Goal: Transaction & Acquisition: Purchase product/service

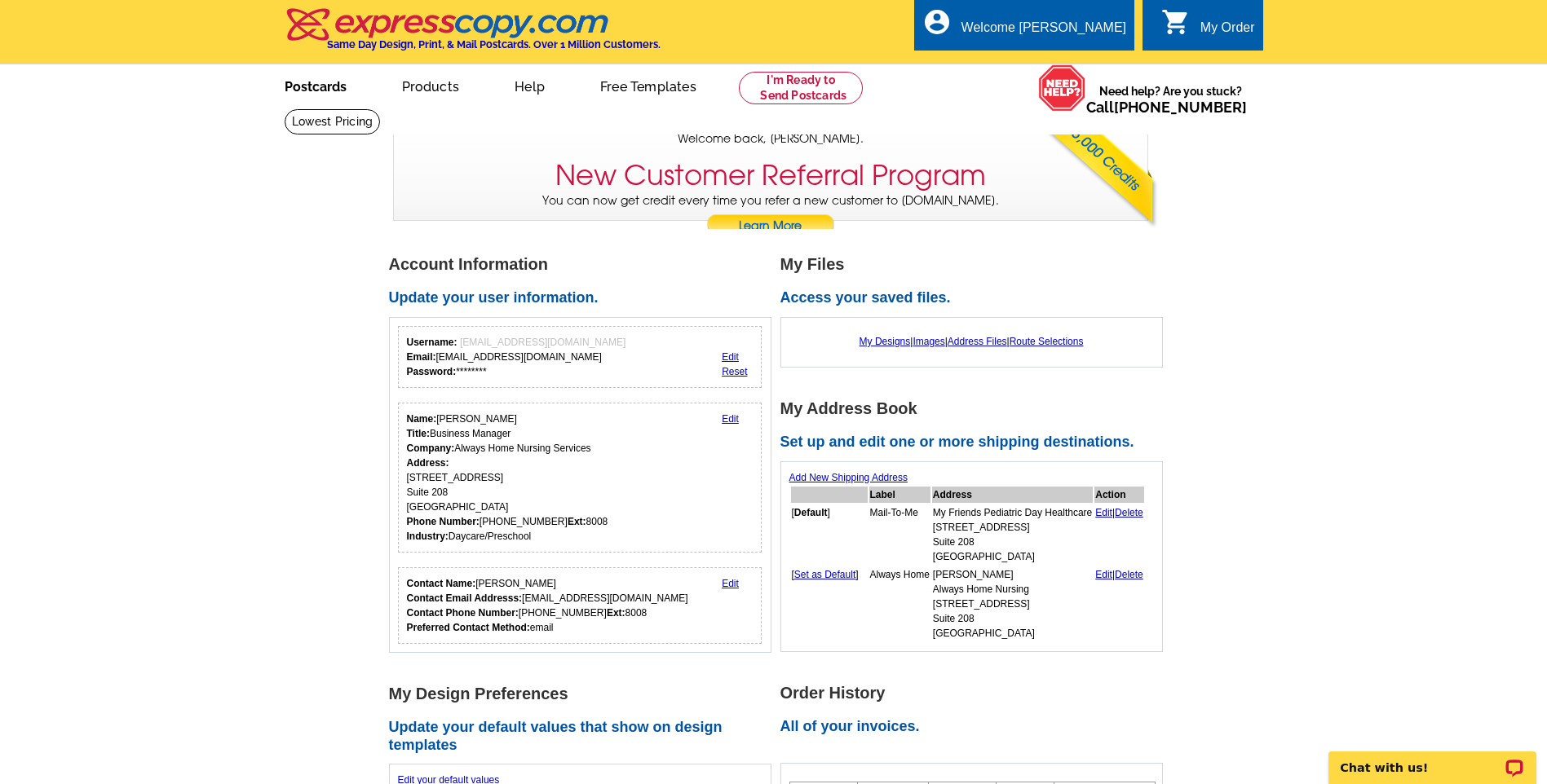
click at [323, 98] on link "Postcards" at bounding box center [316, 84] width 114 height 38
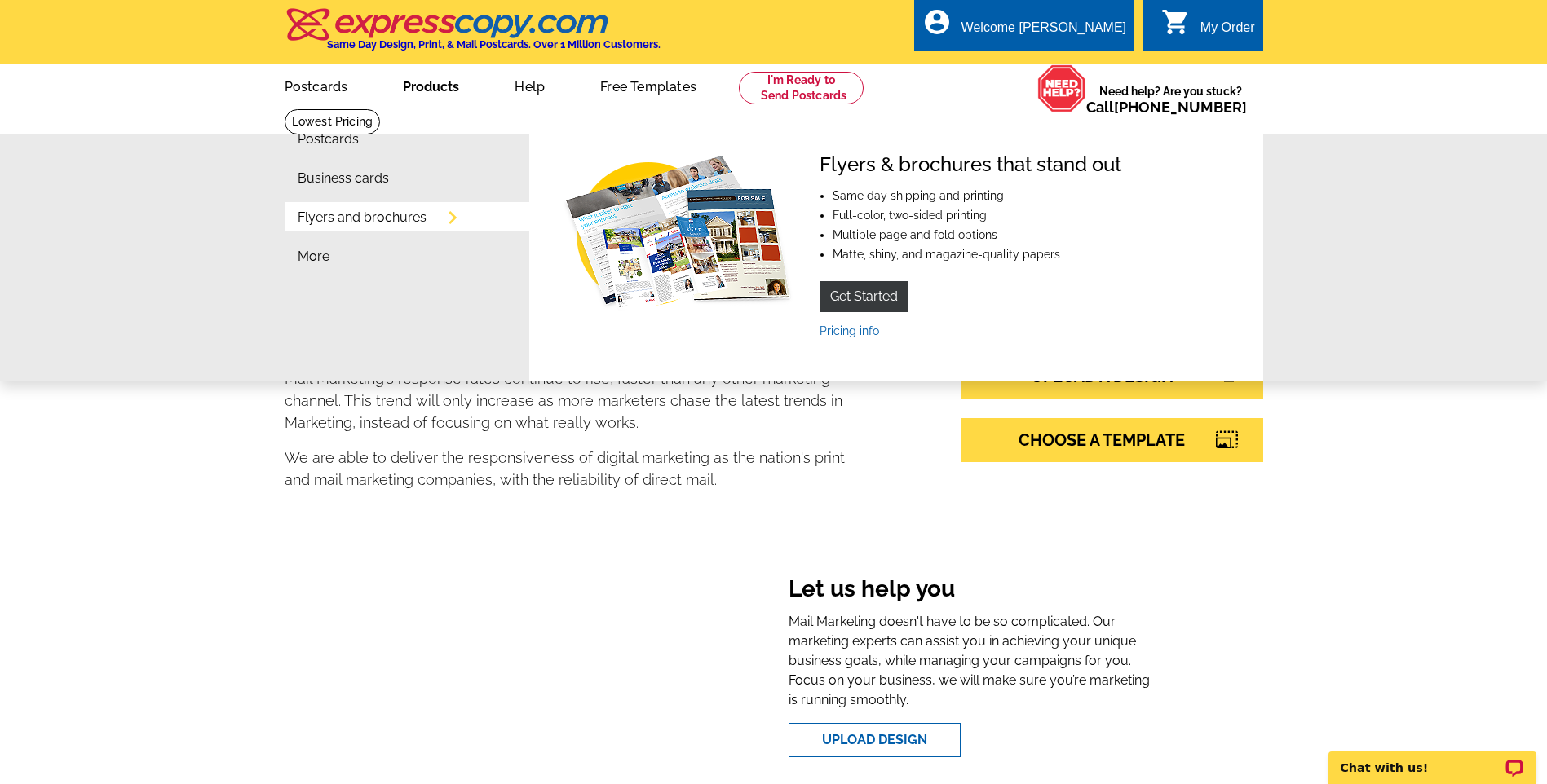
click at [377, 224] on link "Flyers and brochures" at bounding box center [361, 218] width 129 height 13
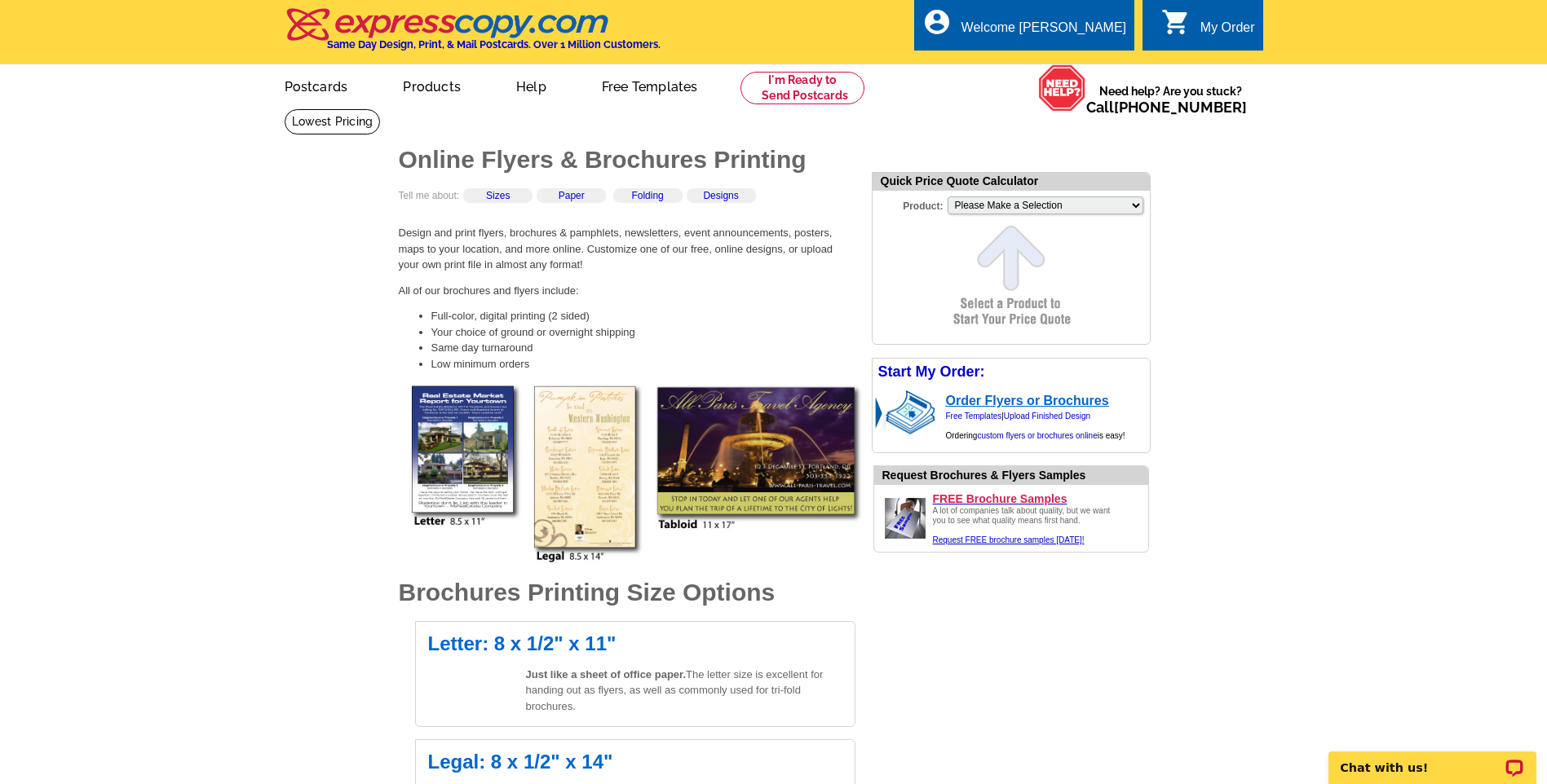
click at [1048, 402] on link "Order Flyers or Brochures" at bounding box center [1028, 400] width 163 height 14
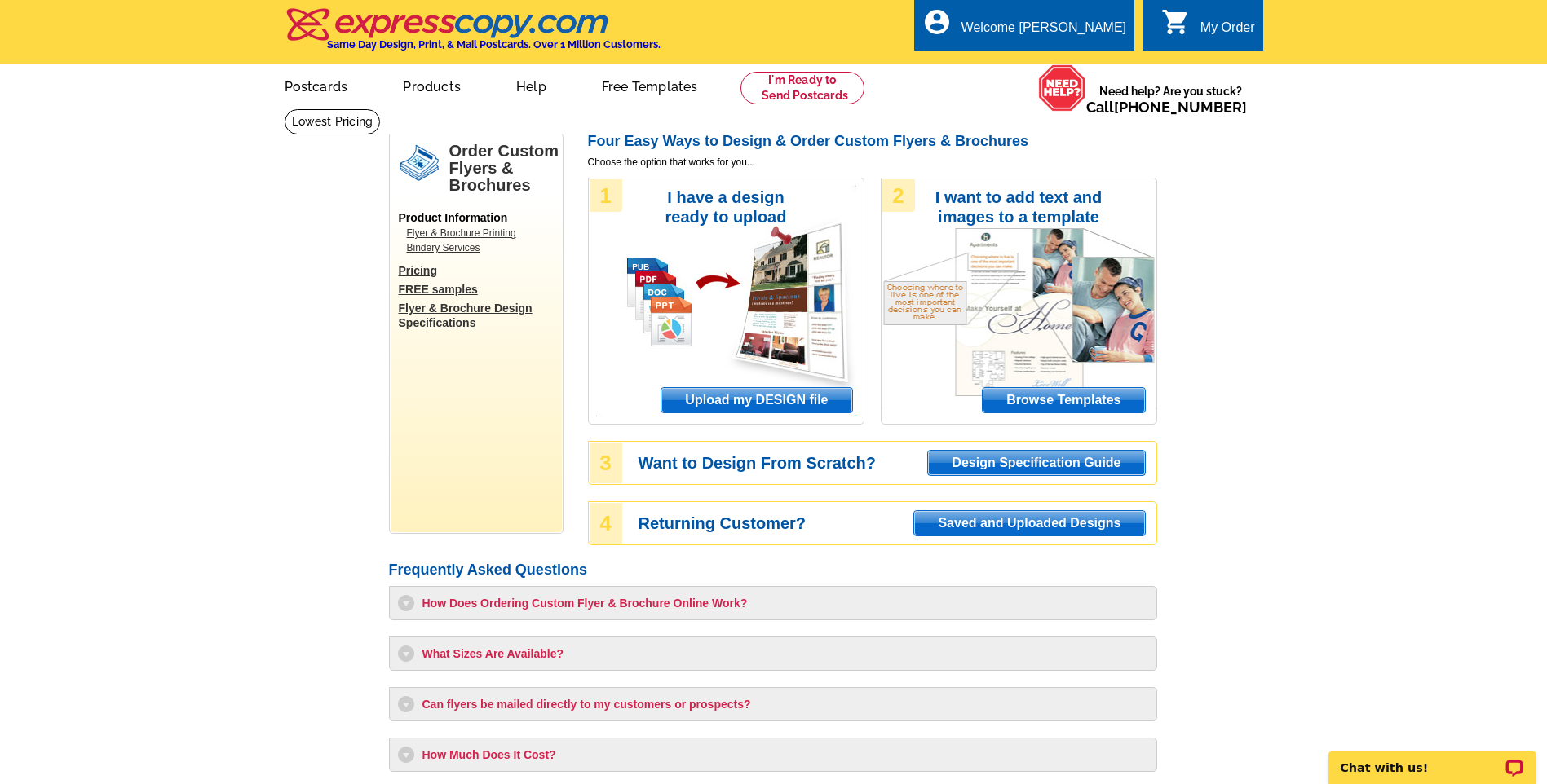
click at [774, 396] on span "Upload my DESIGN file" at bounding box center [756, 400] width 190 height 24
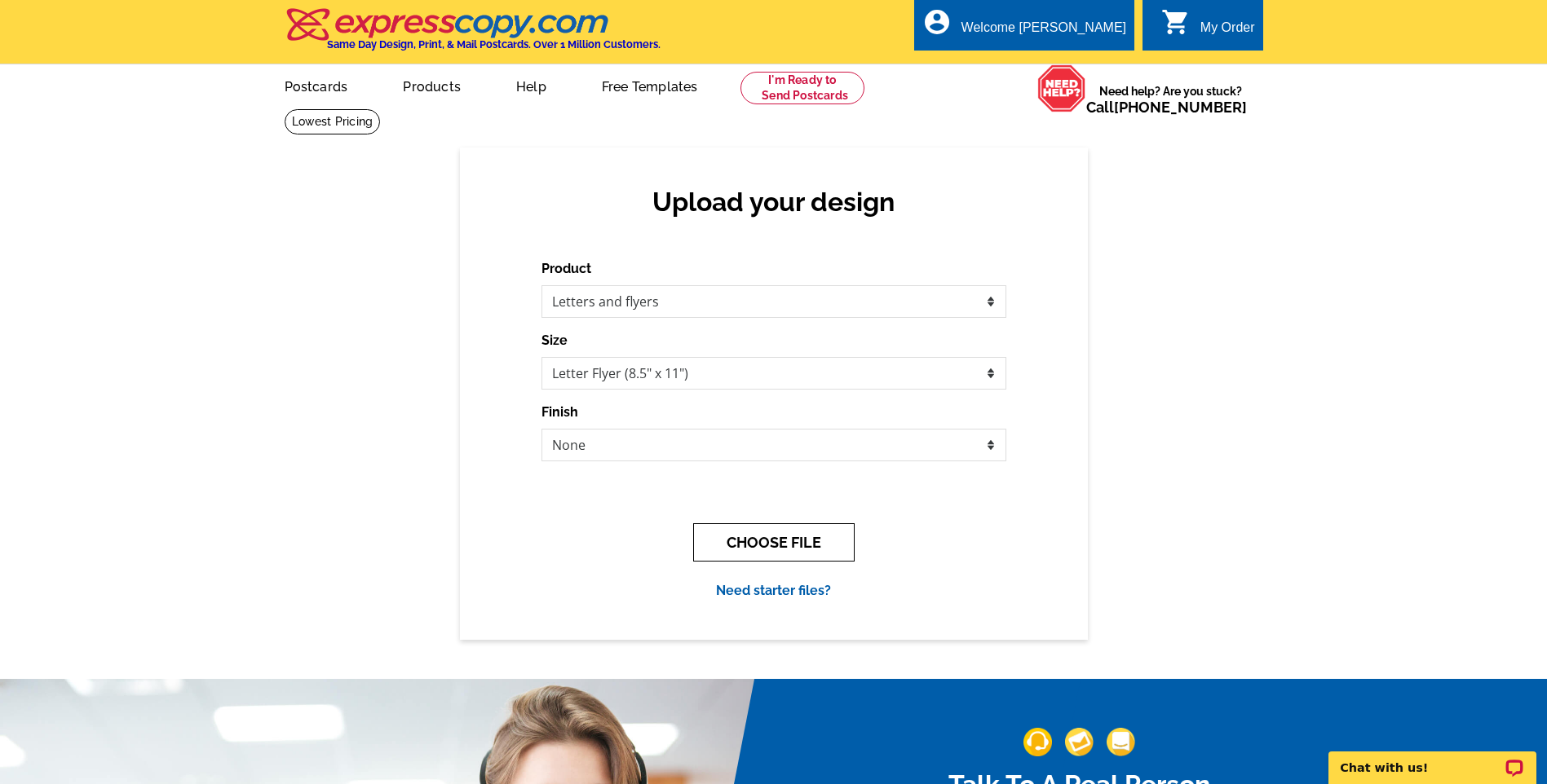
click at [747, 537] on button "CHOOSE FILE" at bounding box center [774, 542] width 161 height 38
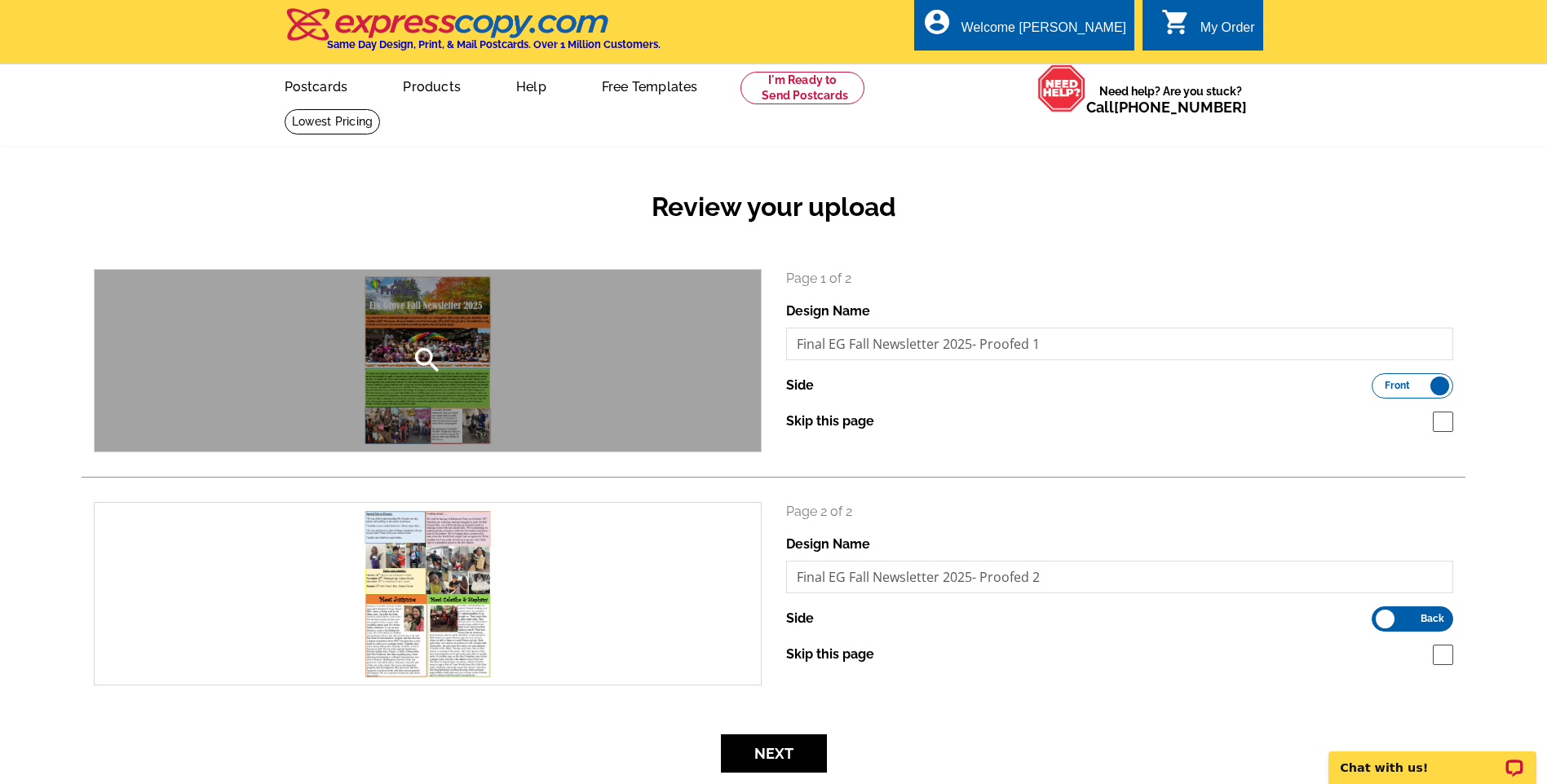
click at [432, 330] on div "search" at bounding box center [428, 361] width 666 height 182
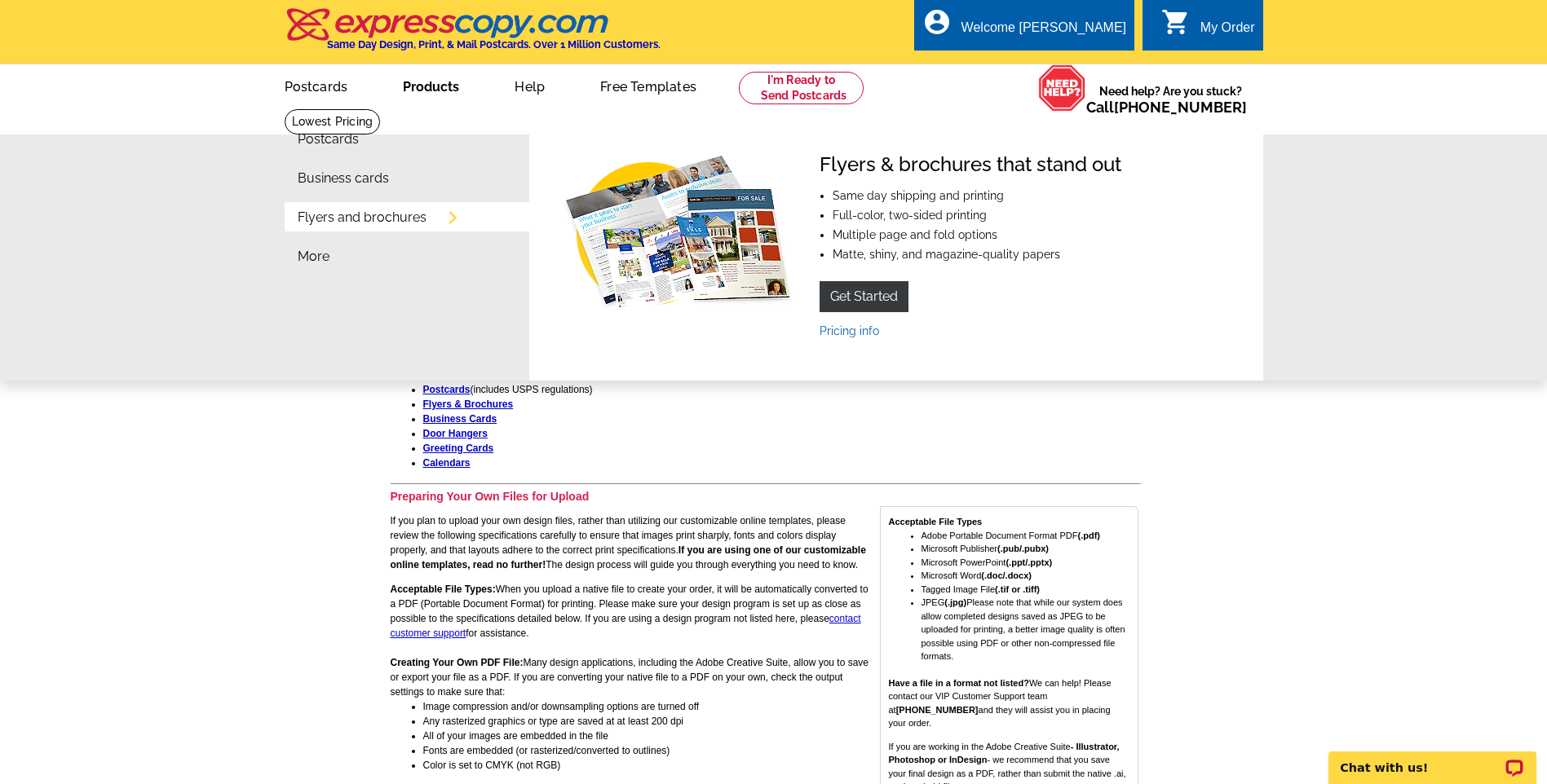
click at [390, 224] on link "Flyers and brochures" at bounding box center [361, 218] width 129 height 13
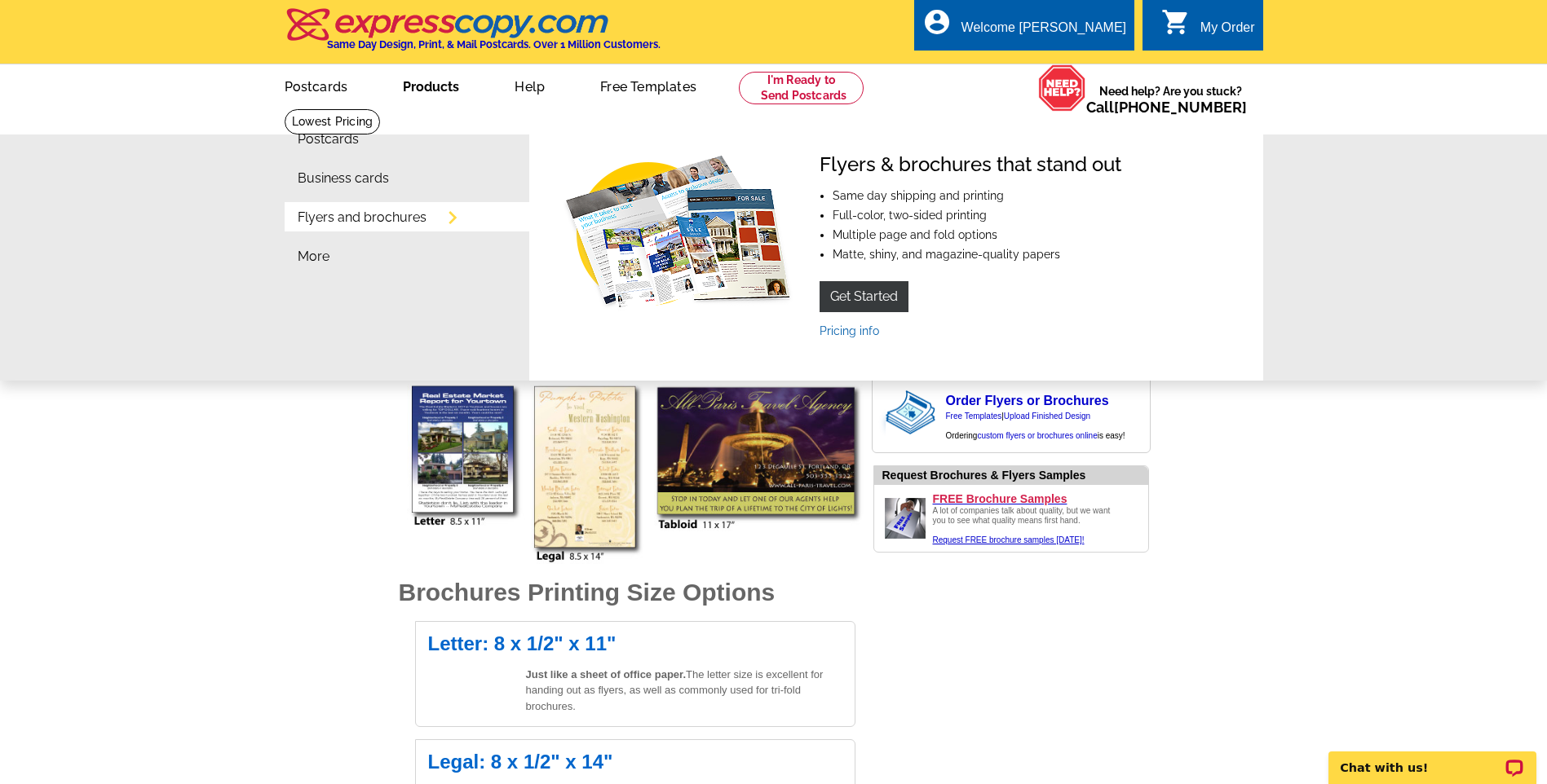
click at [412, 212] on link "Flyers and brochures" at bounding box center [361, 218] width 129 height 13
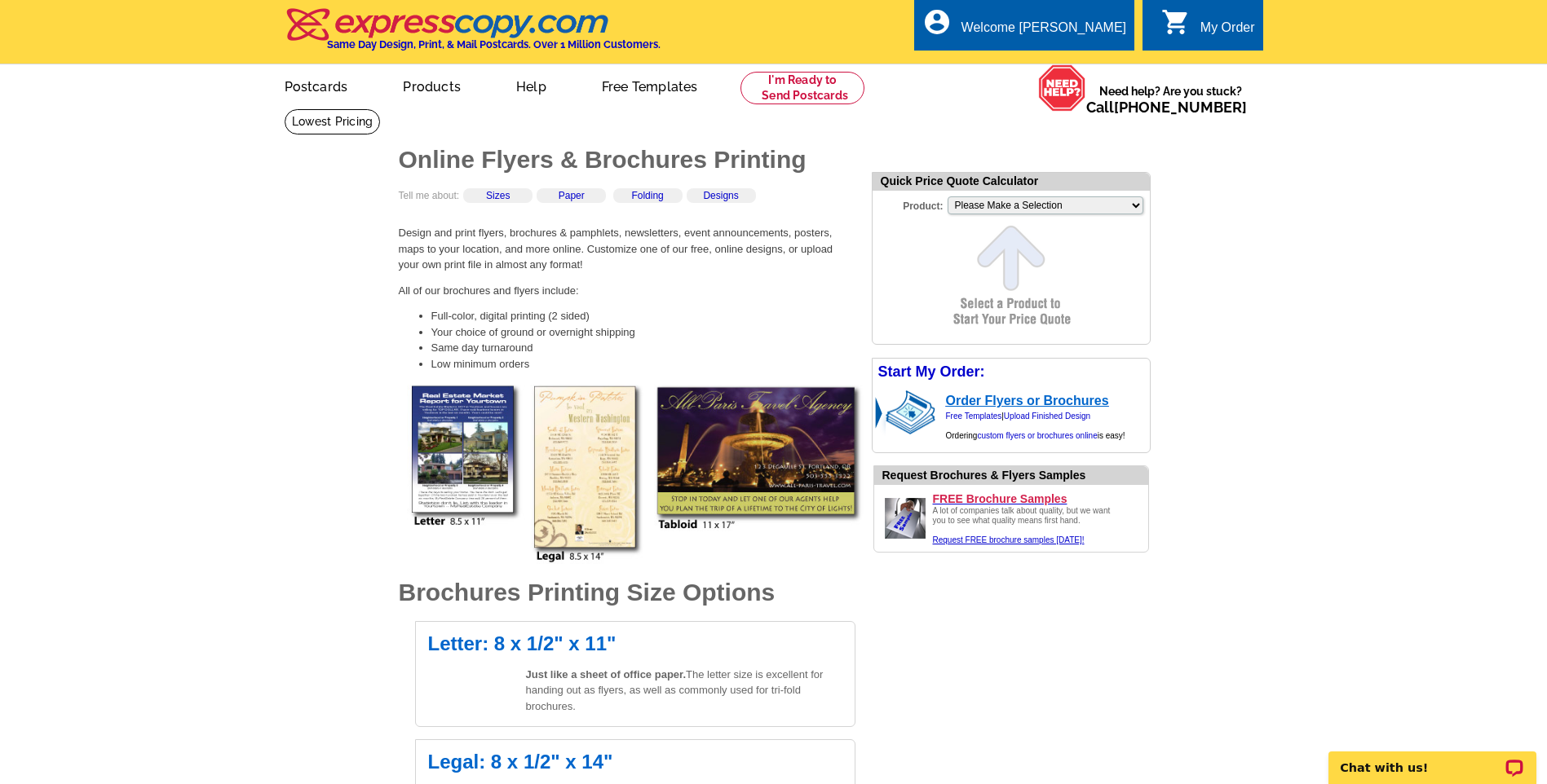
click at [1008, 397] on link "Order Flyers or Brochures" at bounding box center [1028, 400] width 163 height 14
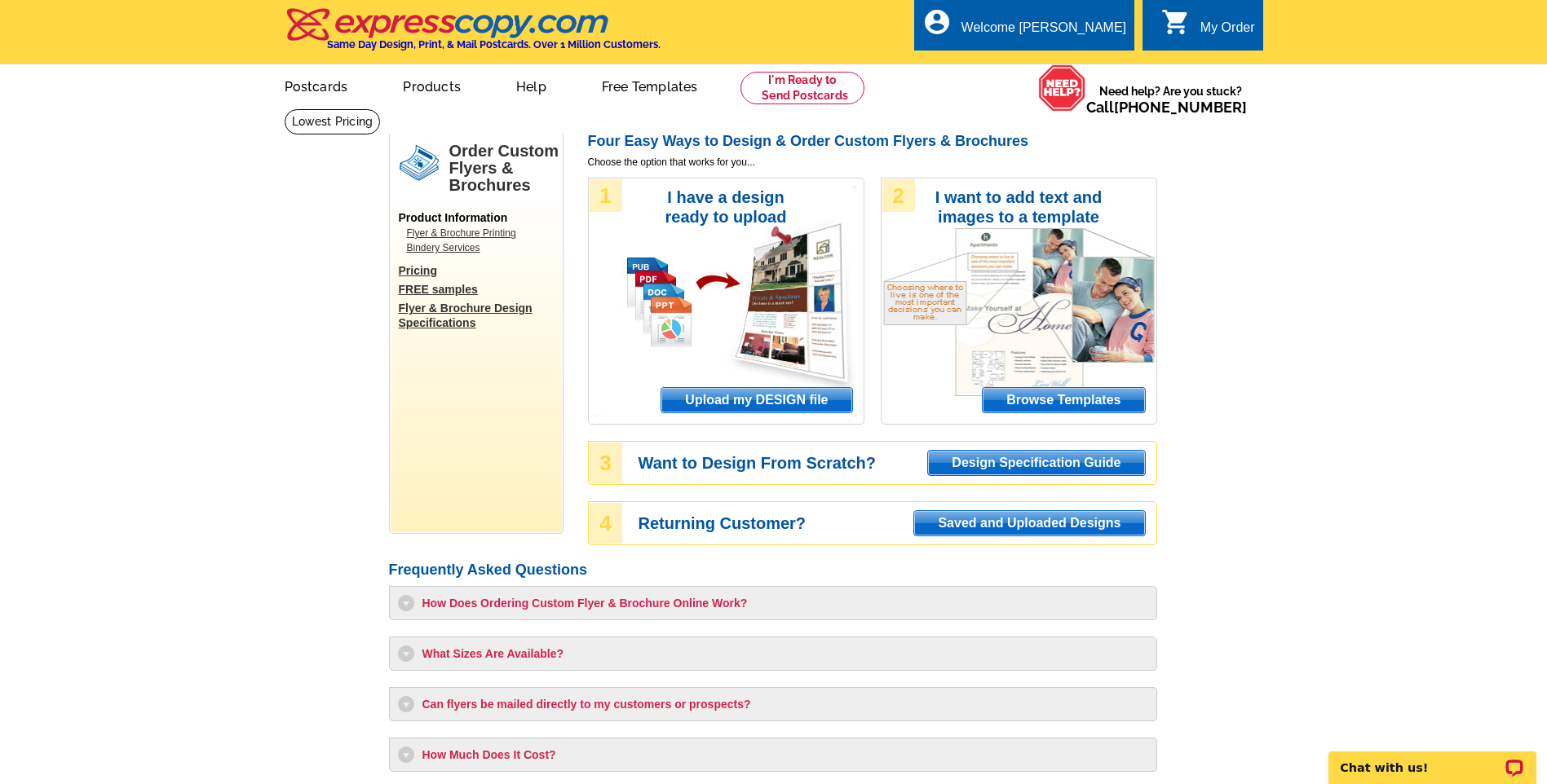
click at [780, 403] on span "Upload my DESIGN file" at bounding box center [756, 400] width 190 height 24
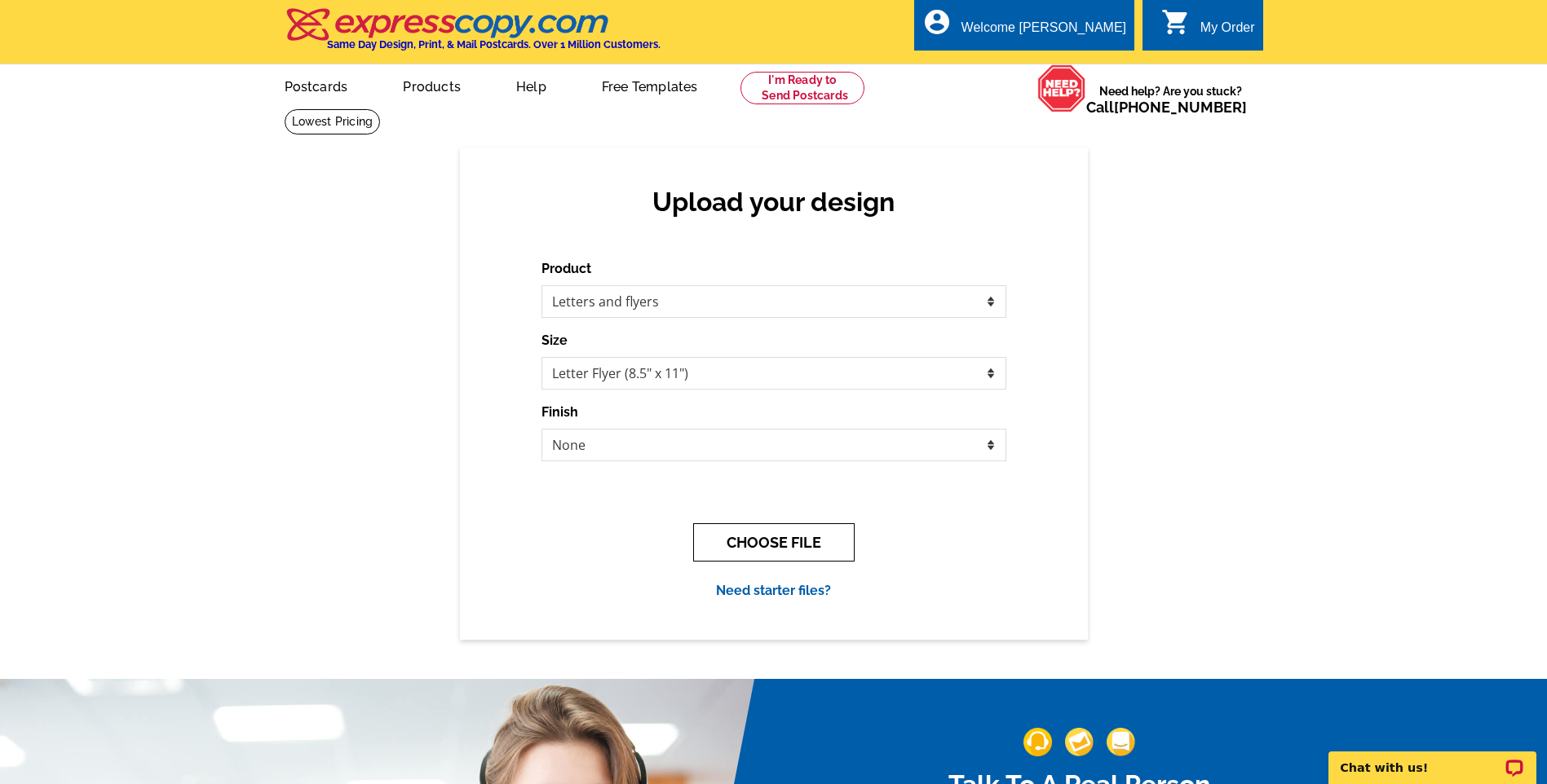
click at [844, 537] on button "CHOOSE FILE" at bounding box center [774, 542] width 161 height 38
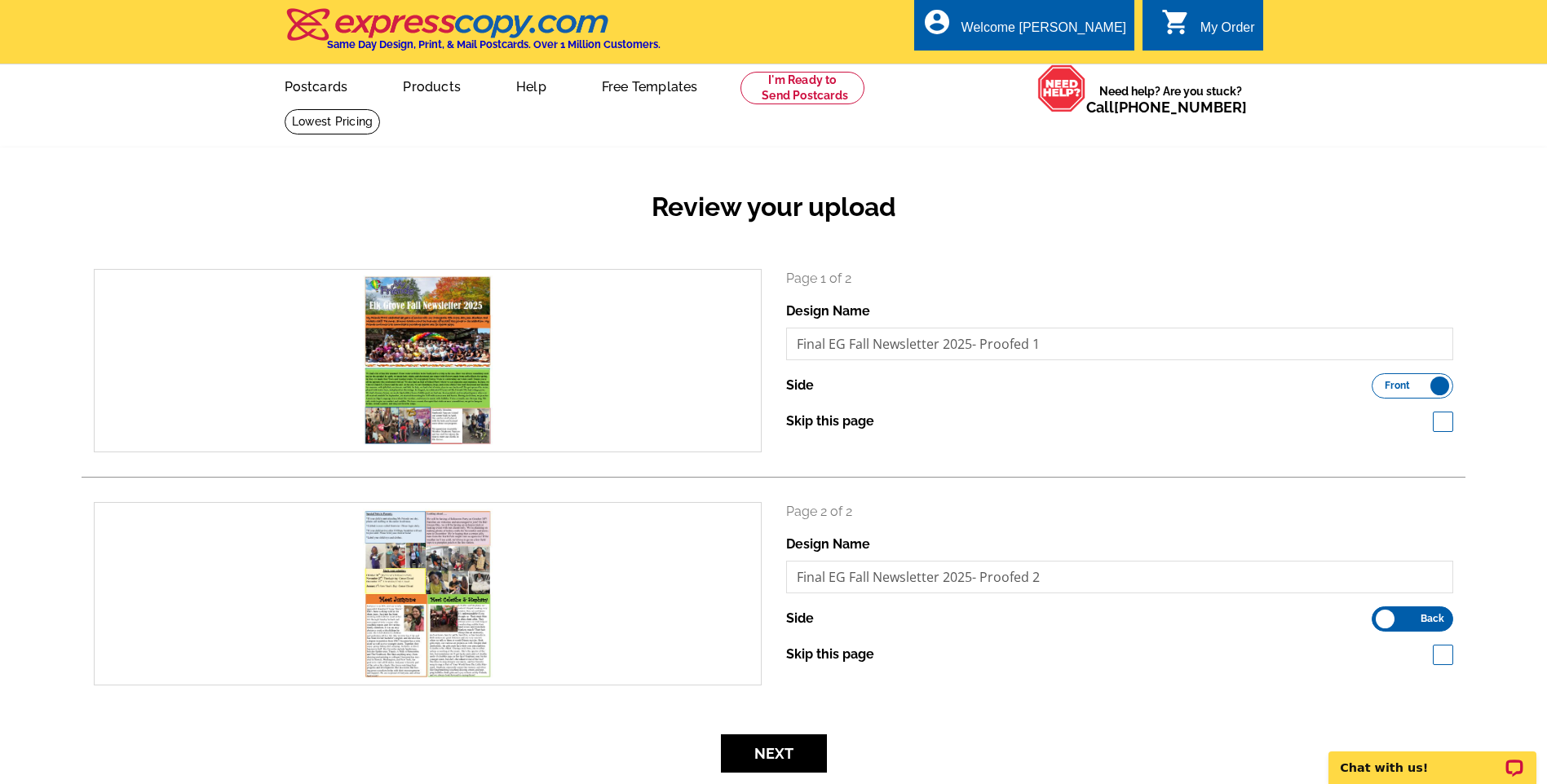
click at [452, 608] on div "search" at bounding box center [428, 594] width 666 height 182
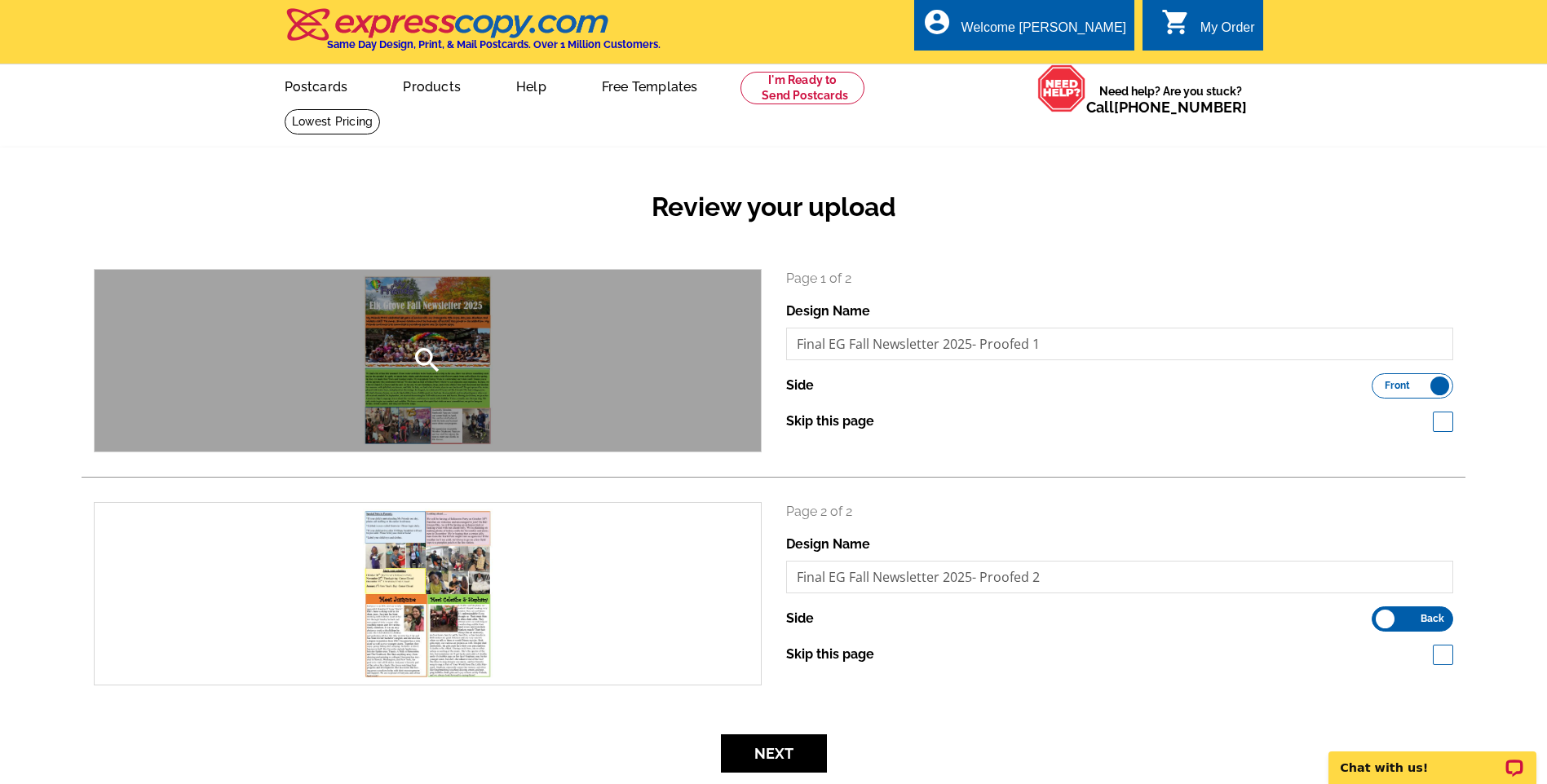
click at [421, 395] on div "search" at bounding box center [428, 361] width 666 height 182
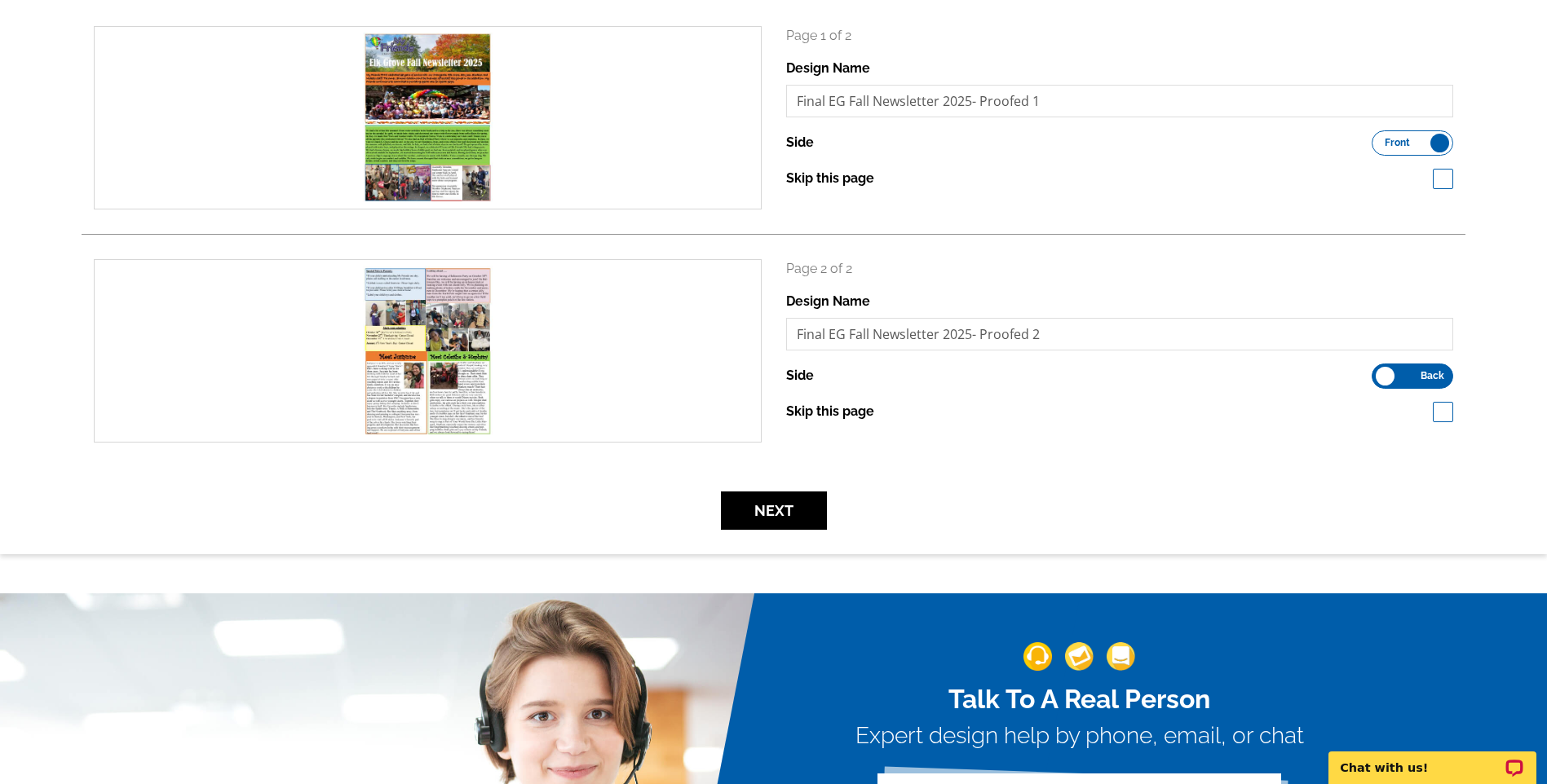
scroll to position [408, 0]
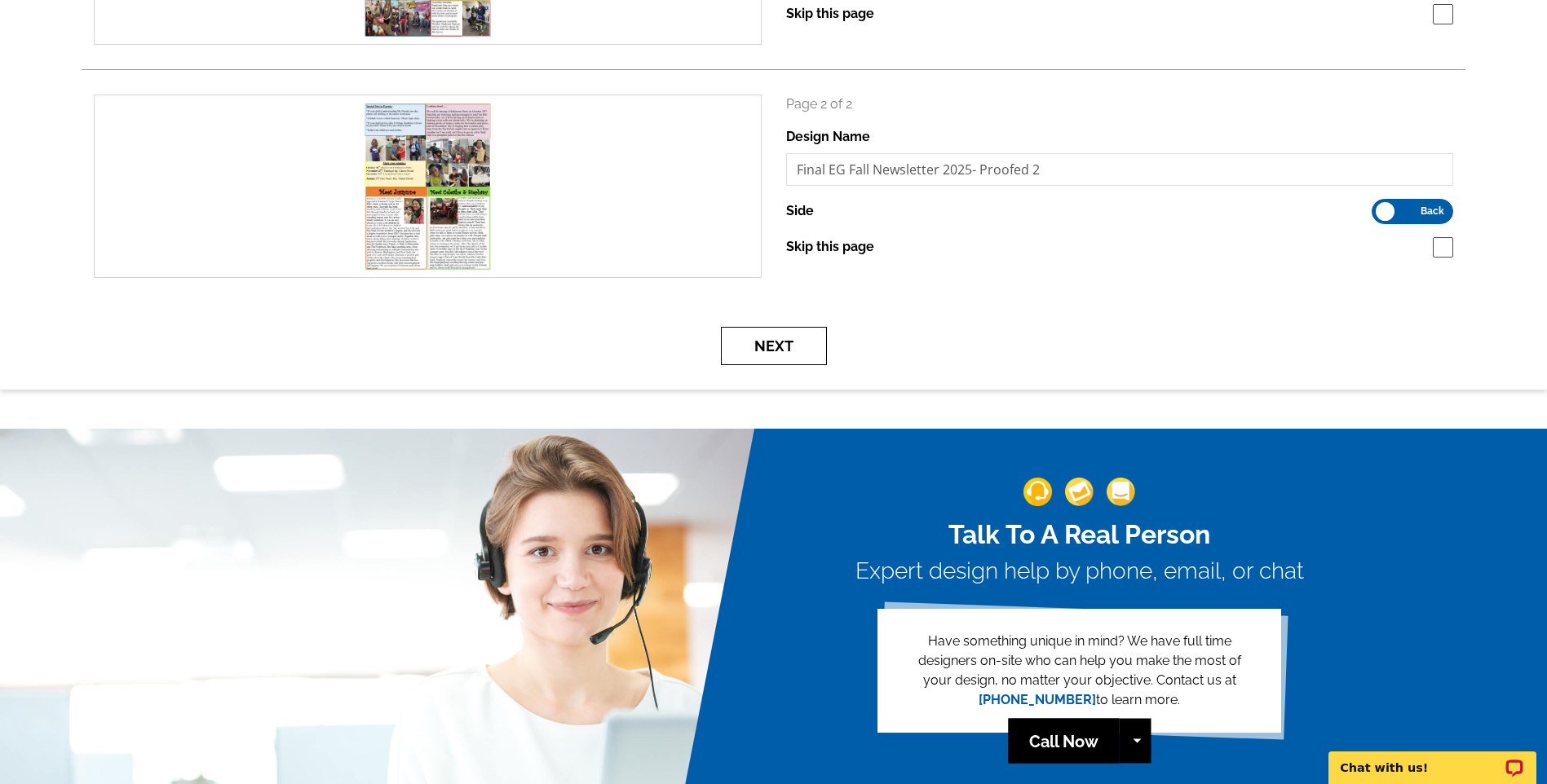
click at [767, 336] on button "Next" at bounding box center [774, 346] width 106 height 38
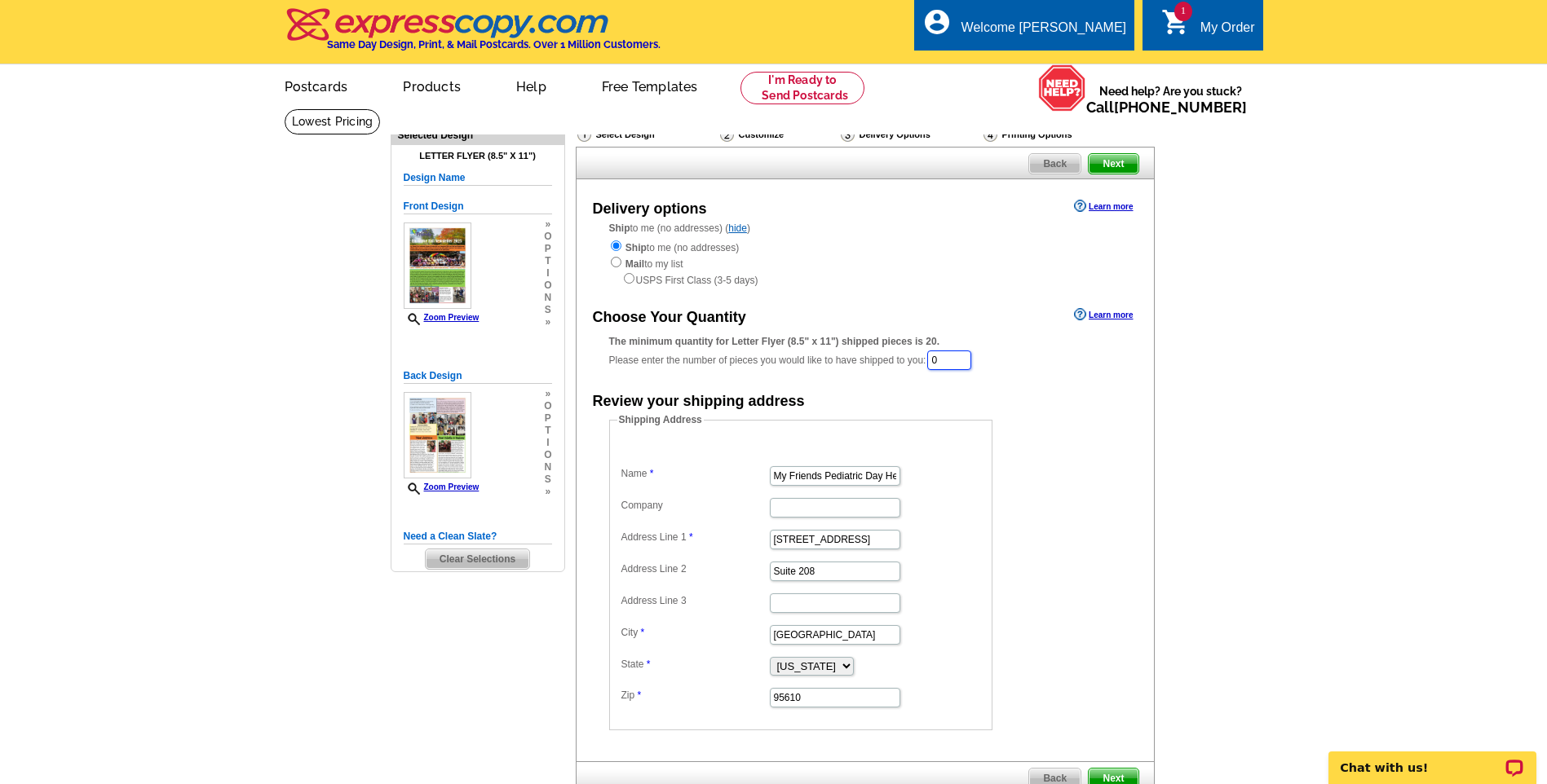
click at [947, 365] on input "0" at bounding box center [949, 360] width 44 height 20
type input "55"
click at [809, 505] on input "Company" at bounding box center [835, 509] width 130 height 20
type input "Attn: Julie McCormack"
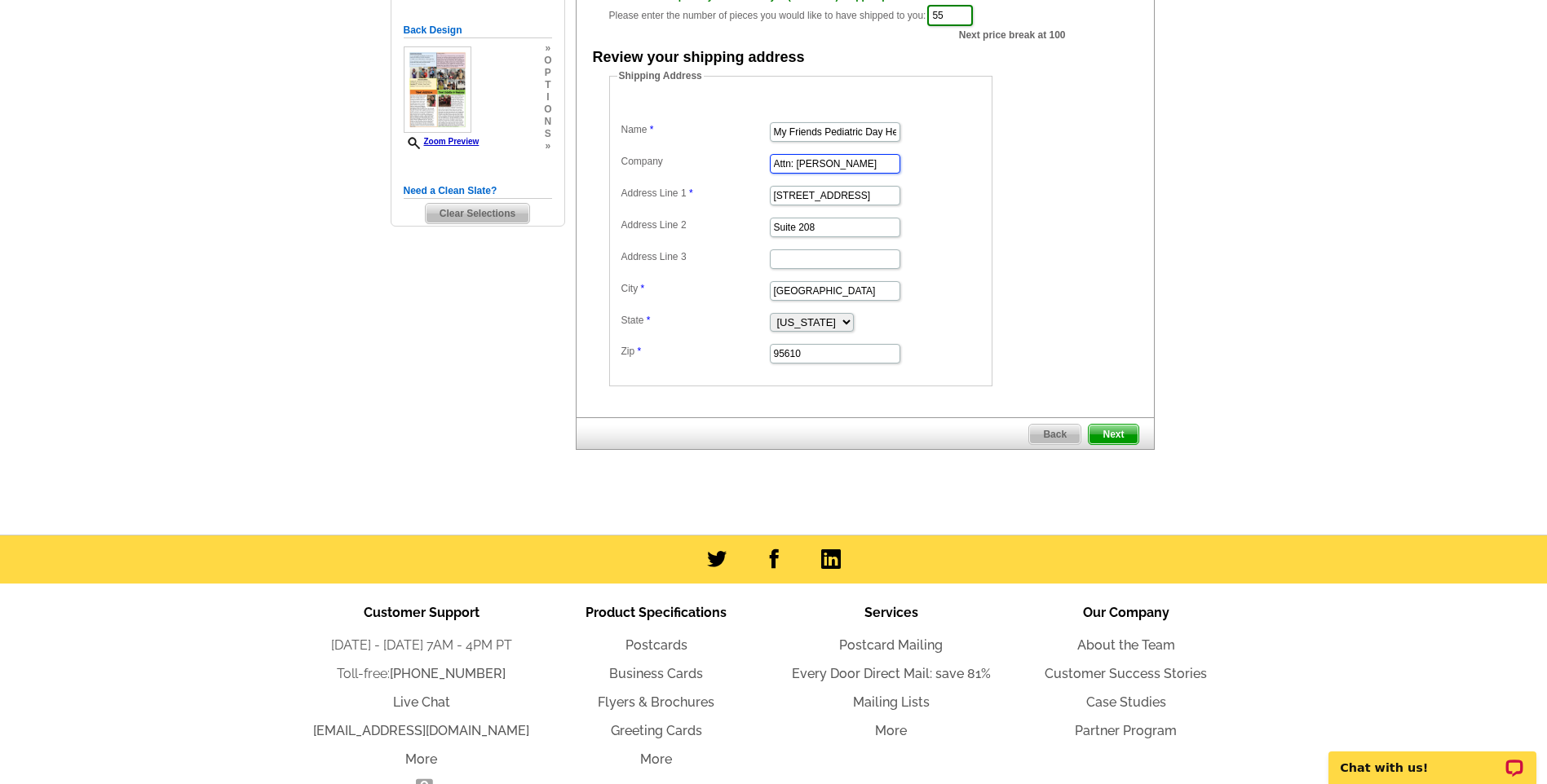
scroll to position [408, 0]
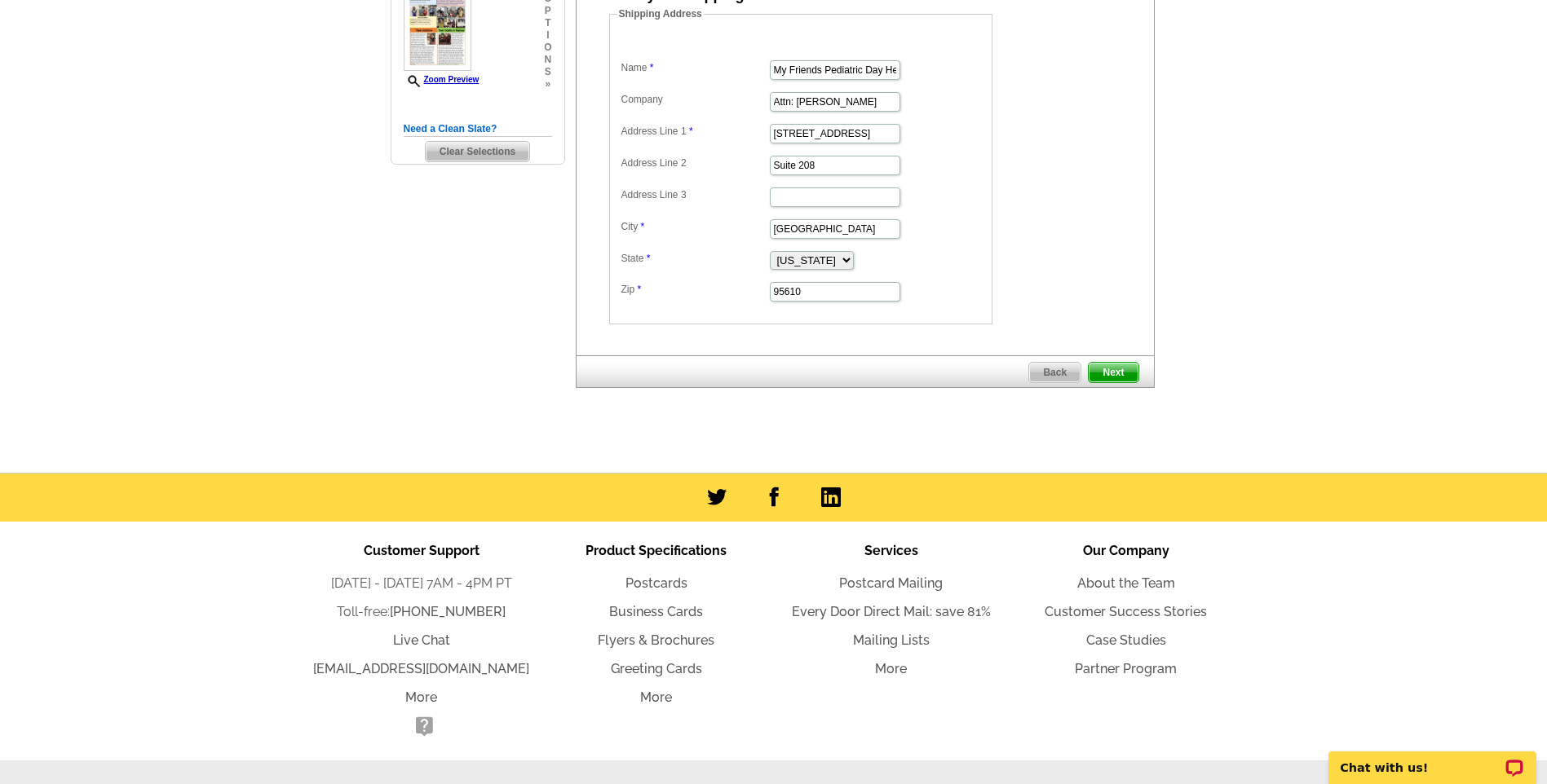
click at [1118, 372] on span "Next" at bounding box center [1114, 372] width 49 height 20
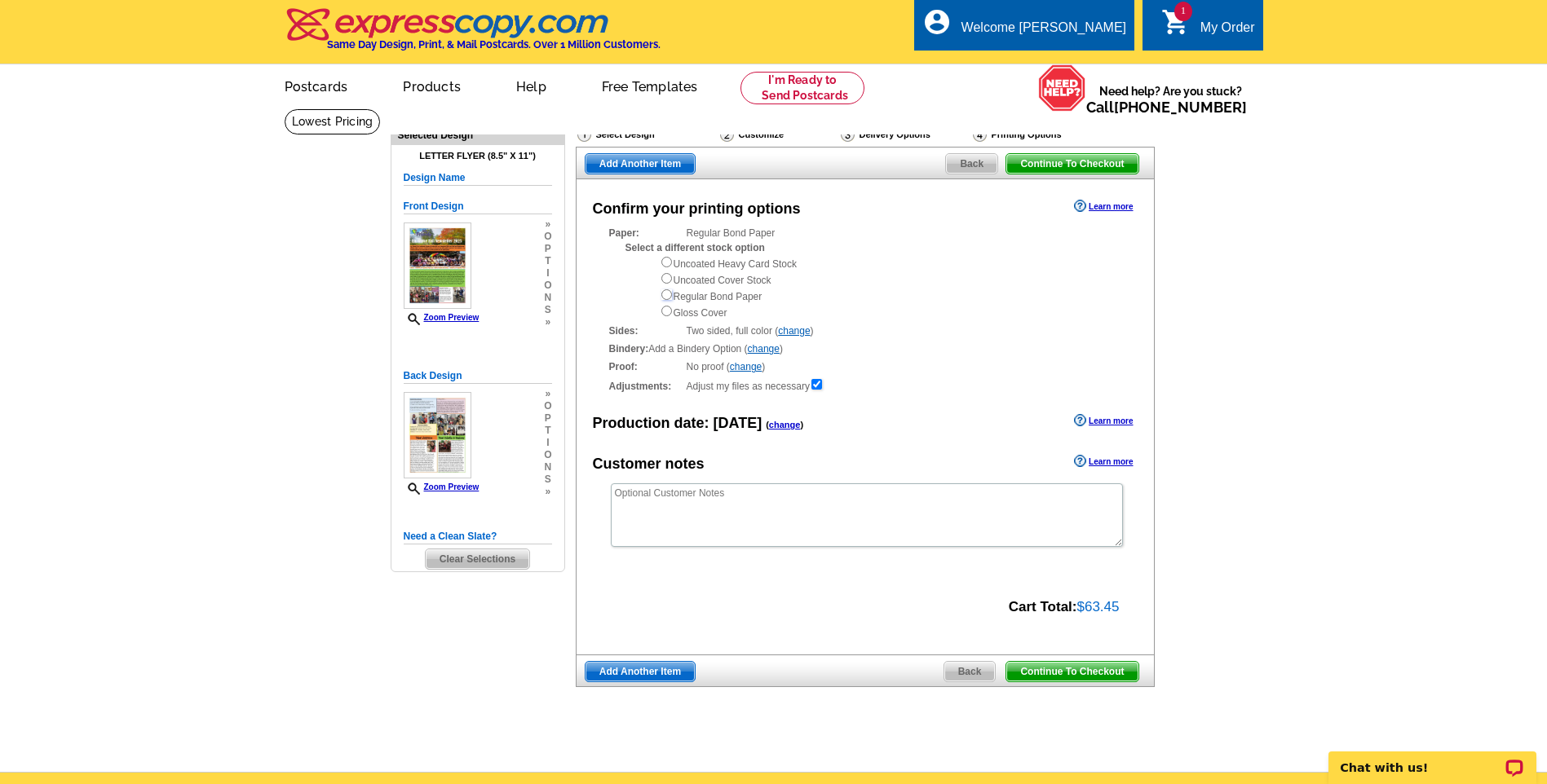
click at [666, 296] on input "radio" at bounding box center [666, 294] width 10 height 10
radio input "true"
click at [642, 676] on span "Add Another Item" at bounding box center [640, 671] width 110 height 20
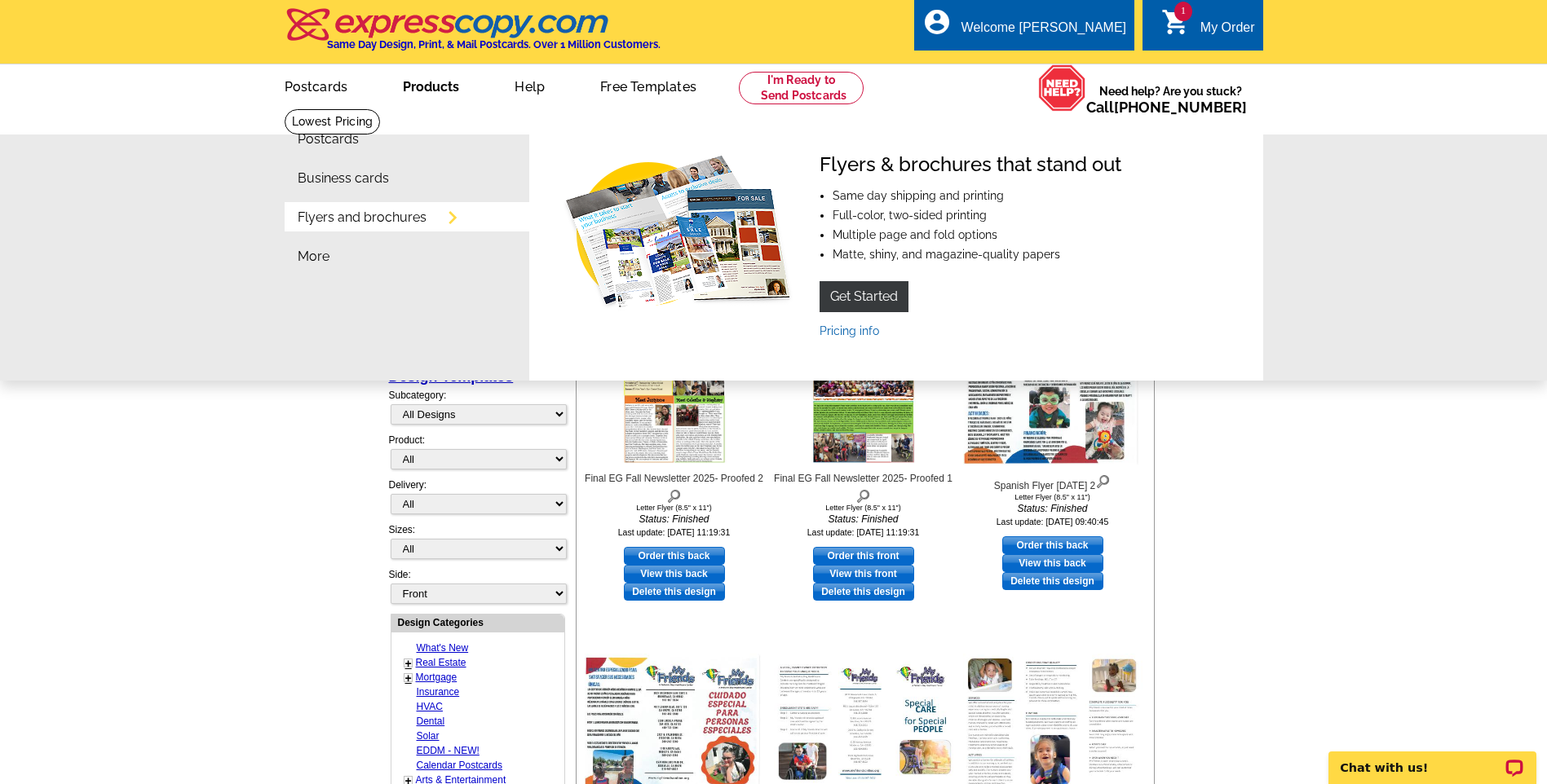
click at [354, 222] on link "Flyers and brochures" at bounding box center [361, 218] width 129 height 13
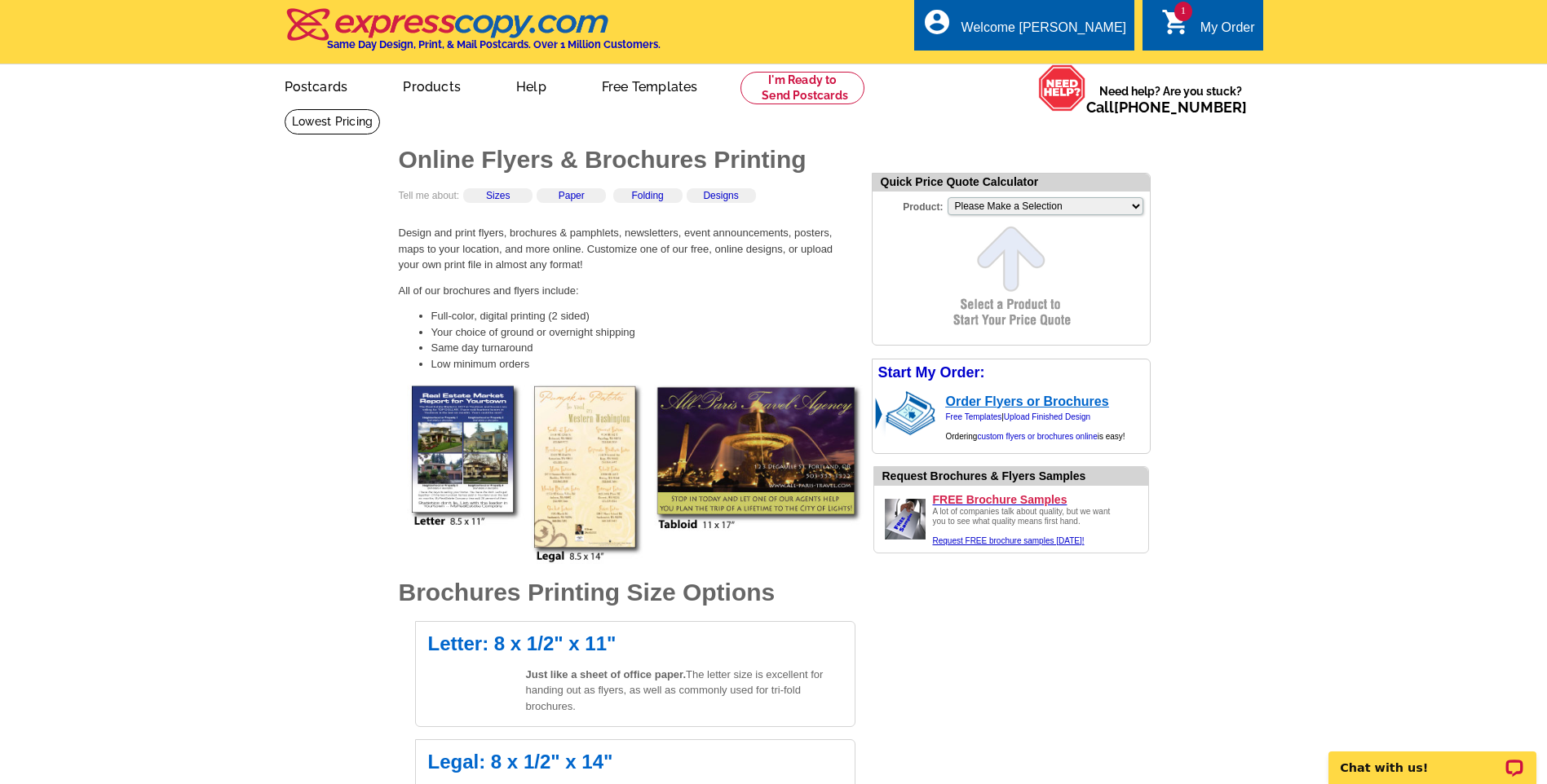
click at [1028, 409] on link "Order Flyers or Brochures" at bounding box center [1028, 401] width 163 height 14
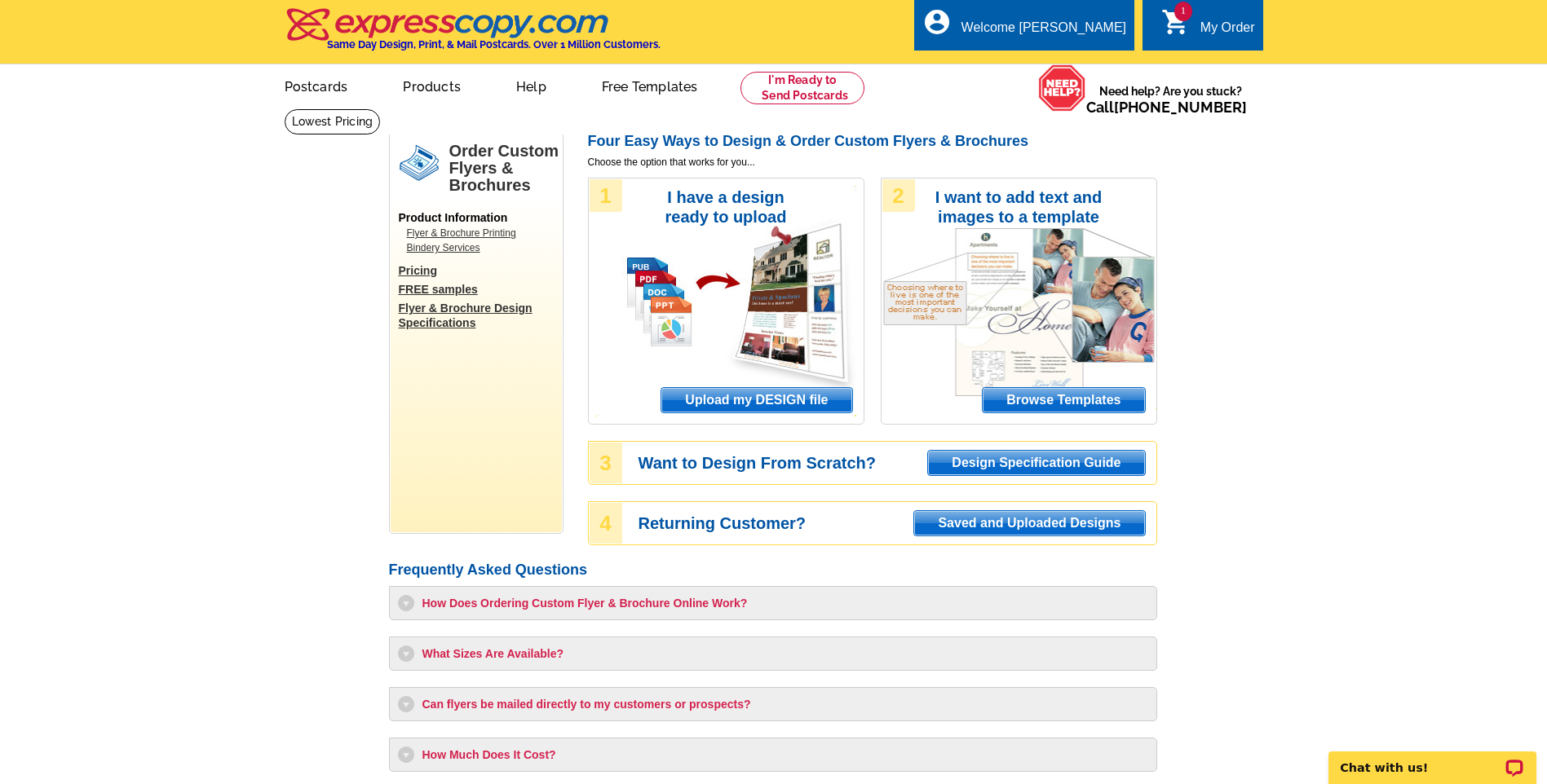
click at [737, 387] on div "1 I have a design ready to upload Upload my DESIGN file" at bounding box center [726, 301] width 277 height 247
click at [730, 399] on span "Upload my DESIGN file" at bounding box center [756, 400] width 190 height 24
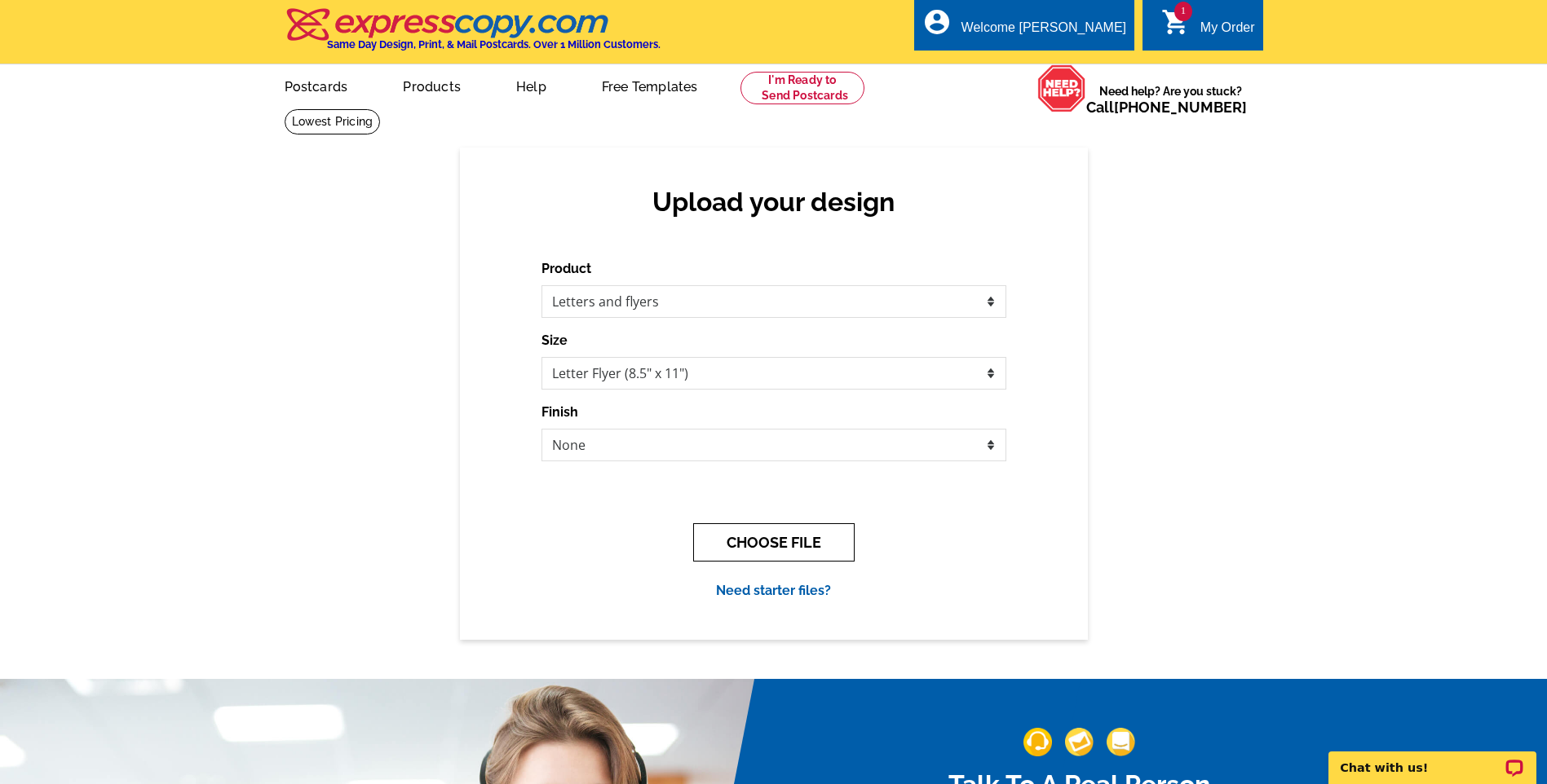
click at [791, 544] on button "CHOOSE FILE" at bounding box center [774, 542] width 161 height 38
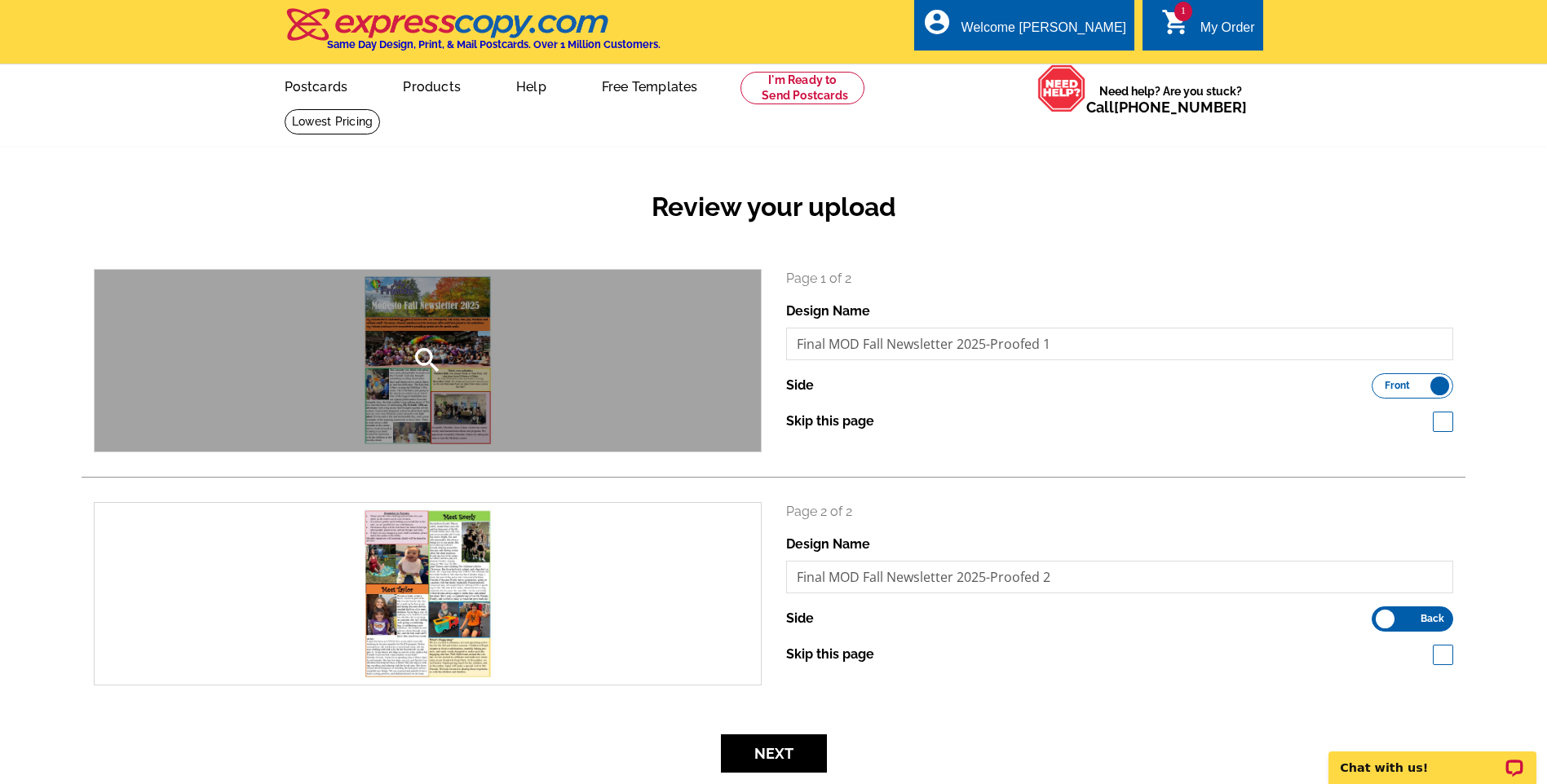
click at [445, 360] on div "search" at bounding box center [428, 361] width 666 height 182
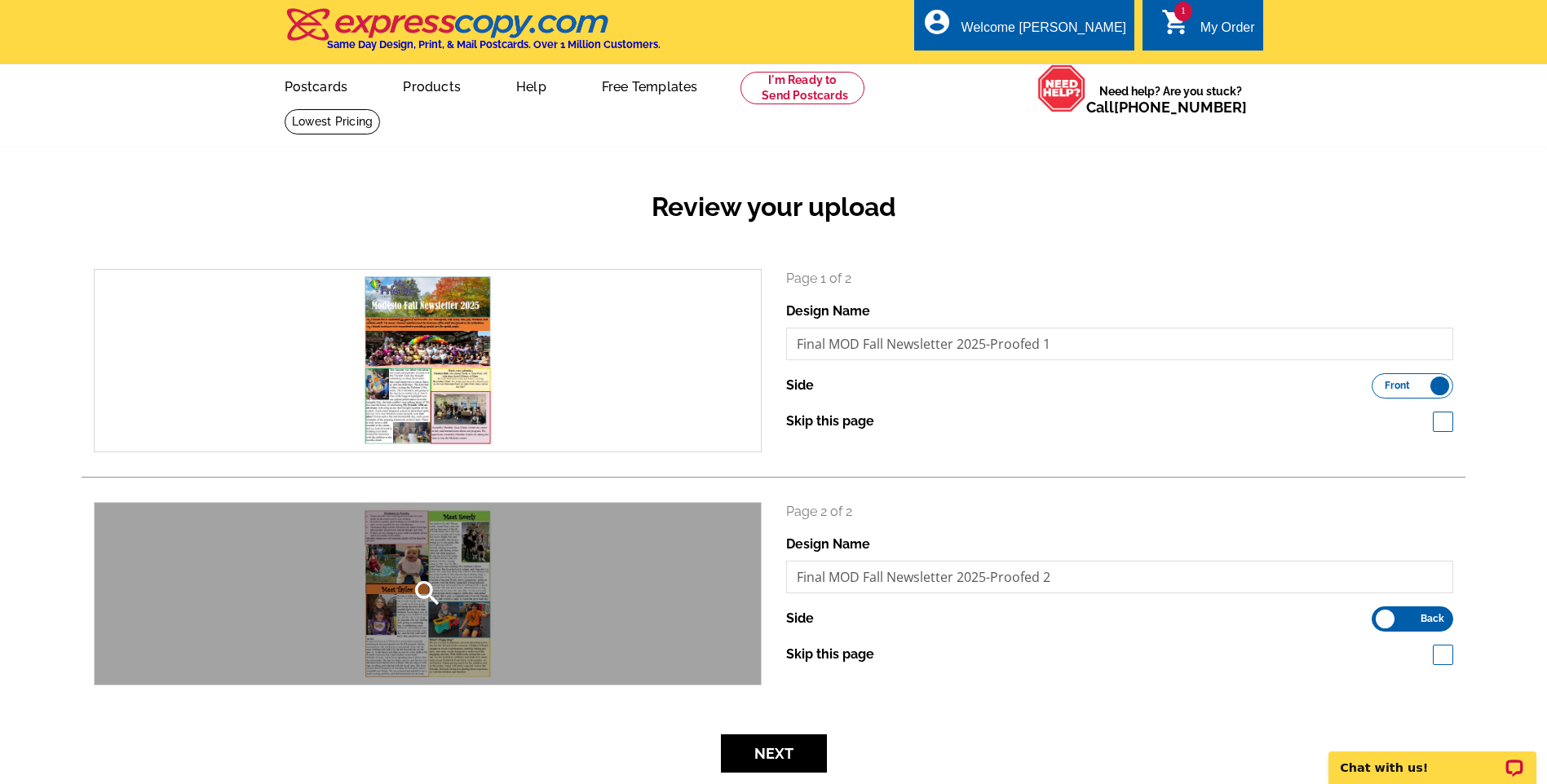
click at [465, 595] on div "search" at bounding box center [428, 594] width 666 height 182
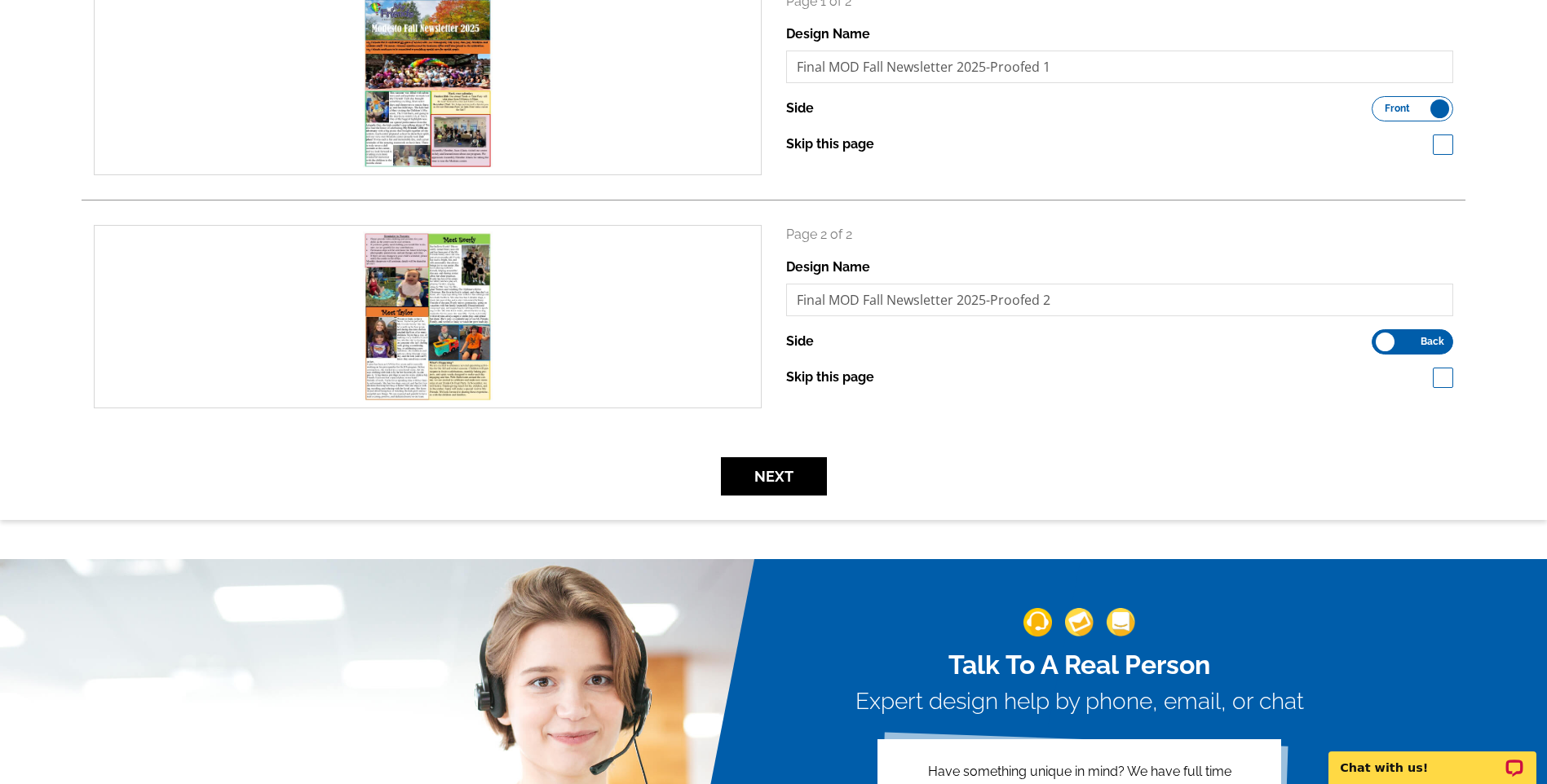
scroll to position [326, 0]
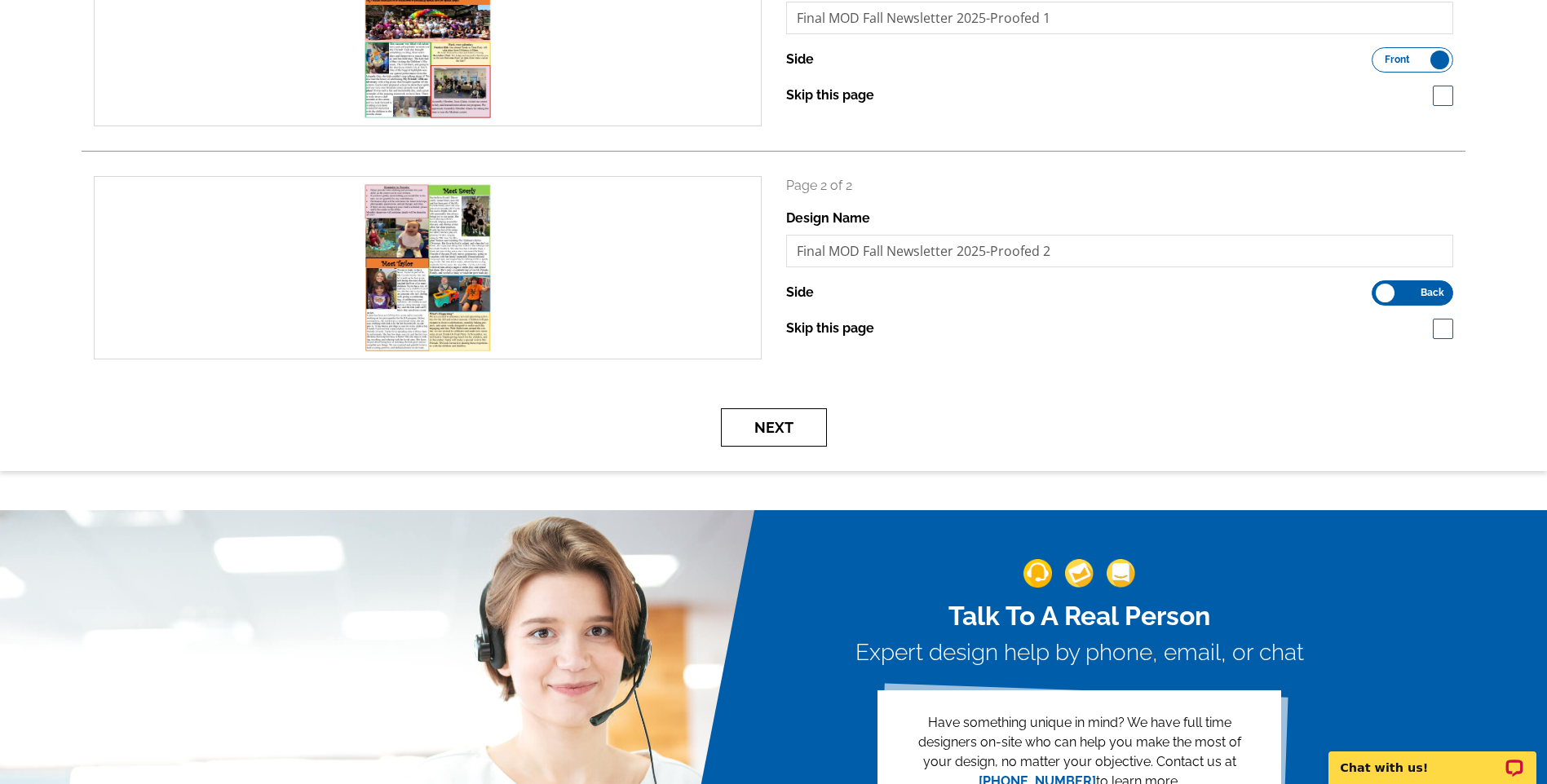
click at [790, 429] on button "Next" at bounding box center [774, 428] width 106 height 38
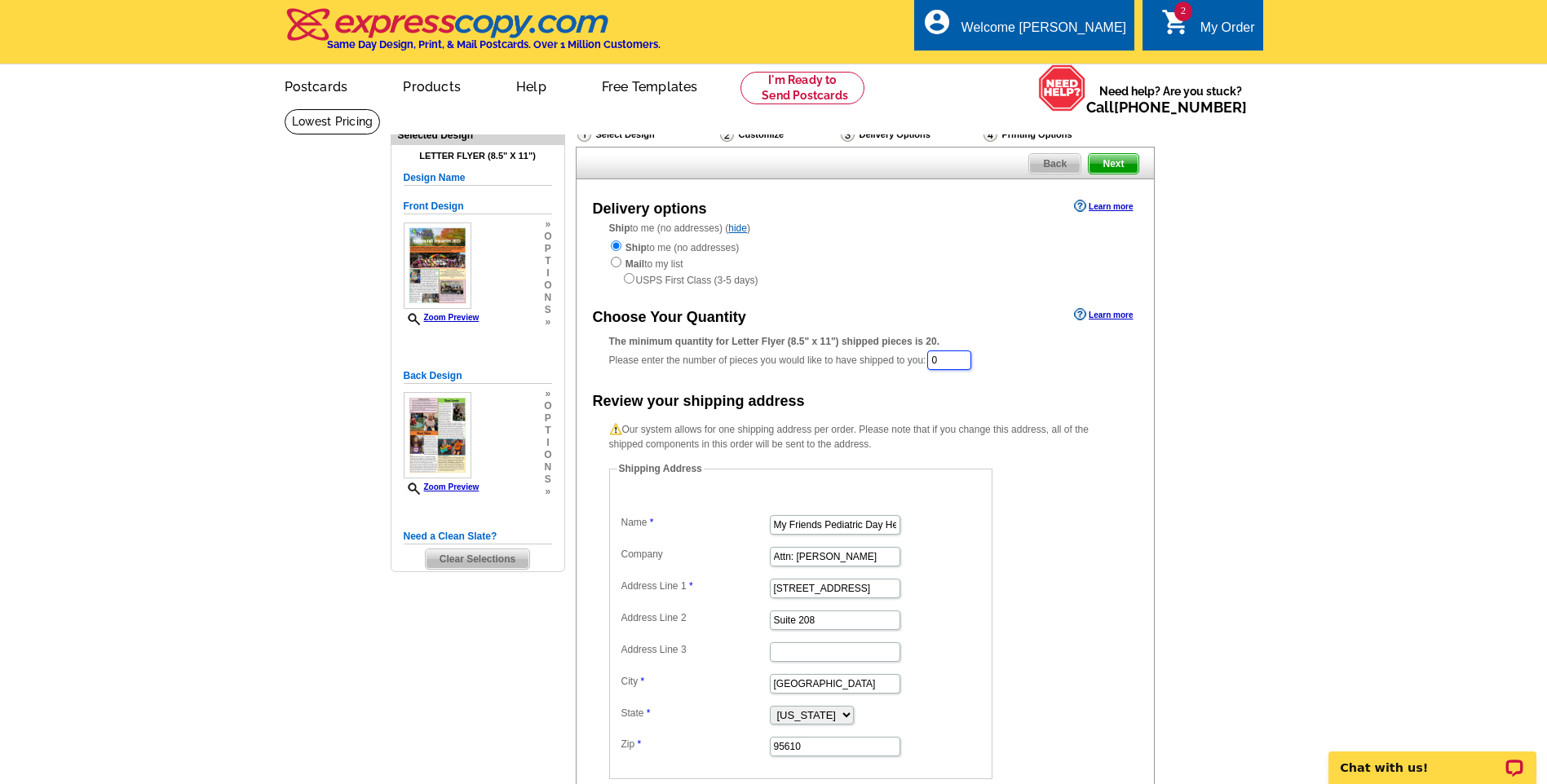
click at [959, 365] on input "0" at bounding box center [949, 360] width 44 height 20
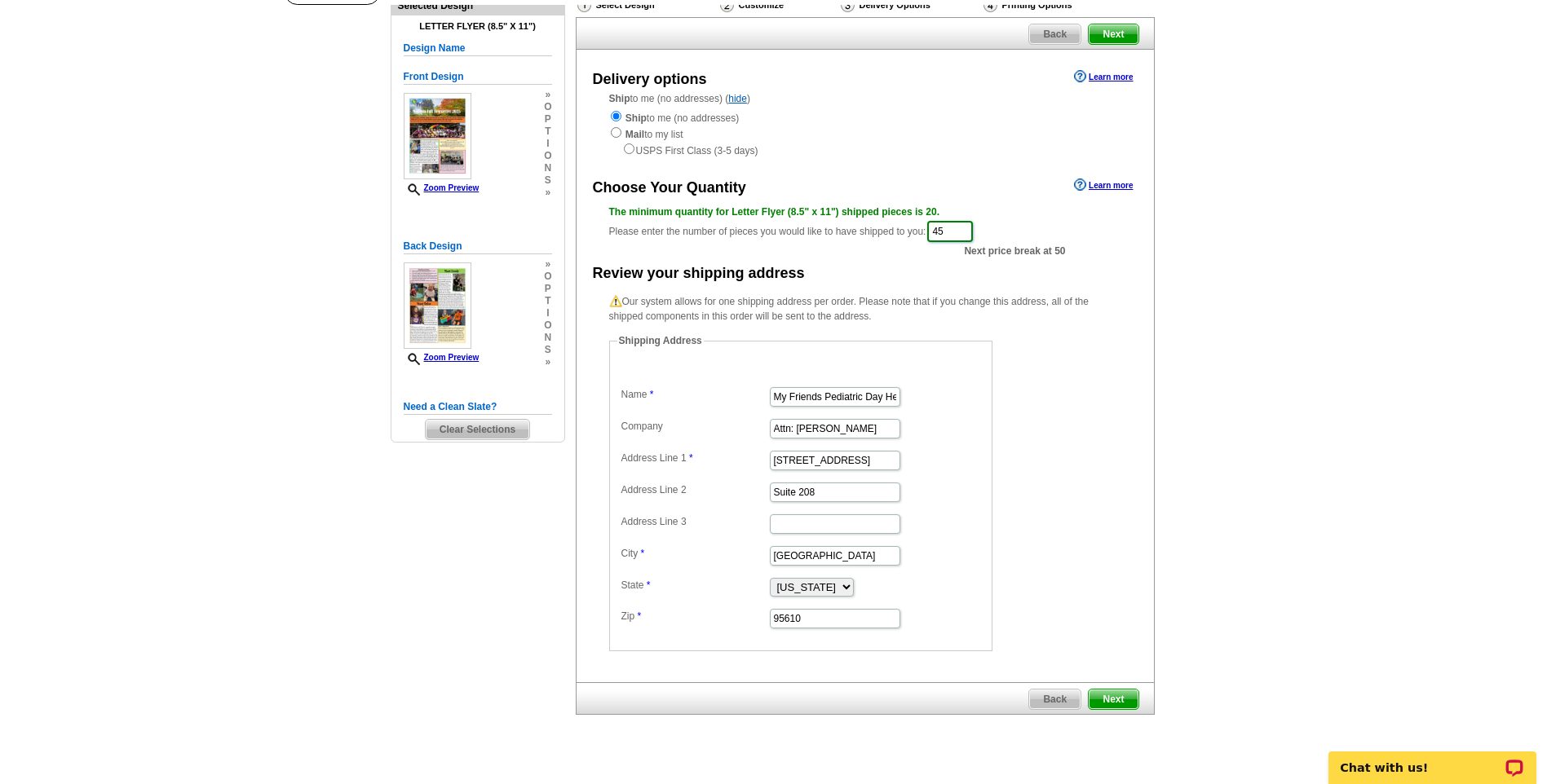
scroll to position [326, 0]
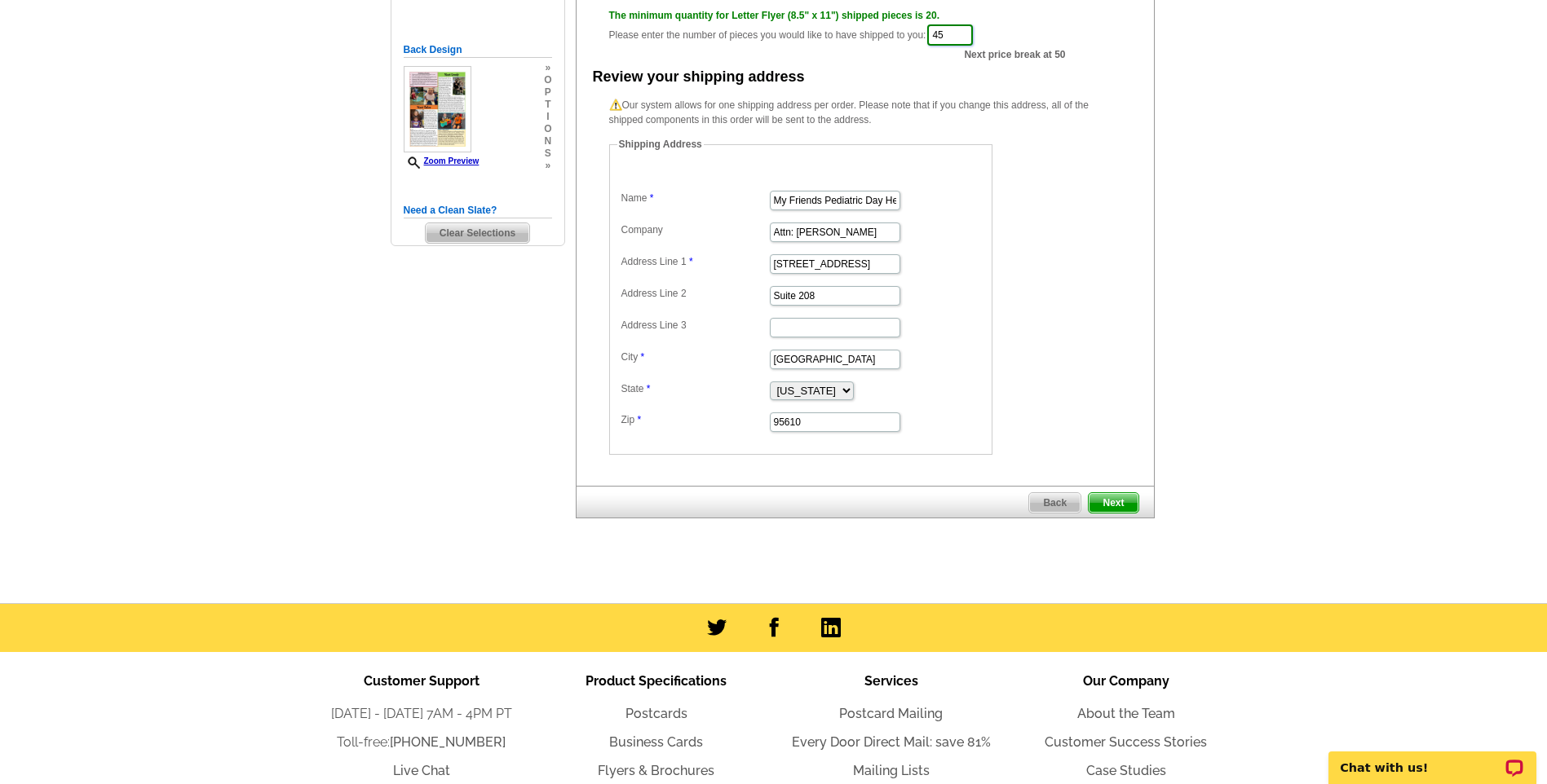
type input "45"
click at [1116, 504] on span "Next" at bounding box center [1114, 503] width 49 height 20
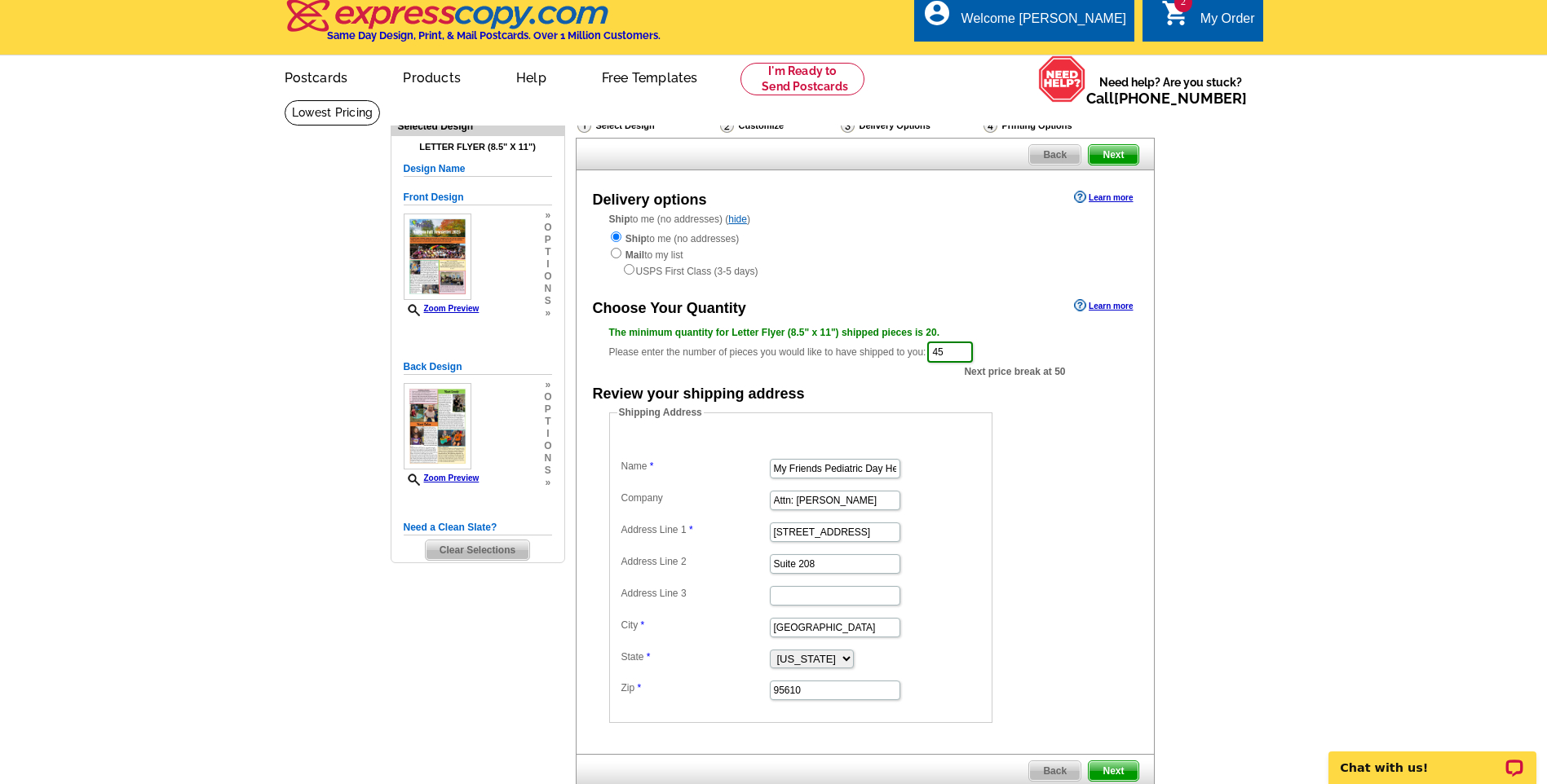
scroll to position [0, 0]
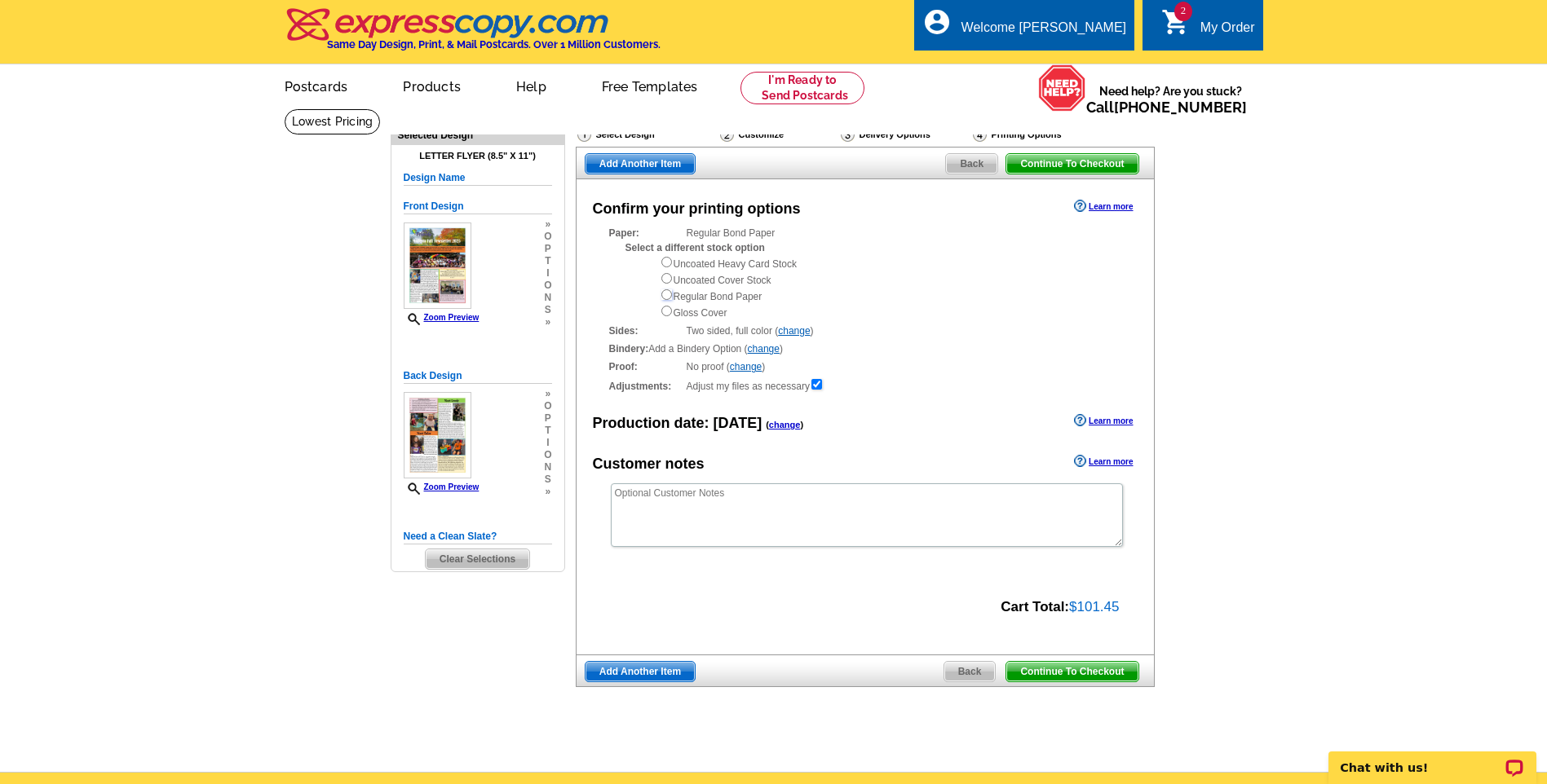
click at [662, 297] on input "radio" at bounding box center [666, 294] width 10 height 10
radio input "true"
click at [672, 675] on span "Add Another Item" at bounding box center [640, 671] width 110 height 20
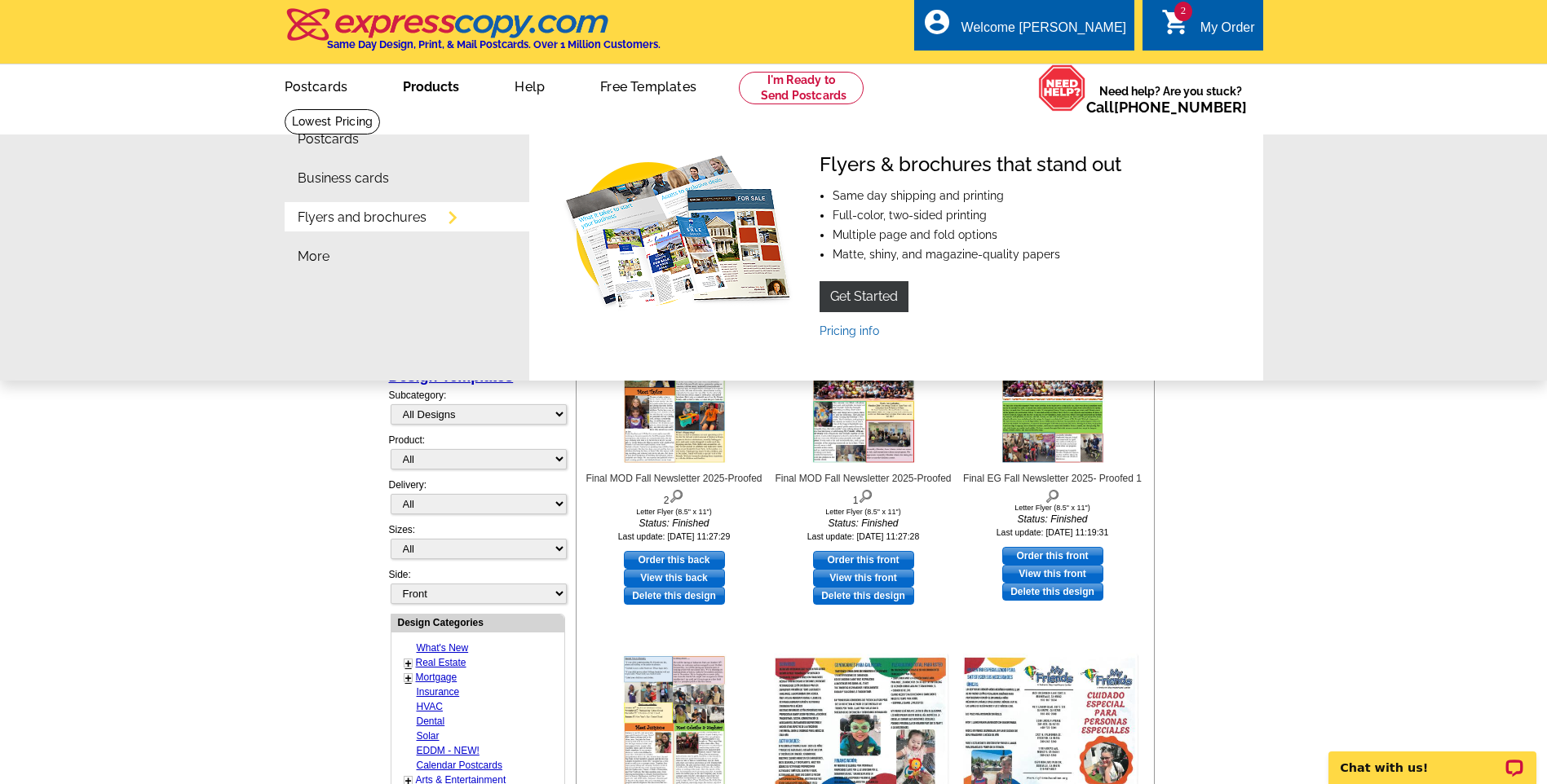
click at [396, 219] on link "Flyers and brochures" at bounding box center [361, 218] width 129 height 13
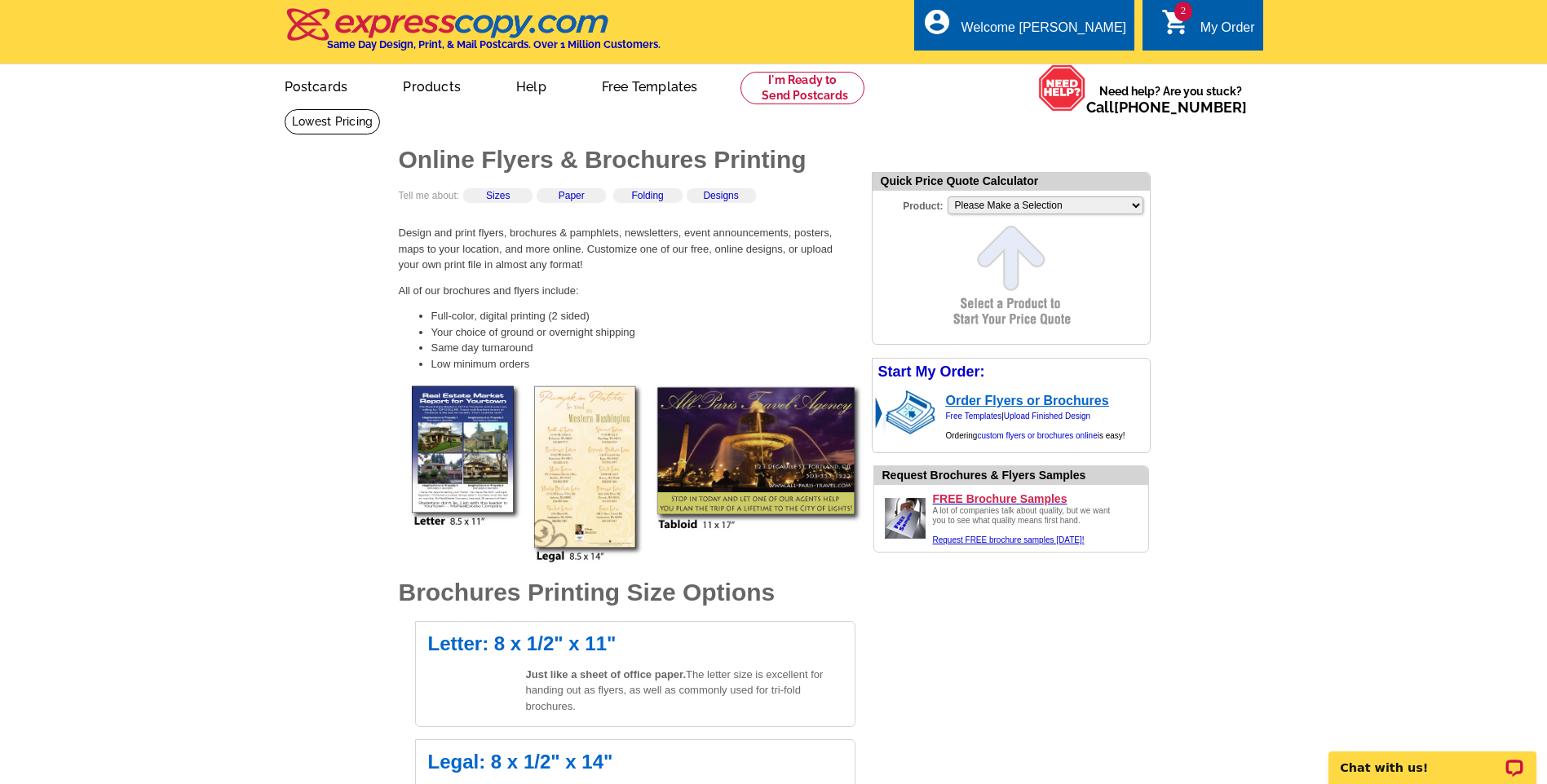
click at [996, 408] on link "Order Flyers or Brochures" at bounding box center [1028, 400] width 163 height 14
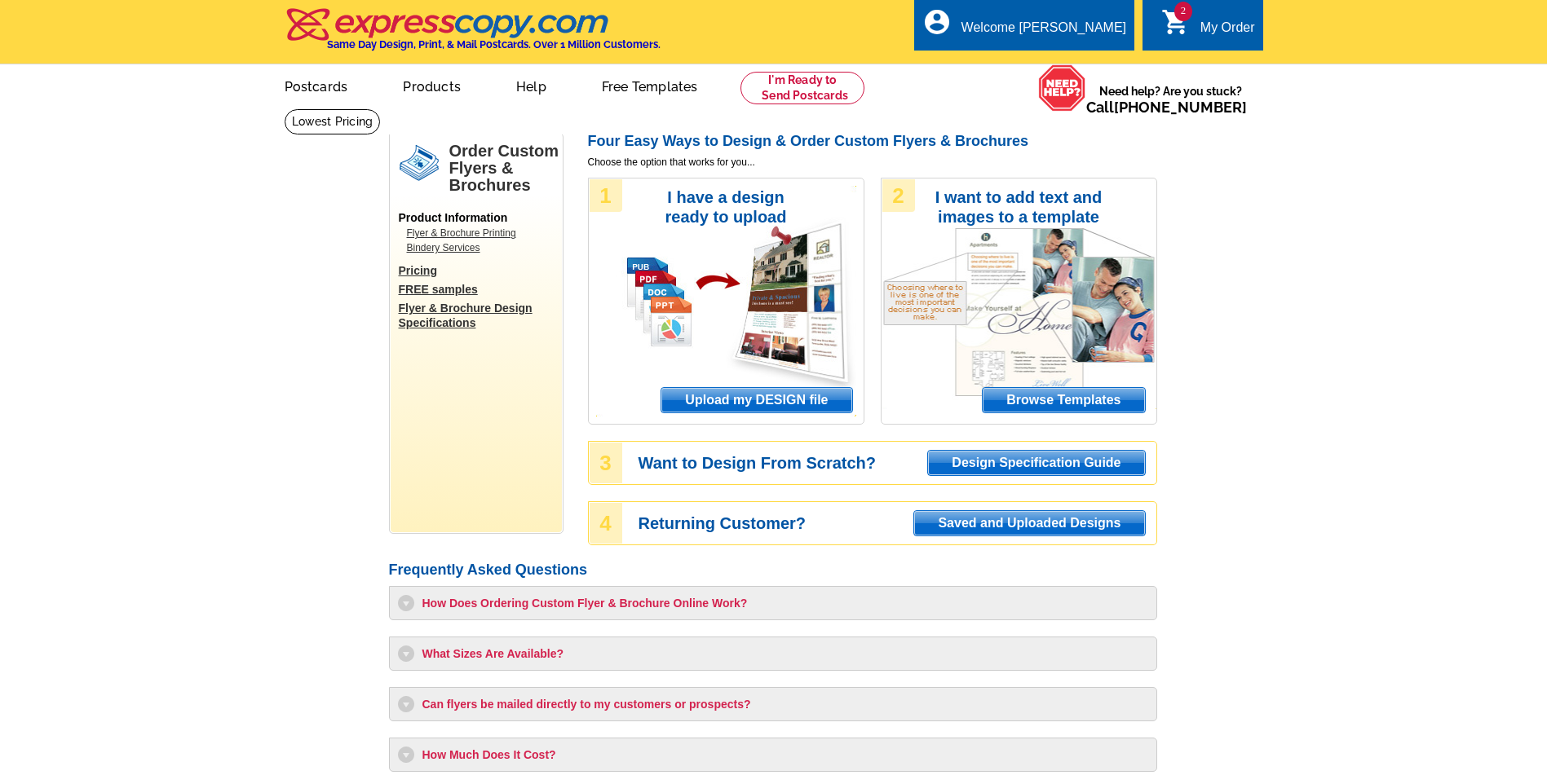
click at [795, 398] on span "Upload my DESIGN file" at bounding box center [756, 400] width 190 height 24
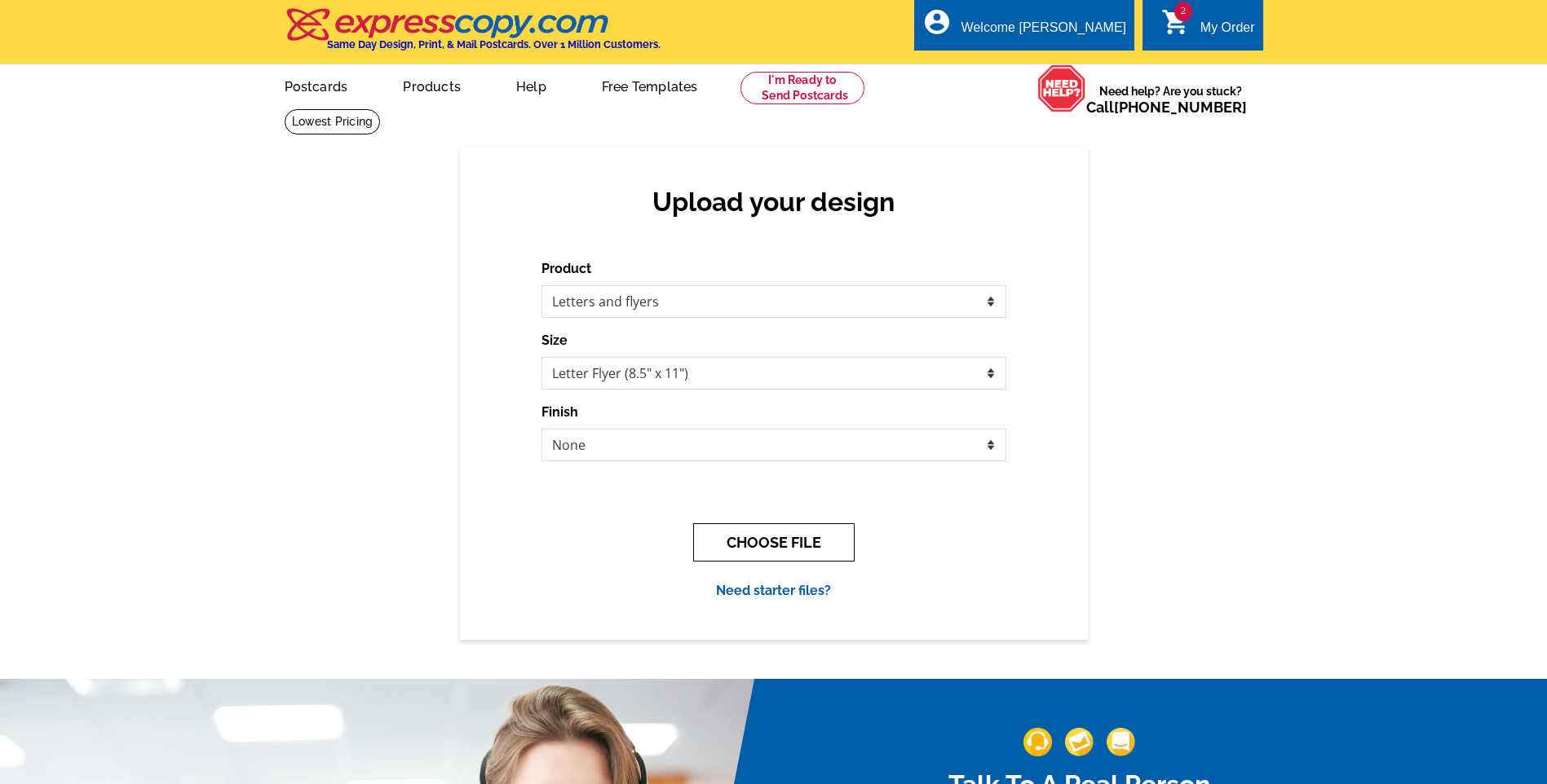
click at [756, 540] on button "CHOOSE FILE" at bounding box center [774, 542] width 161 height 38
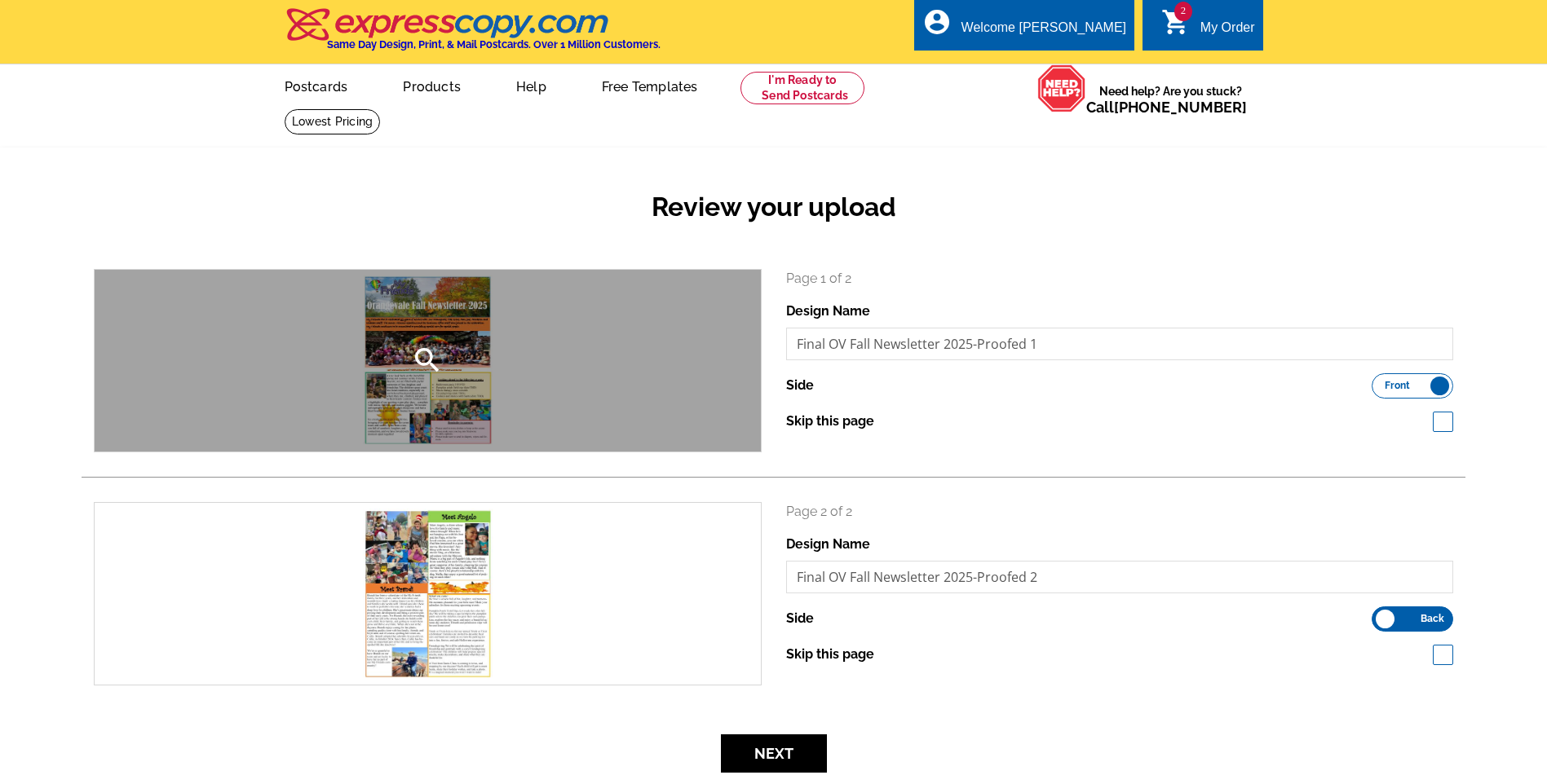
click at [400, 358] on div "search" at bounding box center [428, 361] width 666 height 182
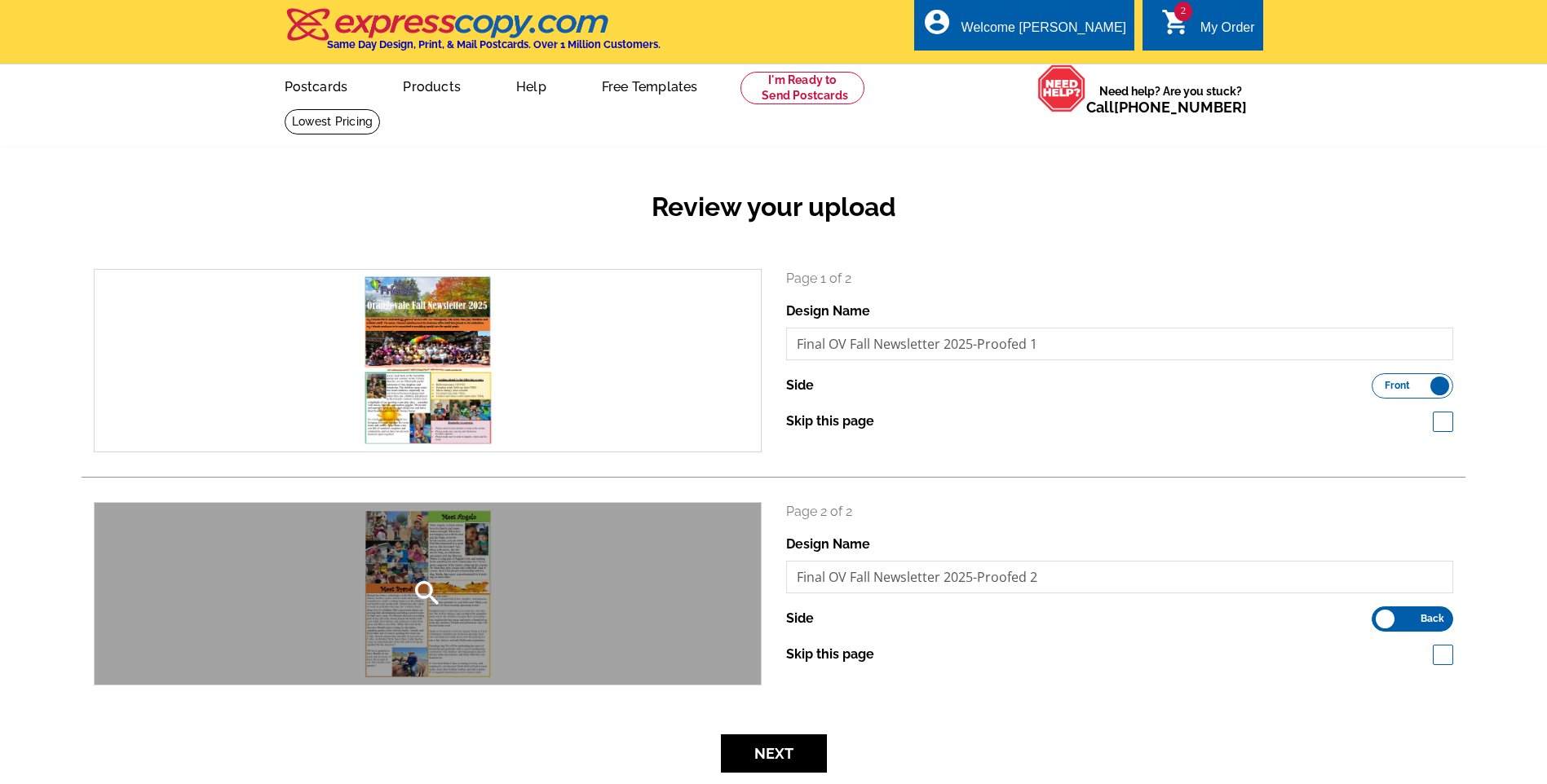
click at [466, 566] on div "search" at bounding box center [428, 594] width 666 height 182
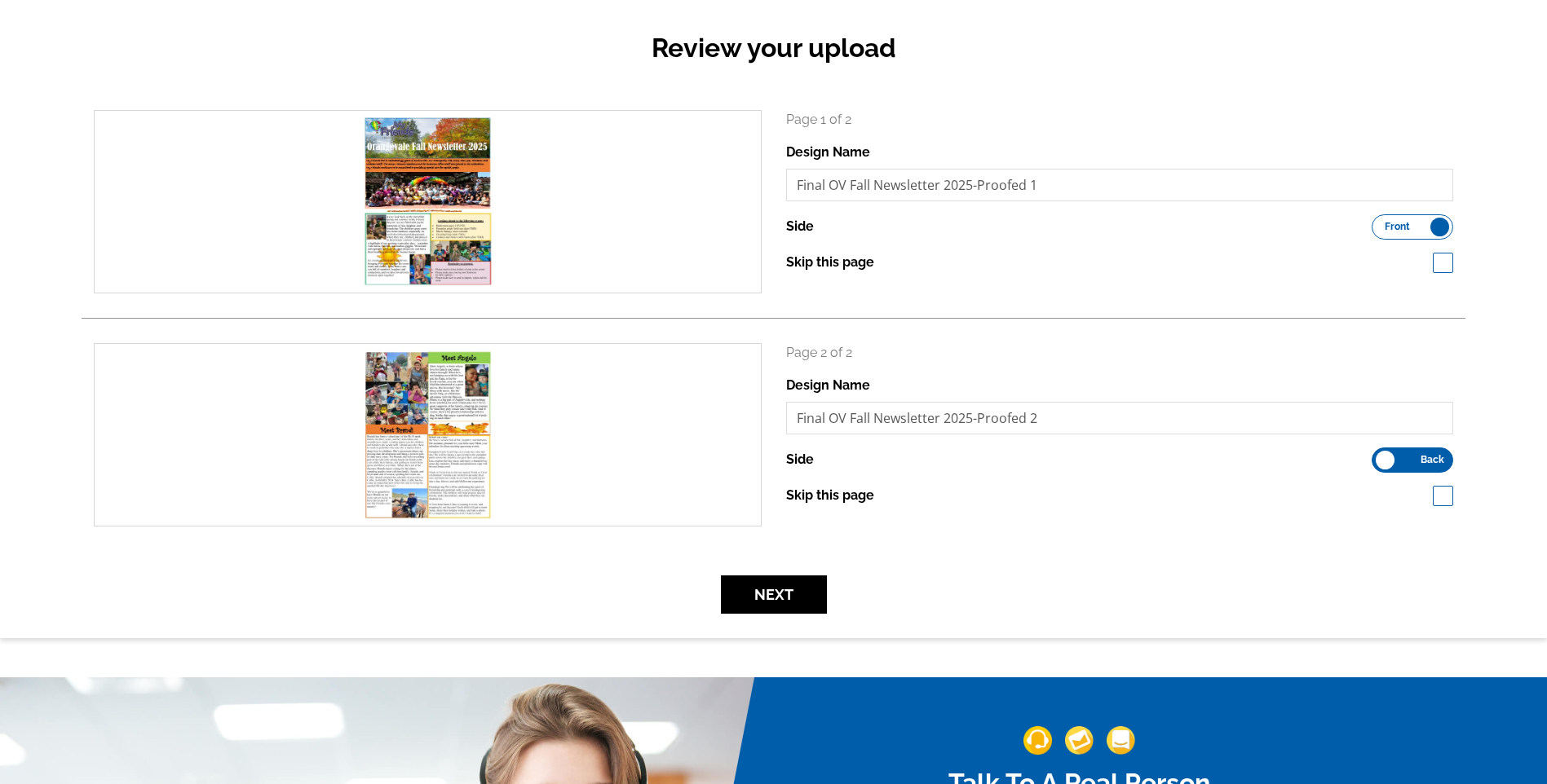
scroll to position [490, 0]
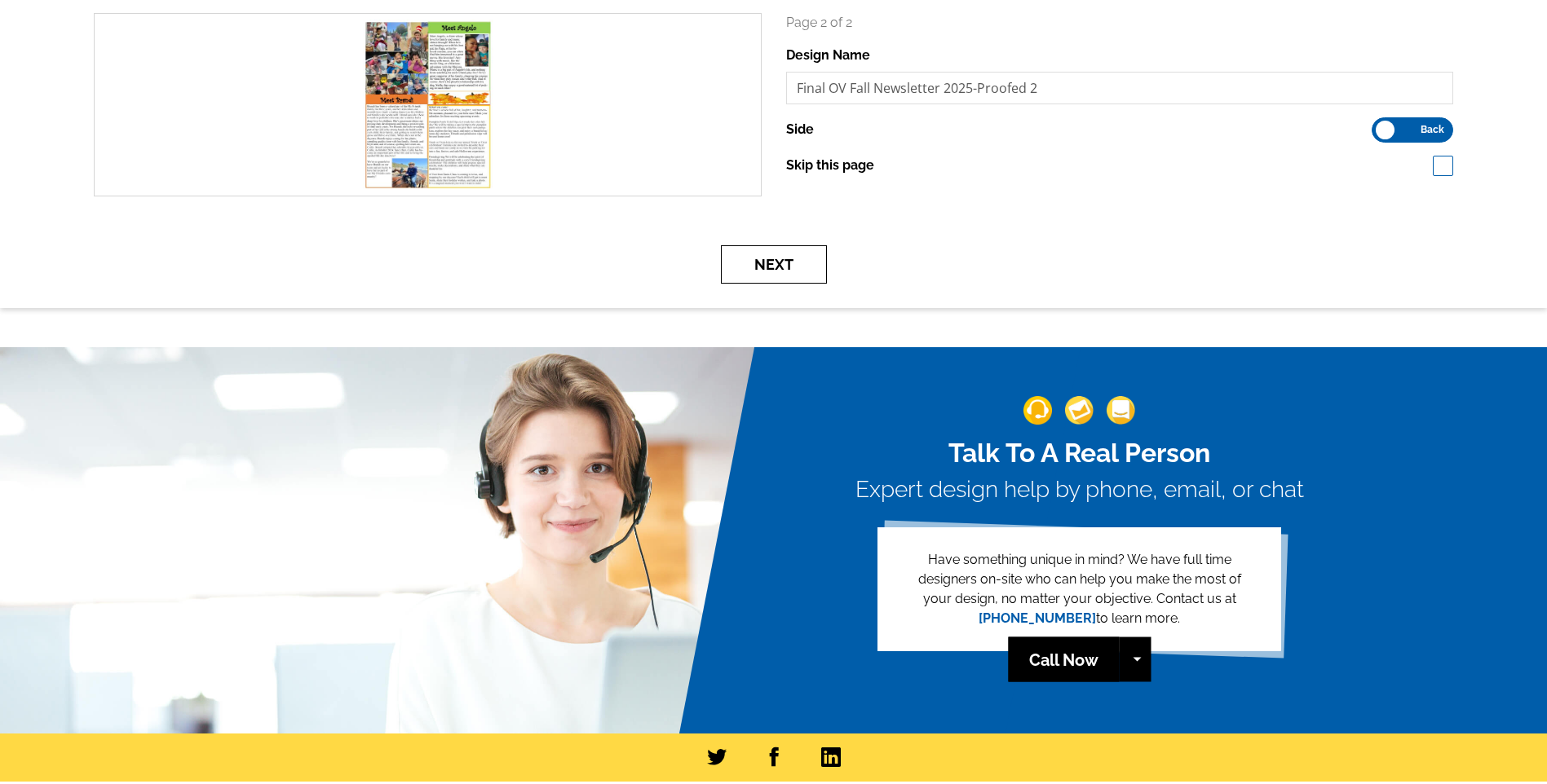
click at [759, 267] on button "Next" at bounding box center [774, 264] width 106 height 38
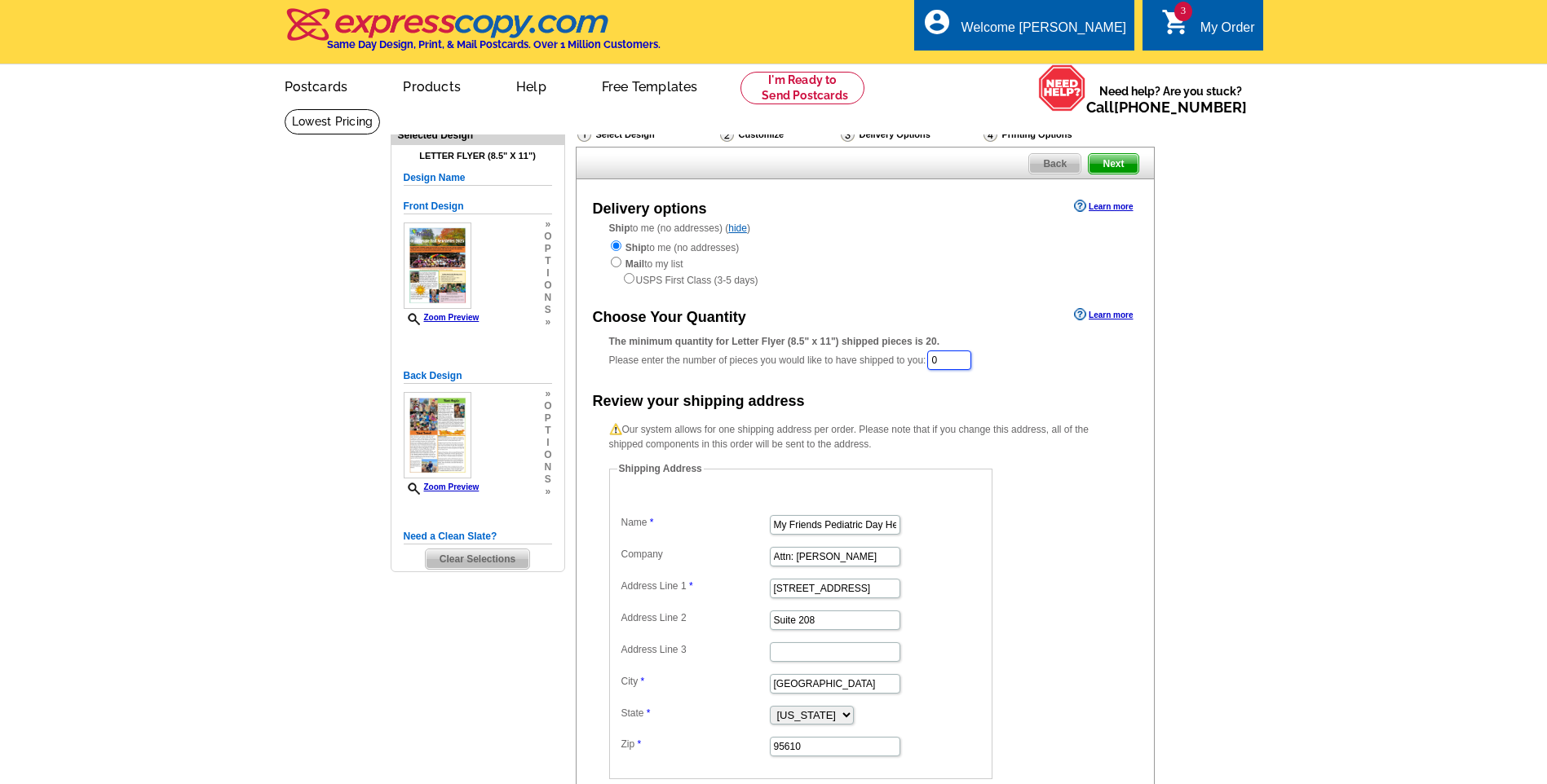
drag, startPoint x: 957, startPoint y: 354, endPoint x: 874, endPoint y: 365, distance: 83.7
click at [874, 365] on div "The minimum quantity for Letter Flyer (8.5" x 11") shipped pieces is 20. Please…" at bounding box center [866, 353] width 512 height 38
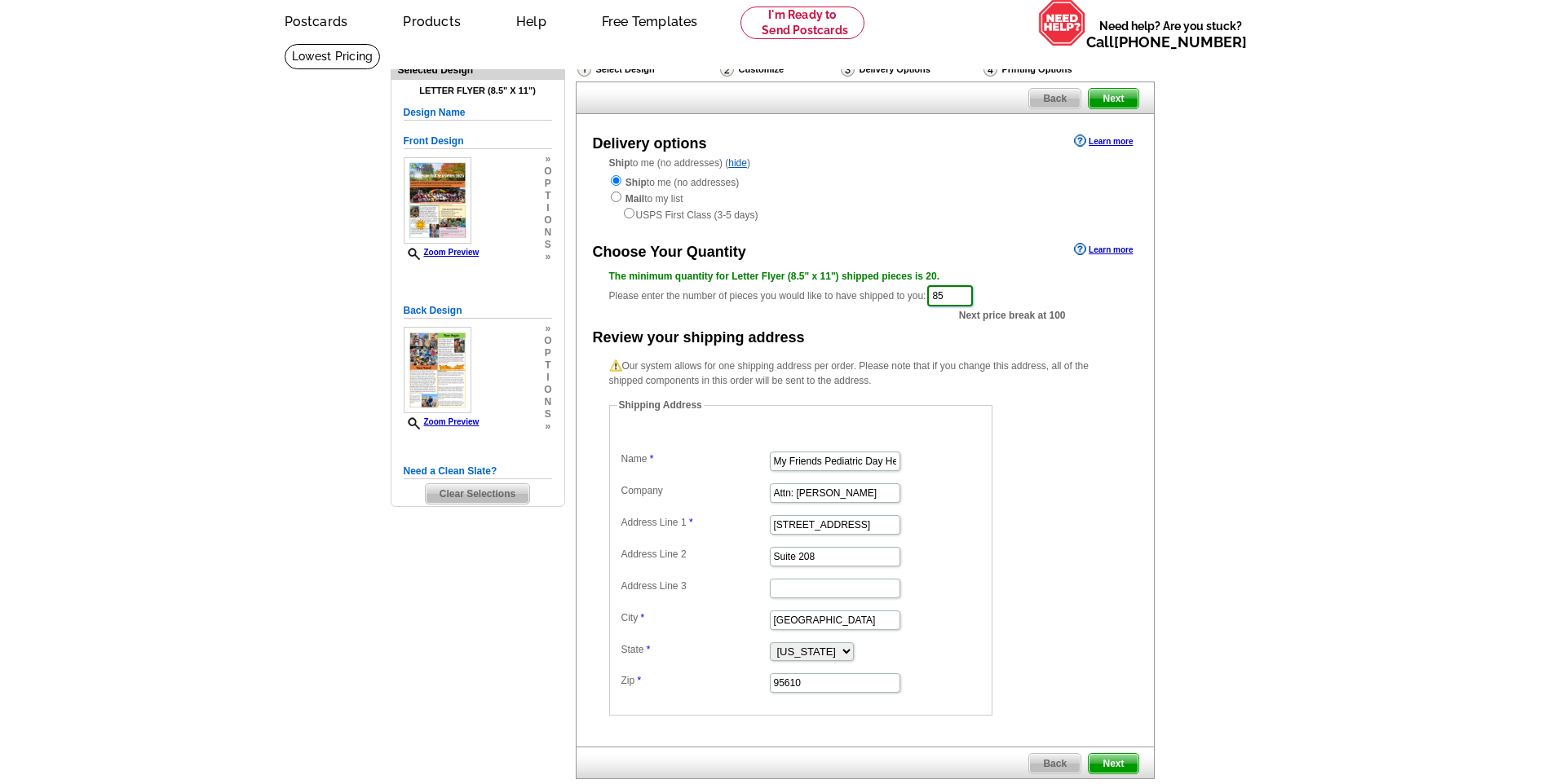
scroll to position [408, 0]
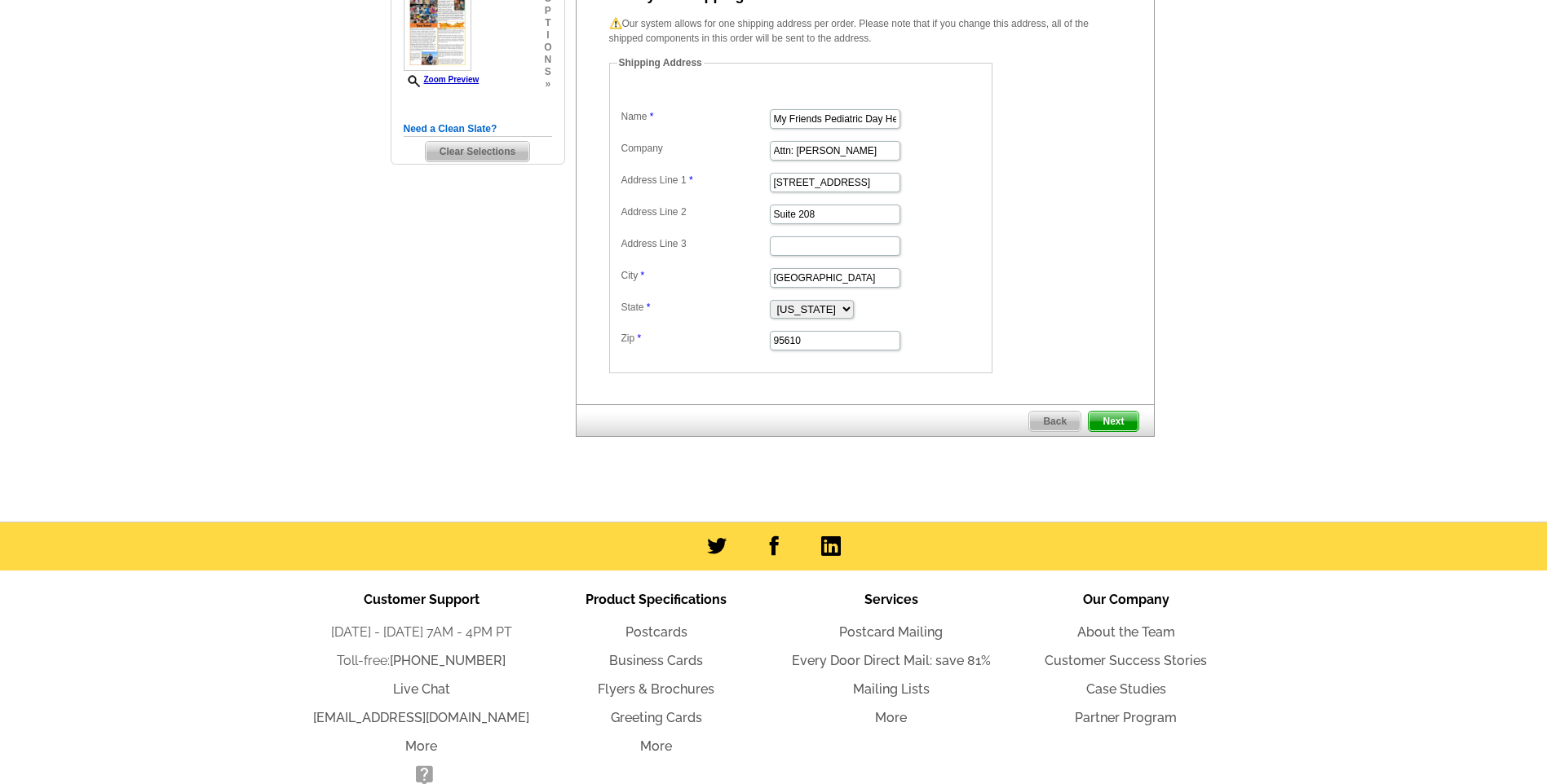
type input "85"
click at [1119, 424] on span "Next" at bounding box center [1114, 421] width 49 height 20
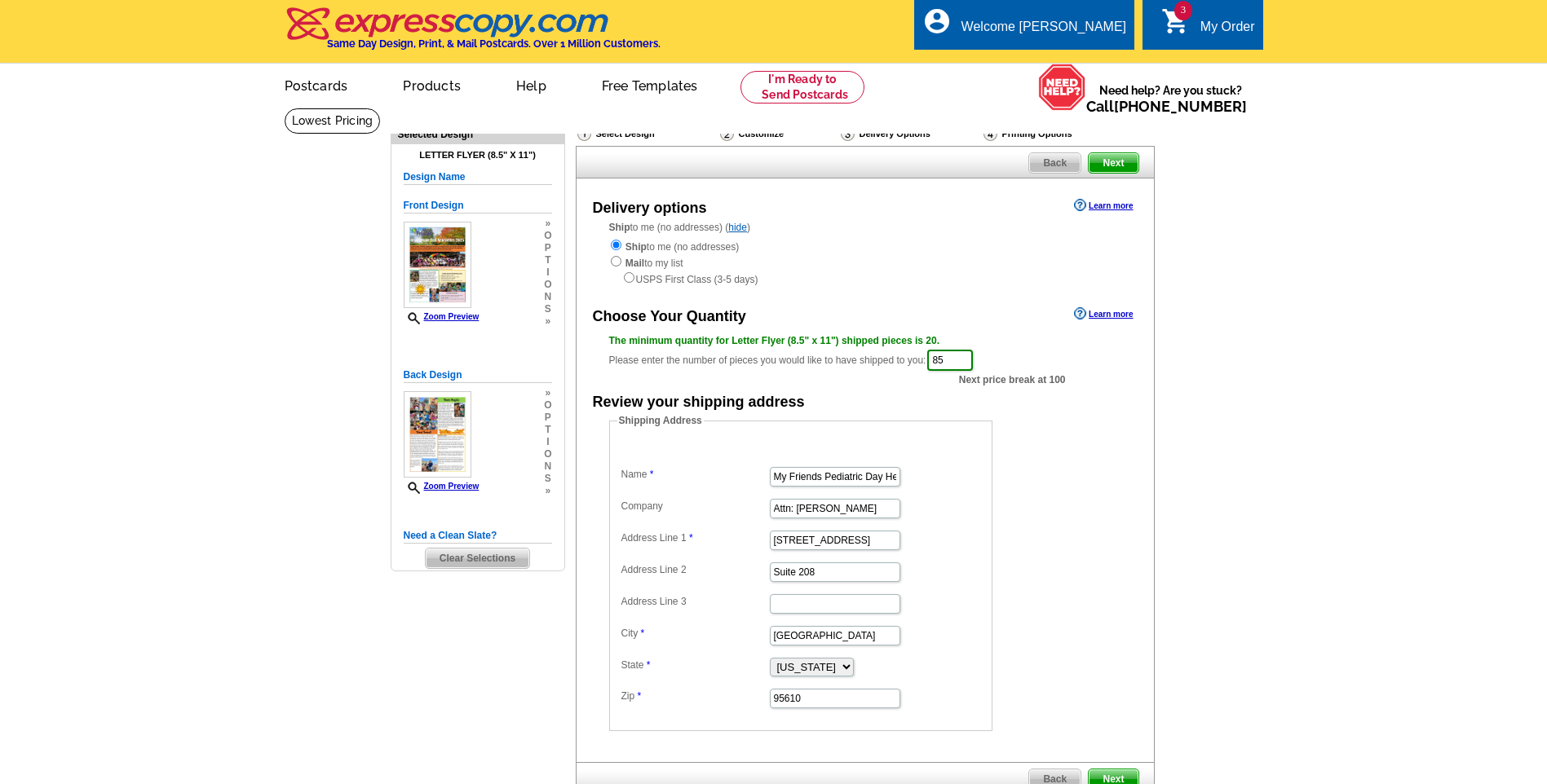
scroll to position [0, 0]
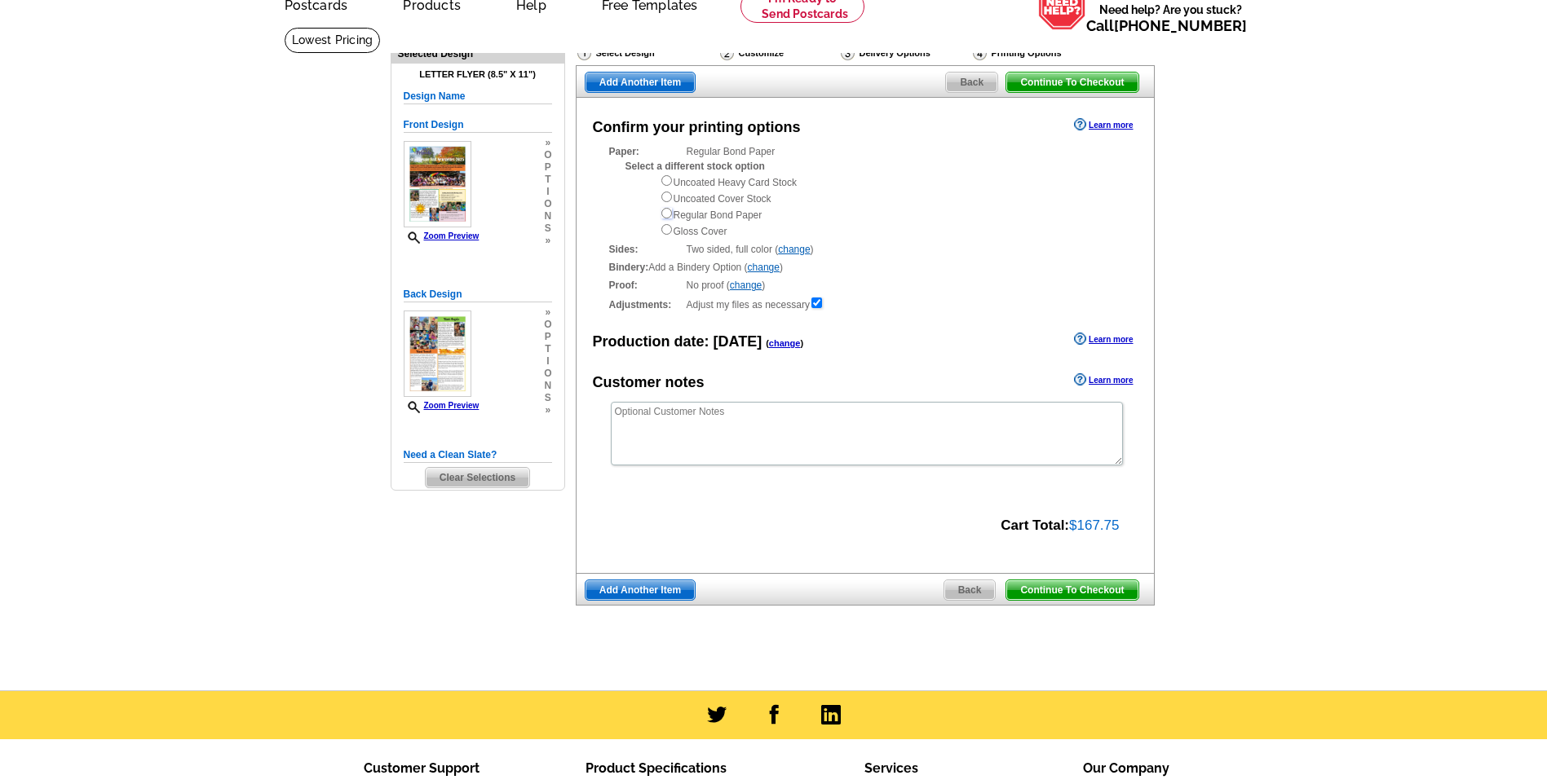
click at [667, 216] on input "radio" at bounding box center [666, 213] width 10 height 10
radio input "true"
click at [660, 588] on span "Add Another Item" at bounding box center [640, 590] width 110 height 20
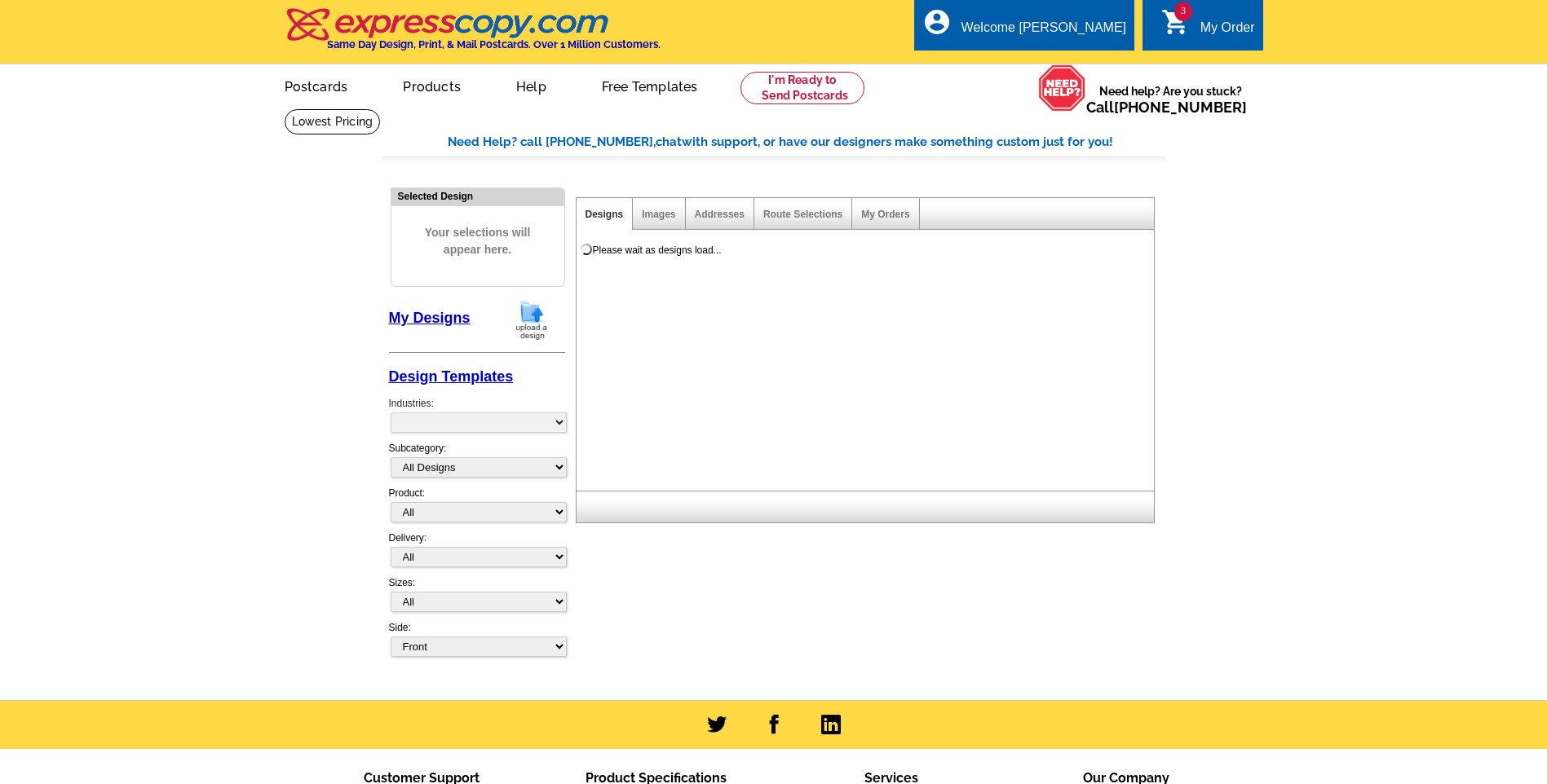
select select "785"
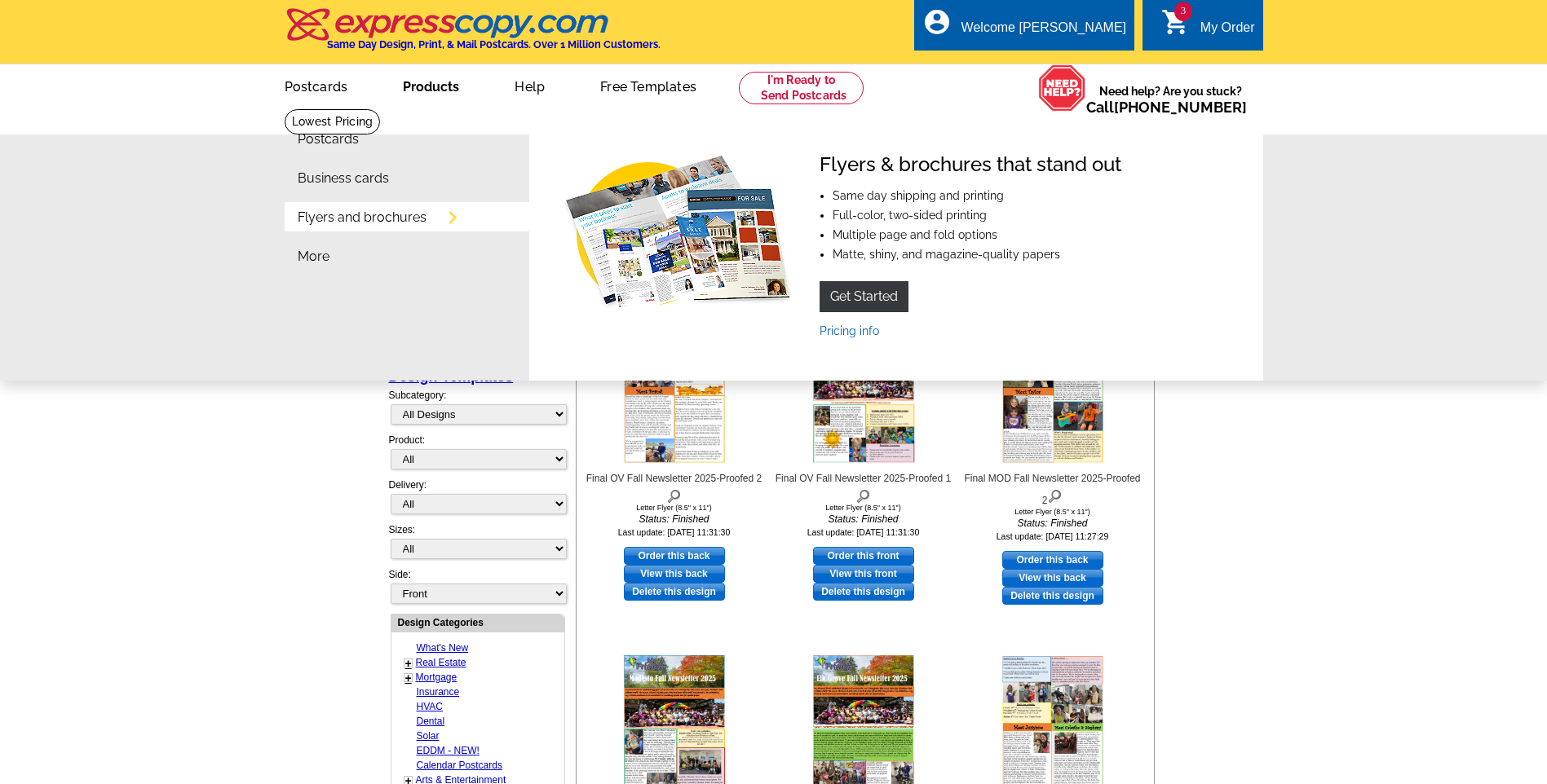
click at [387, 216] on link "Flyers and brochures" at bounding box center [361, 218] width 129 height 13
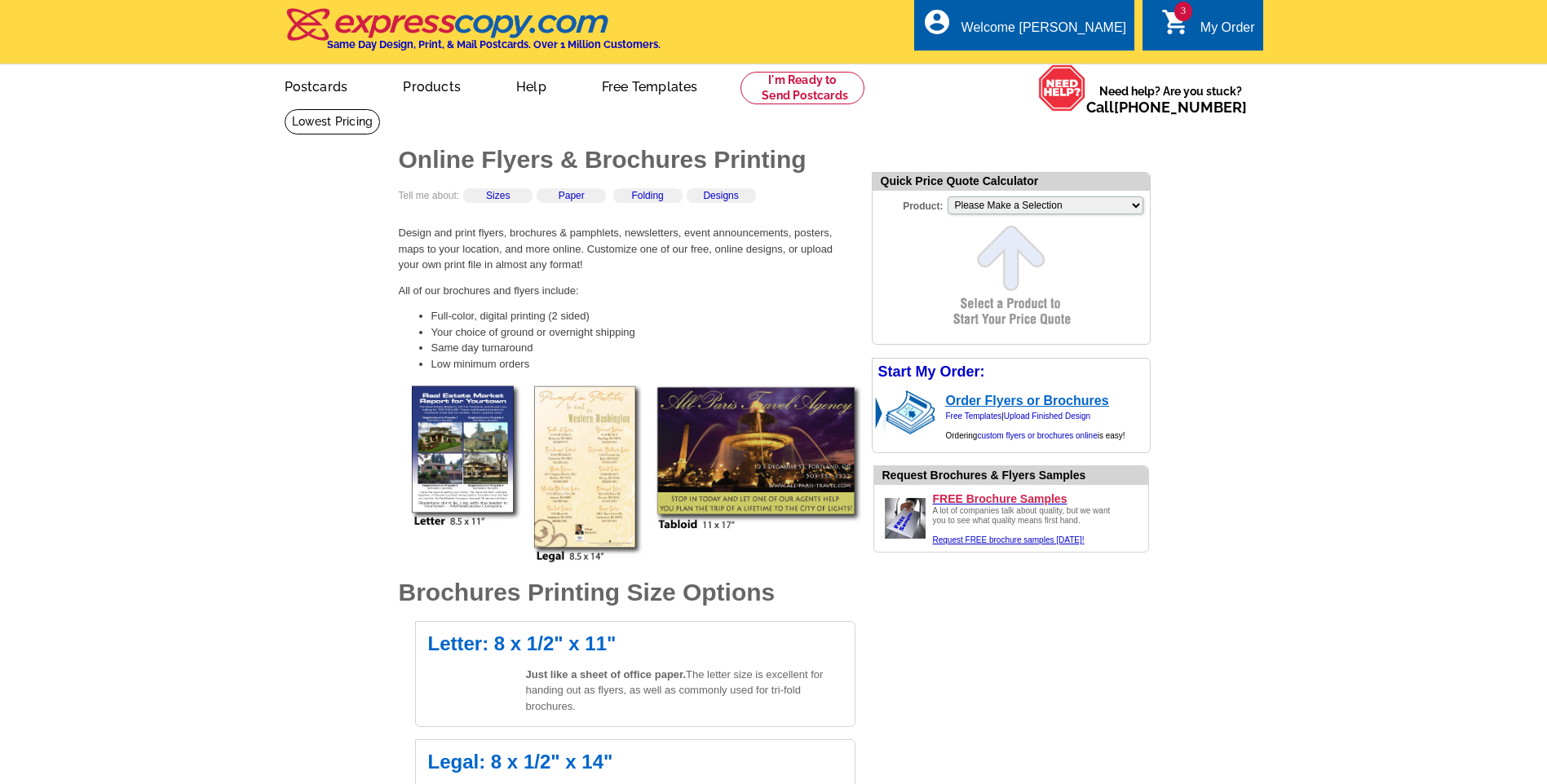
click at [1009, 403] on link "Order Flyers or Brochures" at bounding box center [1028, 400] width 163 height 14
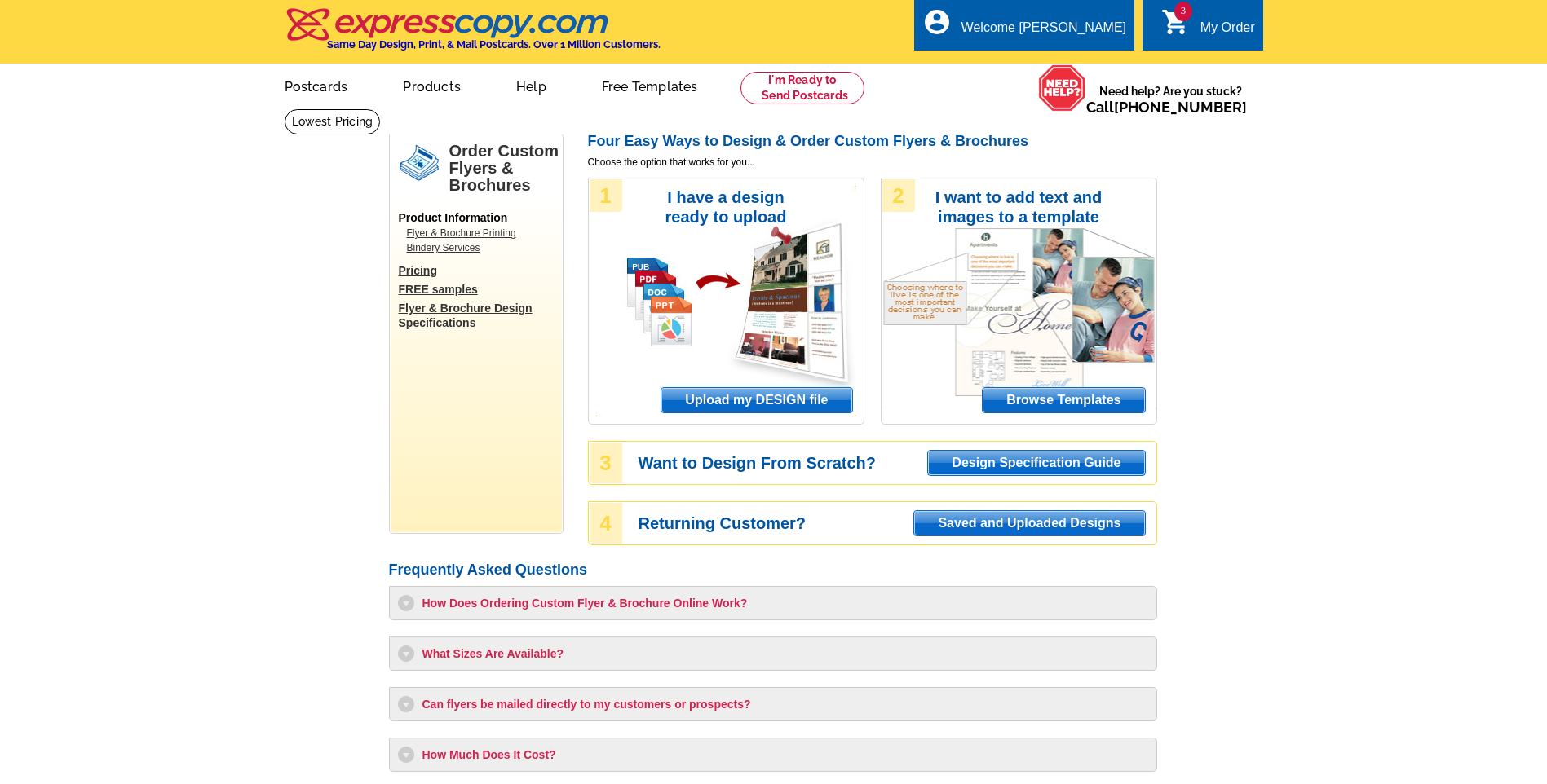
click at [786, 404] on span "Upload my DESIGN file" at bounding box center [756, 400] width 190 height 24
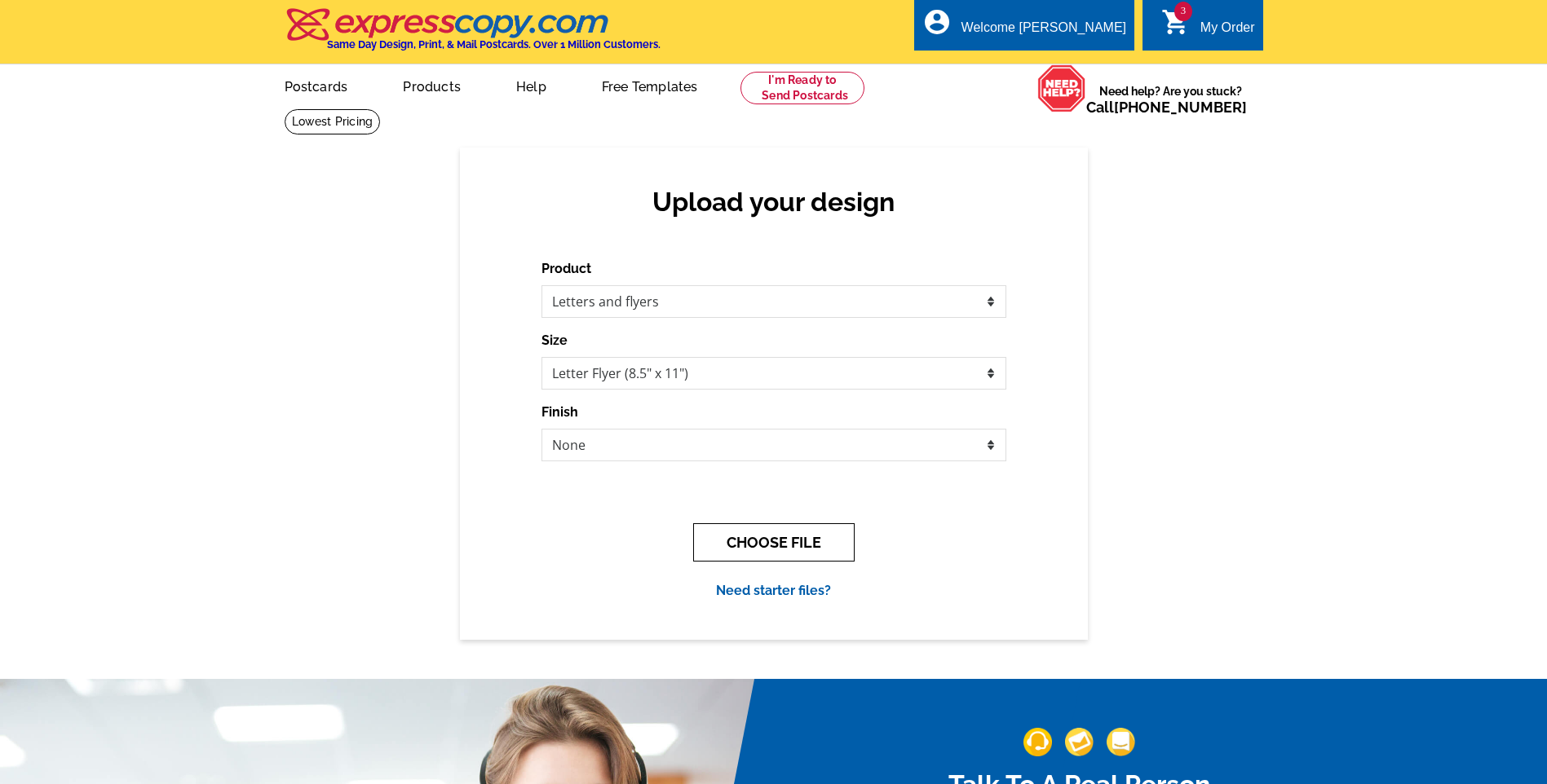
click at [782, 550] on button "CHOOSE FILE" at bounding box center [774, 542] width 161 height 38
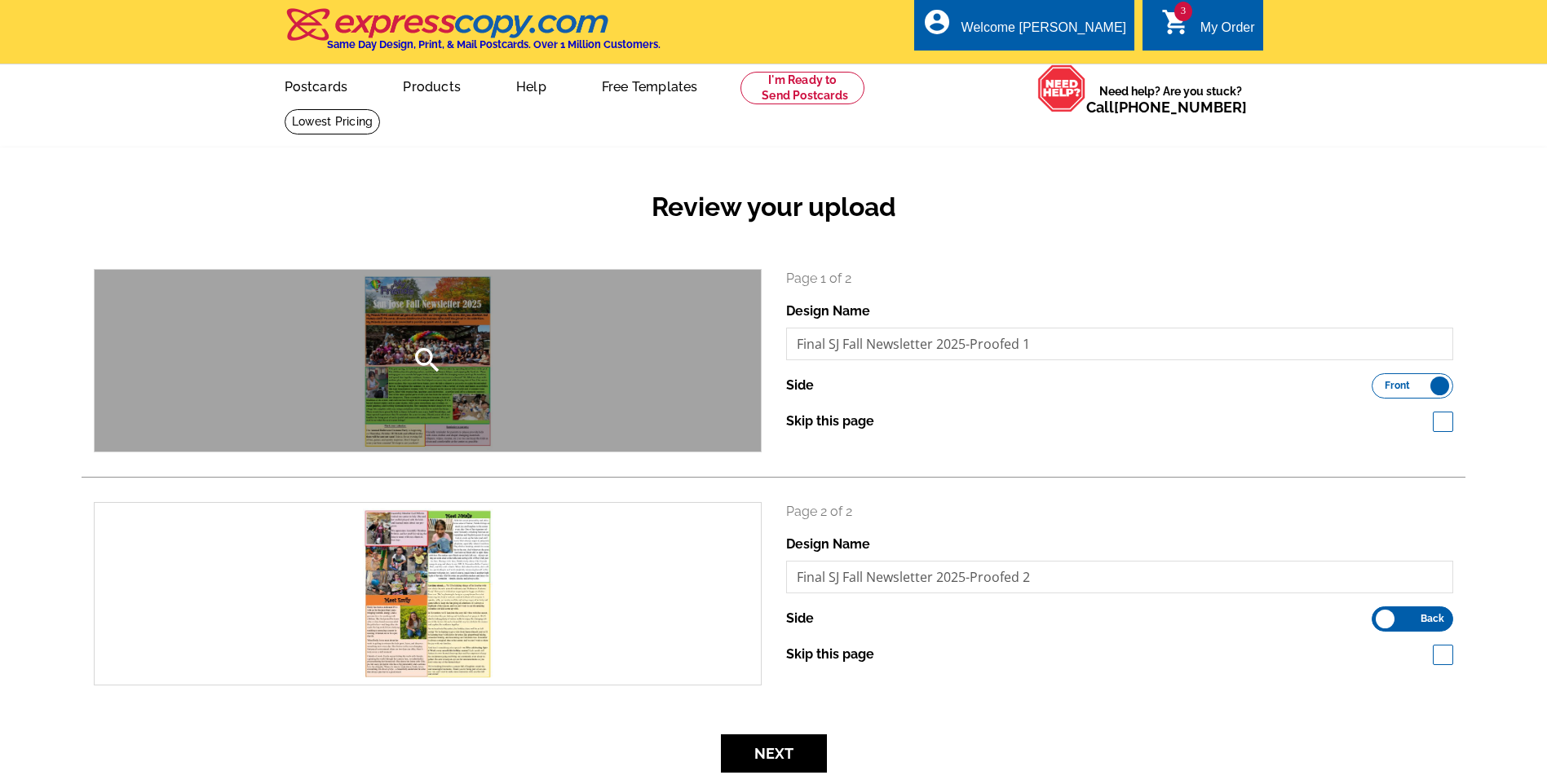
click at [468, 339] on div "search" at bounding box center [428, 361] width 666 height 182
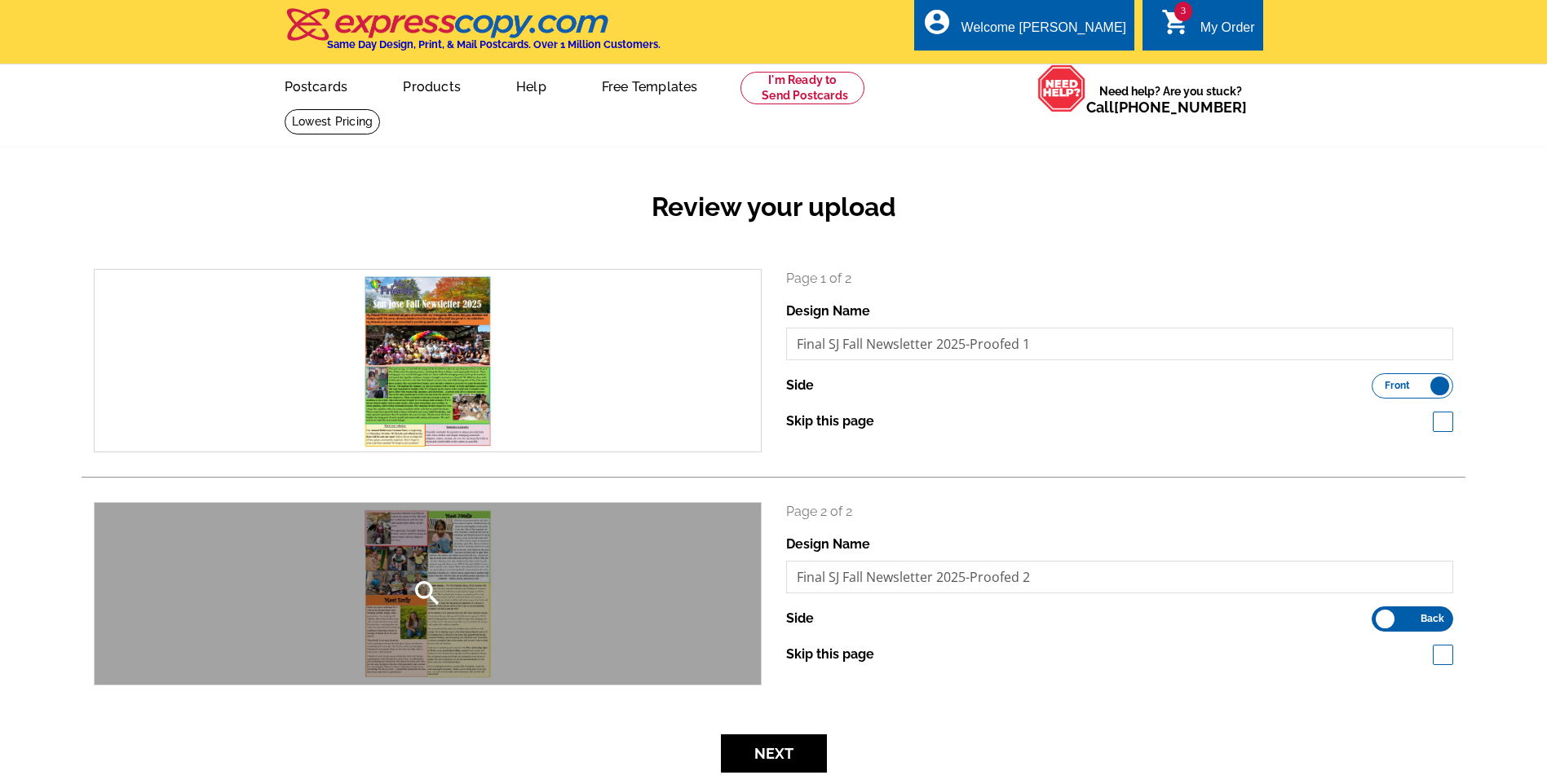
click at [426, 544] on div "search" at bounding box center [428, 594] width 666 height 182
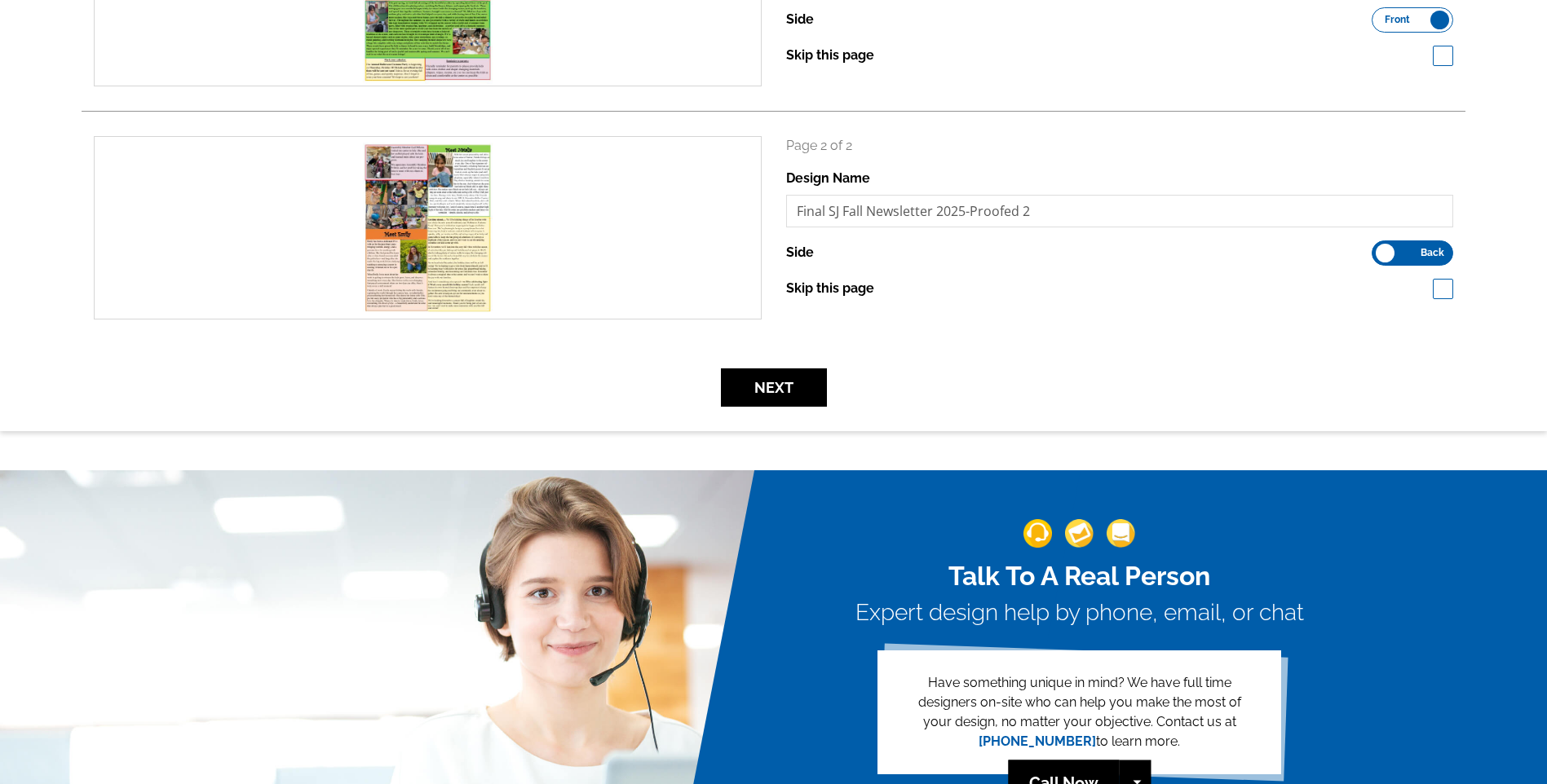
scroll to position [571, 0]
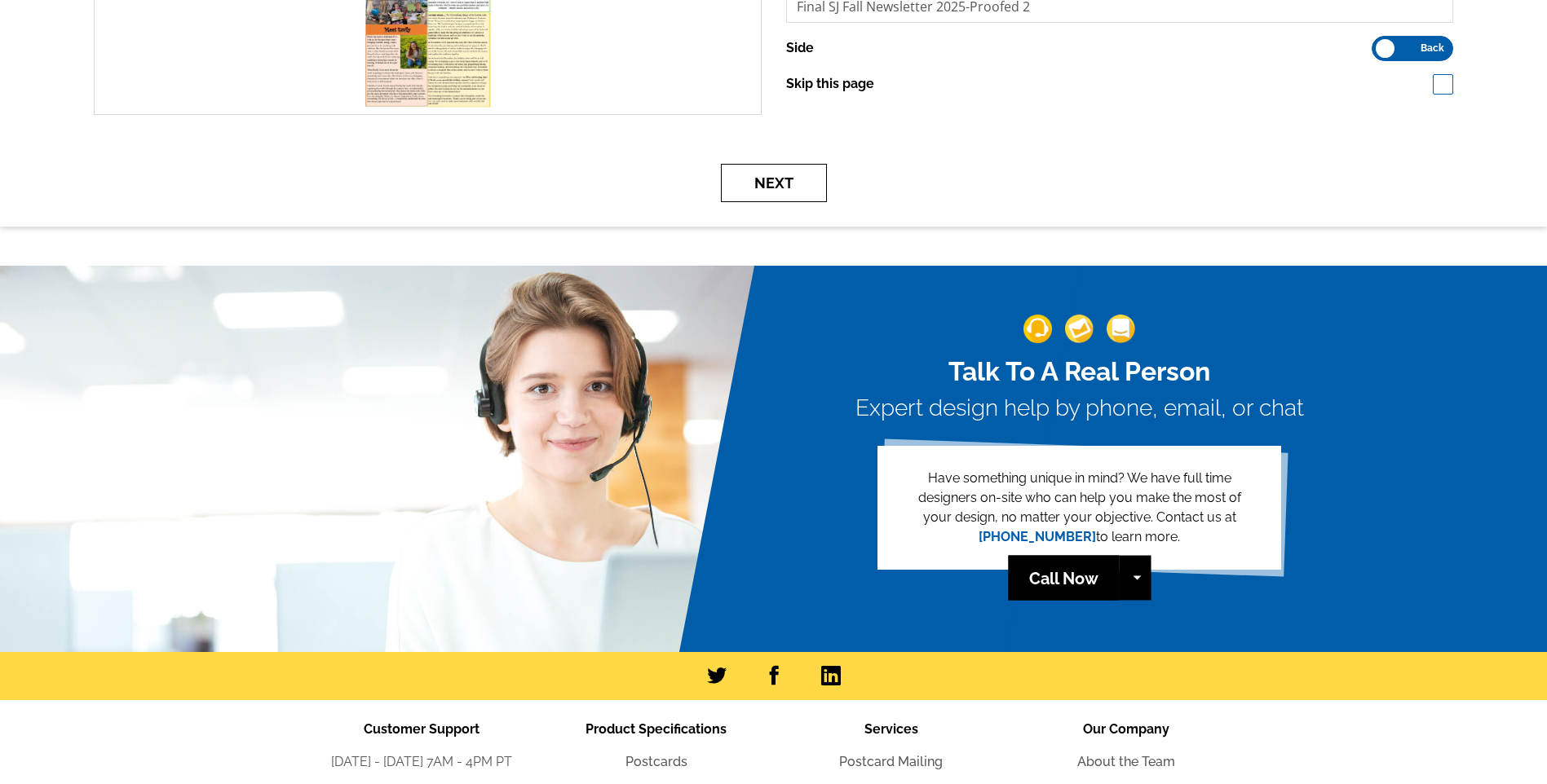
click at [753, 176] on button "Next" at bounding box center [774, 183] width 106 height 38
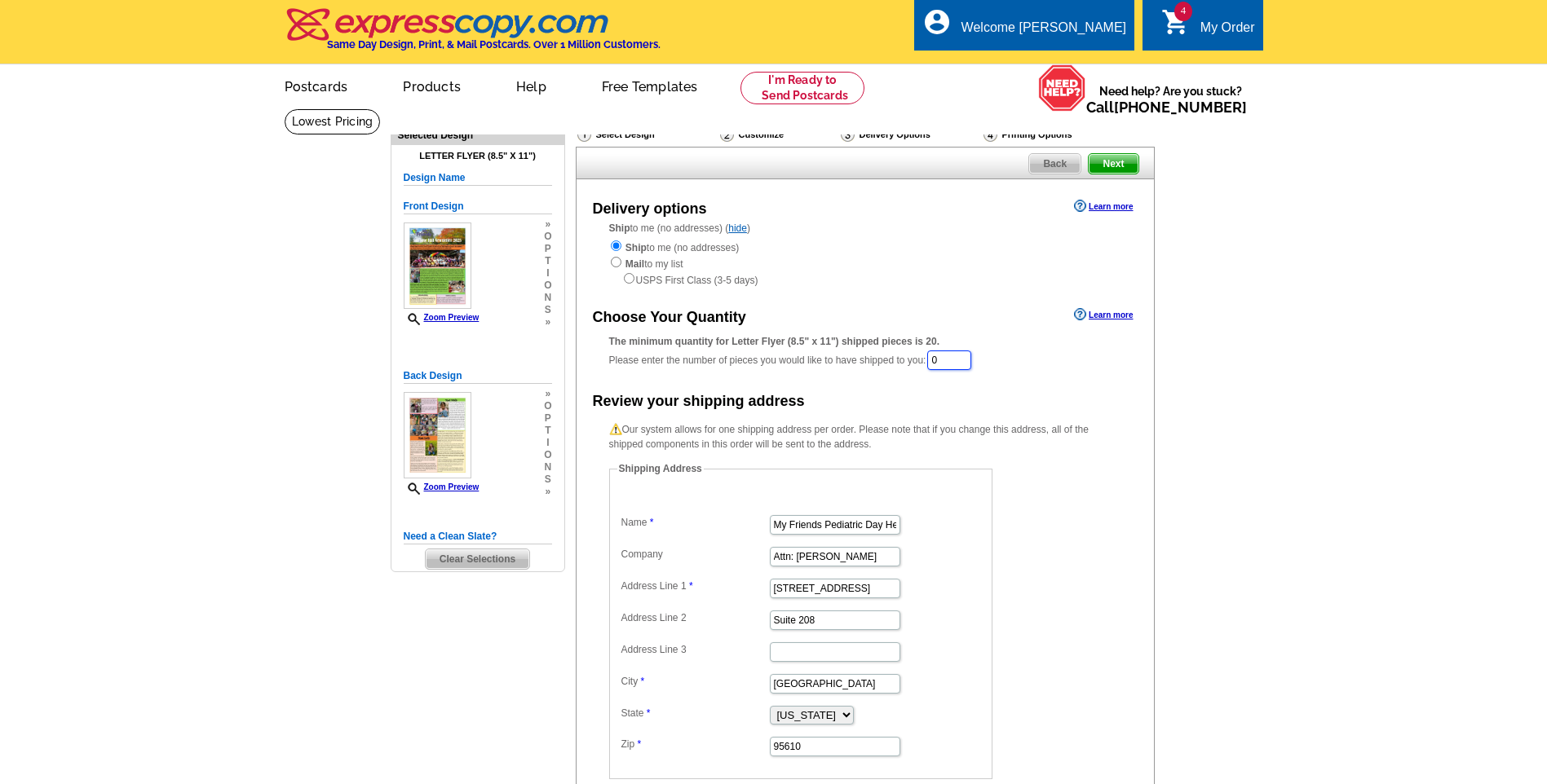
click at [957, 357] on input "0" at bounding box center [949, 360] width 44 height 20
drag, startPoint x: 957, startPoint y: 357, endPoint x: 699, endPoint y: 355, distance: 258.0
click at [699, 355] on div "The minimum quantity for Letter Flyer (8.5" x 11") shipped pieces is 20. Please…" at bounding box center [866, 353] width 512 height 38
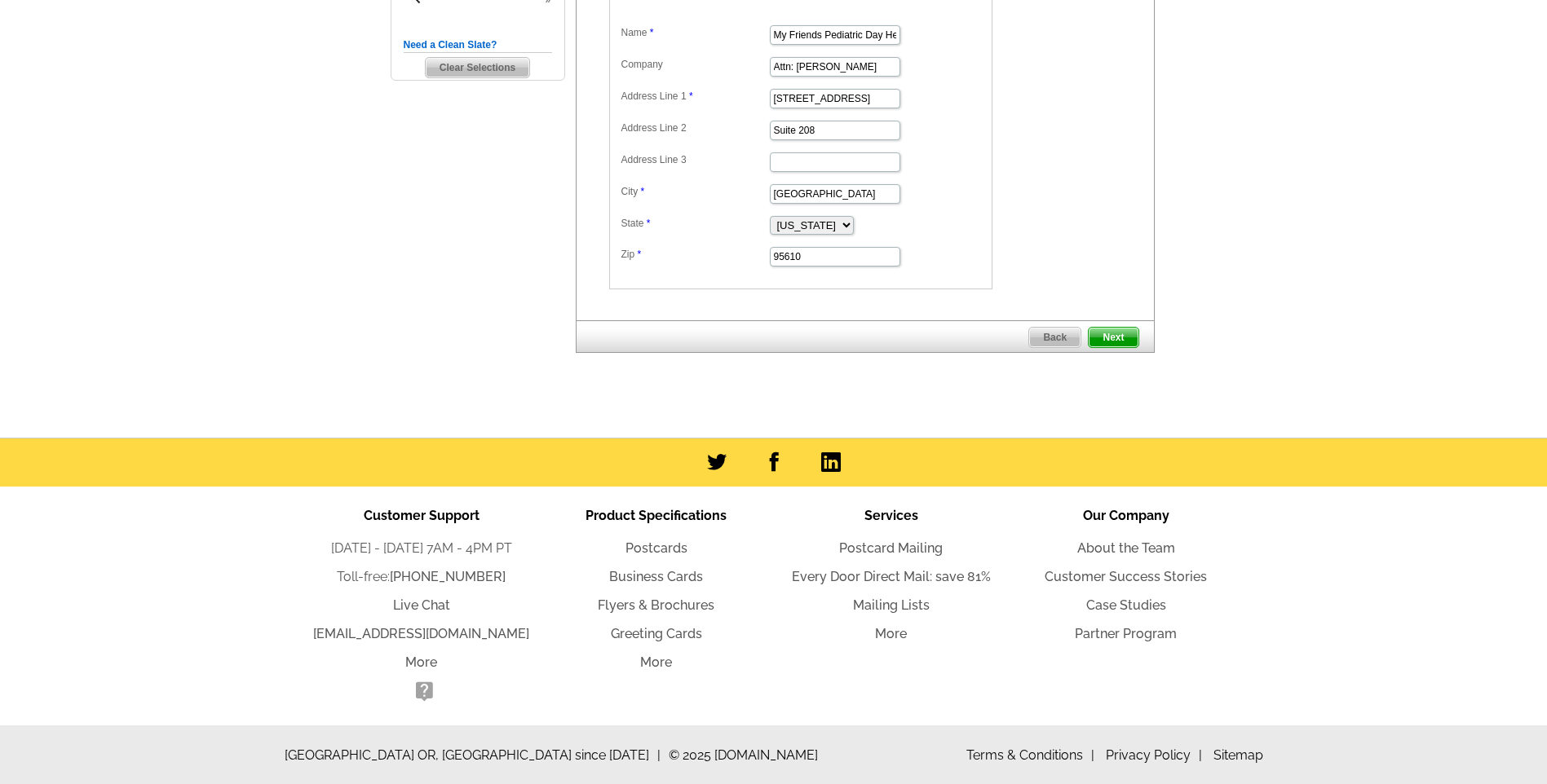
scroll to position [495, 0]
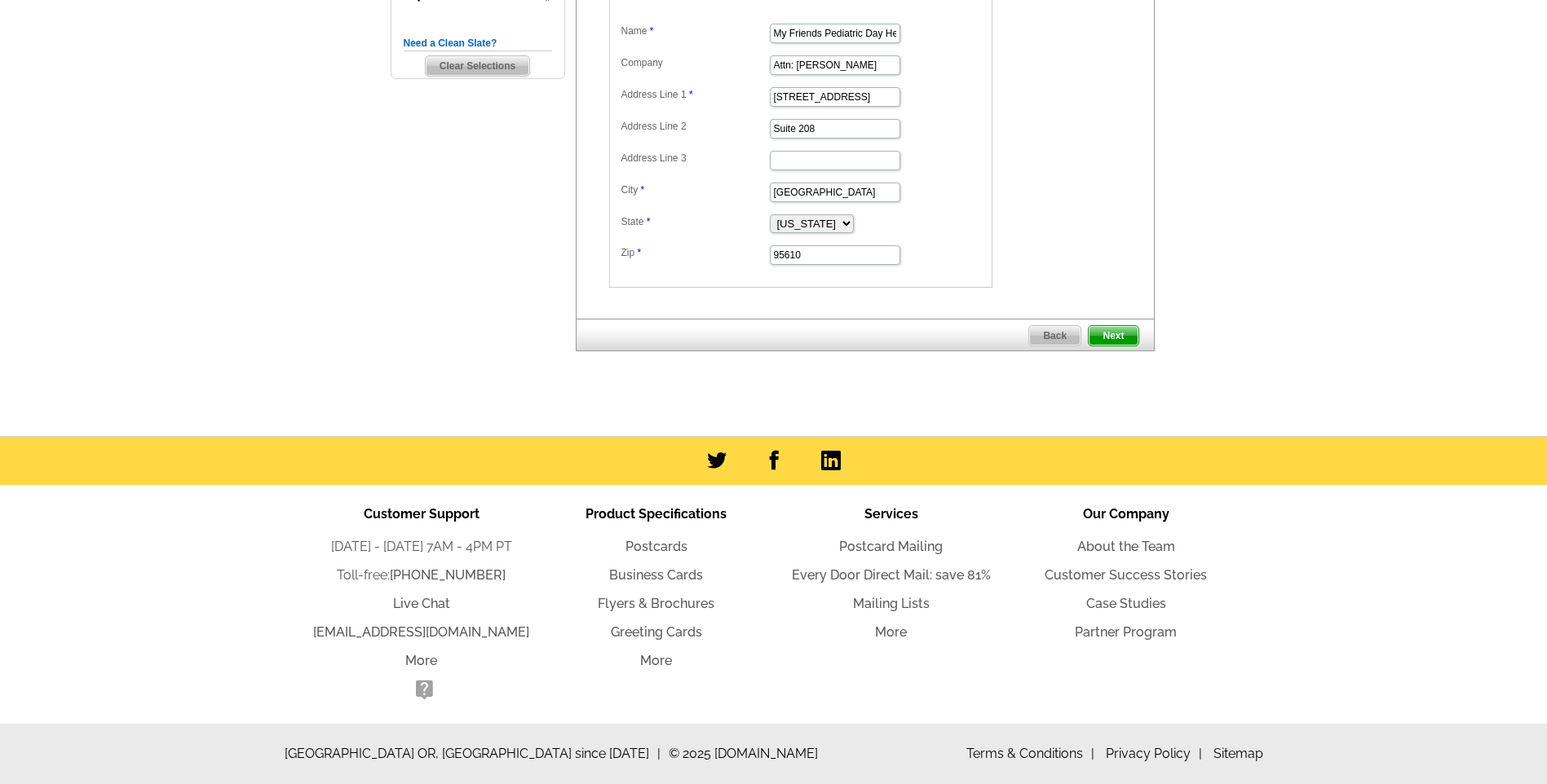
type input "50"
click at [1114, 339] on span "Next" at bounding box center [1114, 336] width 49 height 20
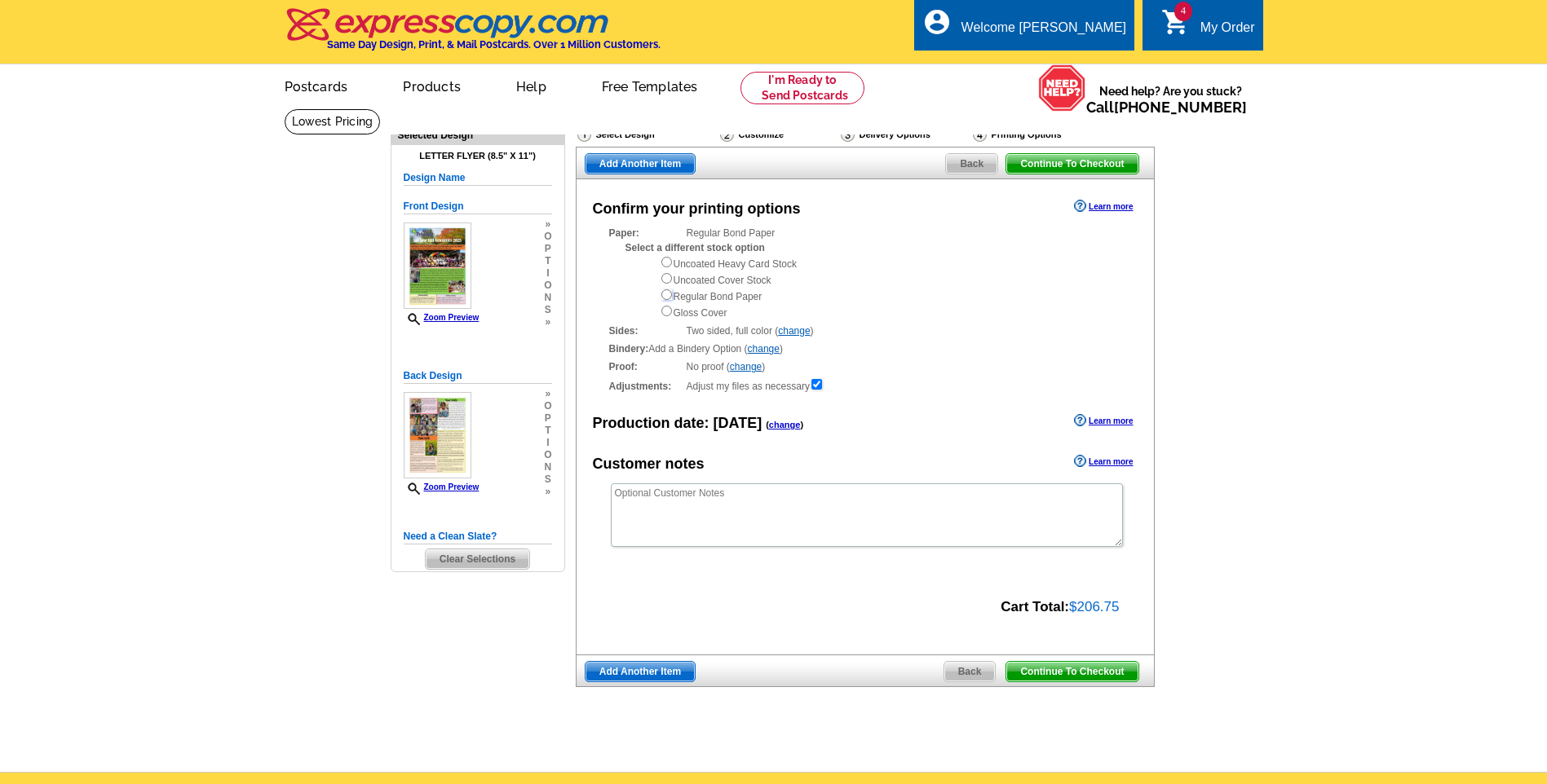
click at [664, 296] on input "radio" at bounding box center [666, 294] width 10 height 10
radio input "true"
click at [666, 666] on span "Add Another Item" at bounding box center [640, 671] width 110 height 20
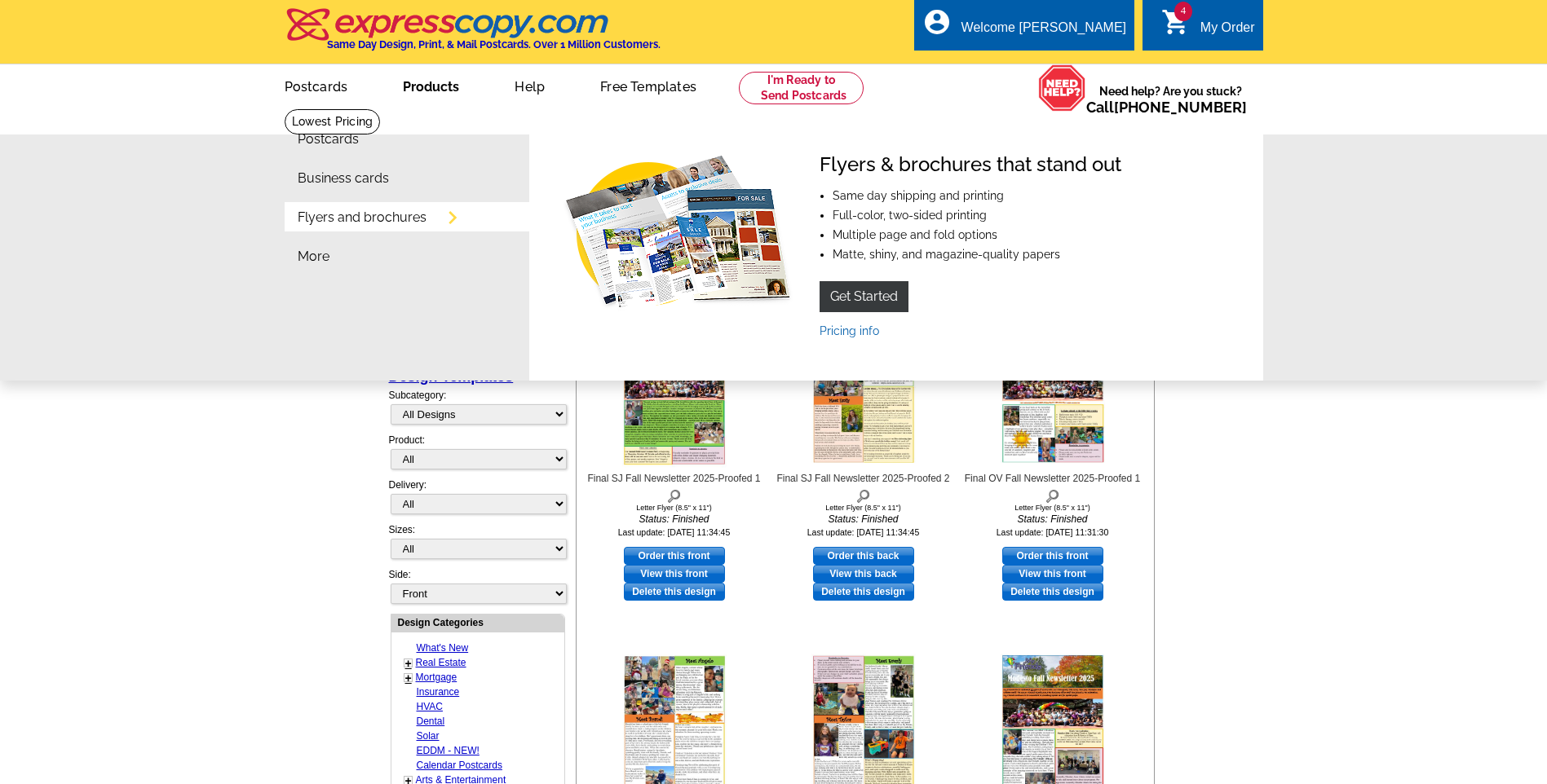
click at [390, 222] on link "Flyers and brochures" at bounding box center [361, 218] width 129 height 13
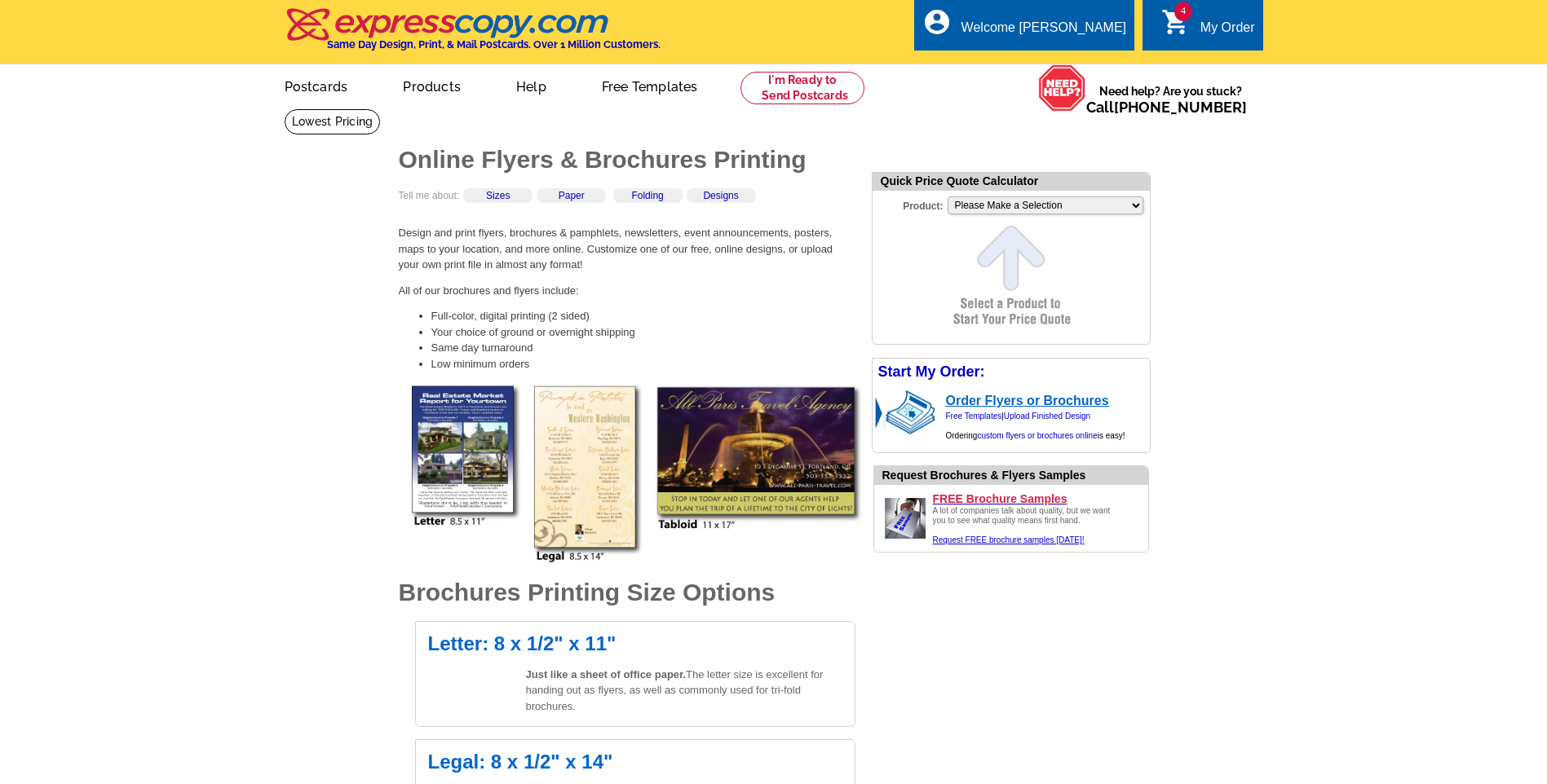
click at [1029, 399] on link "Order Flyers or Brochures" at bounding box center [1028, 400] width 163 height 14
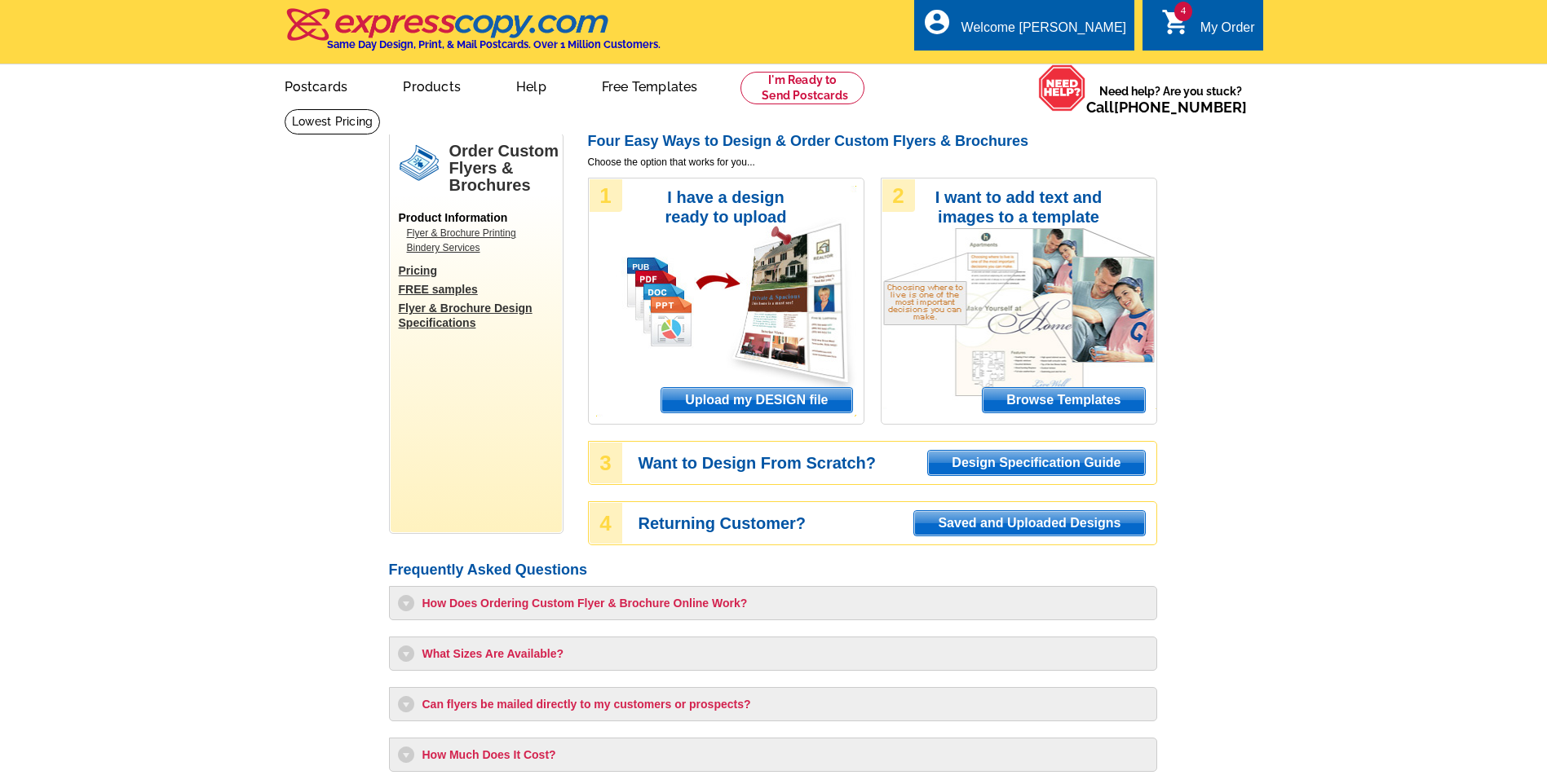
click at [773, 393] on span "Upload my DESIGN file" at bounding box center [756, 400] width 190 height 24
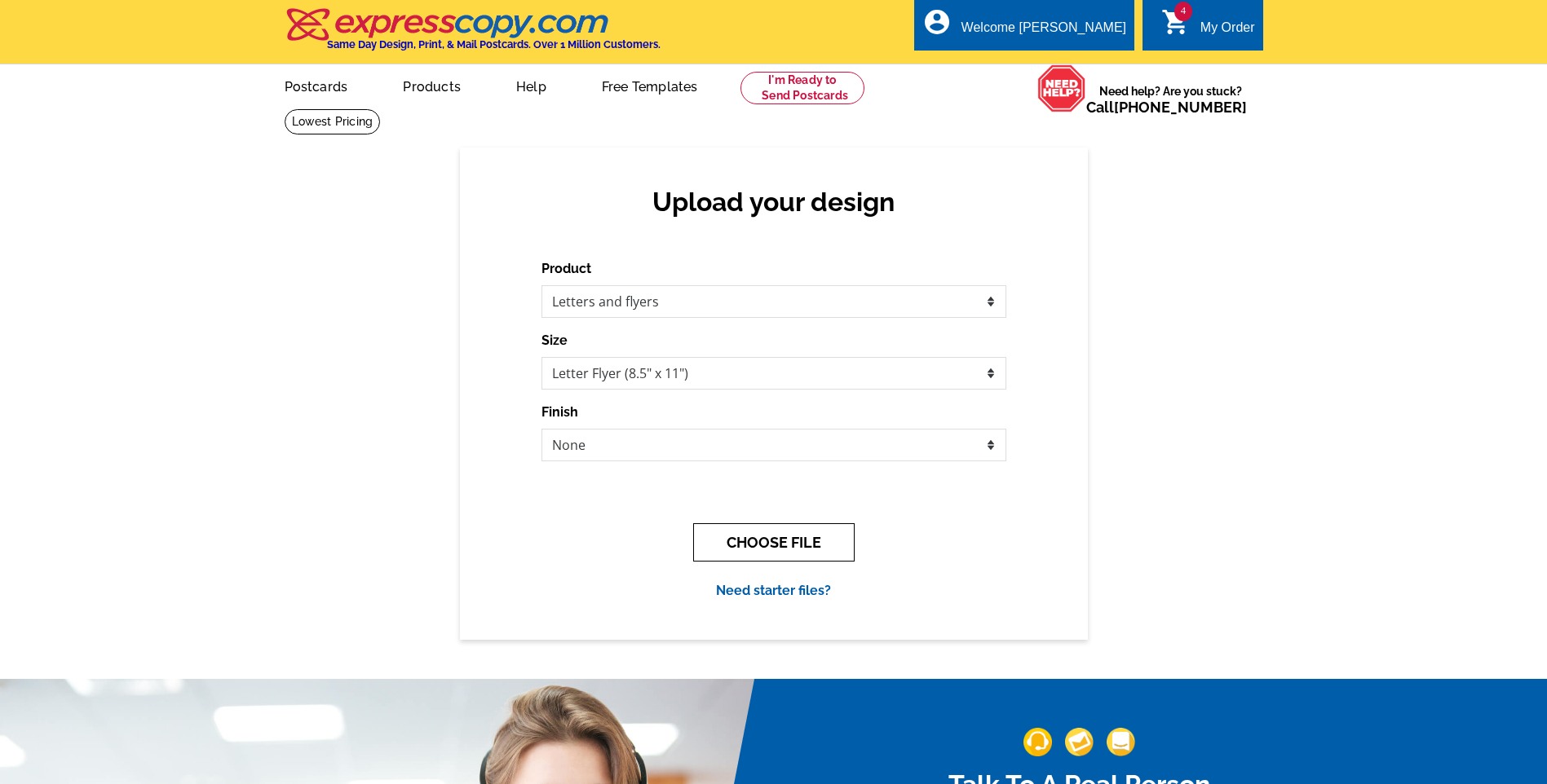
click at [772, 536] on button "CHOOSE FILE" at bounding box center [774, 542] width 161 height 38
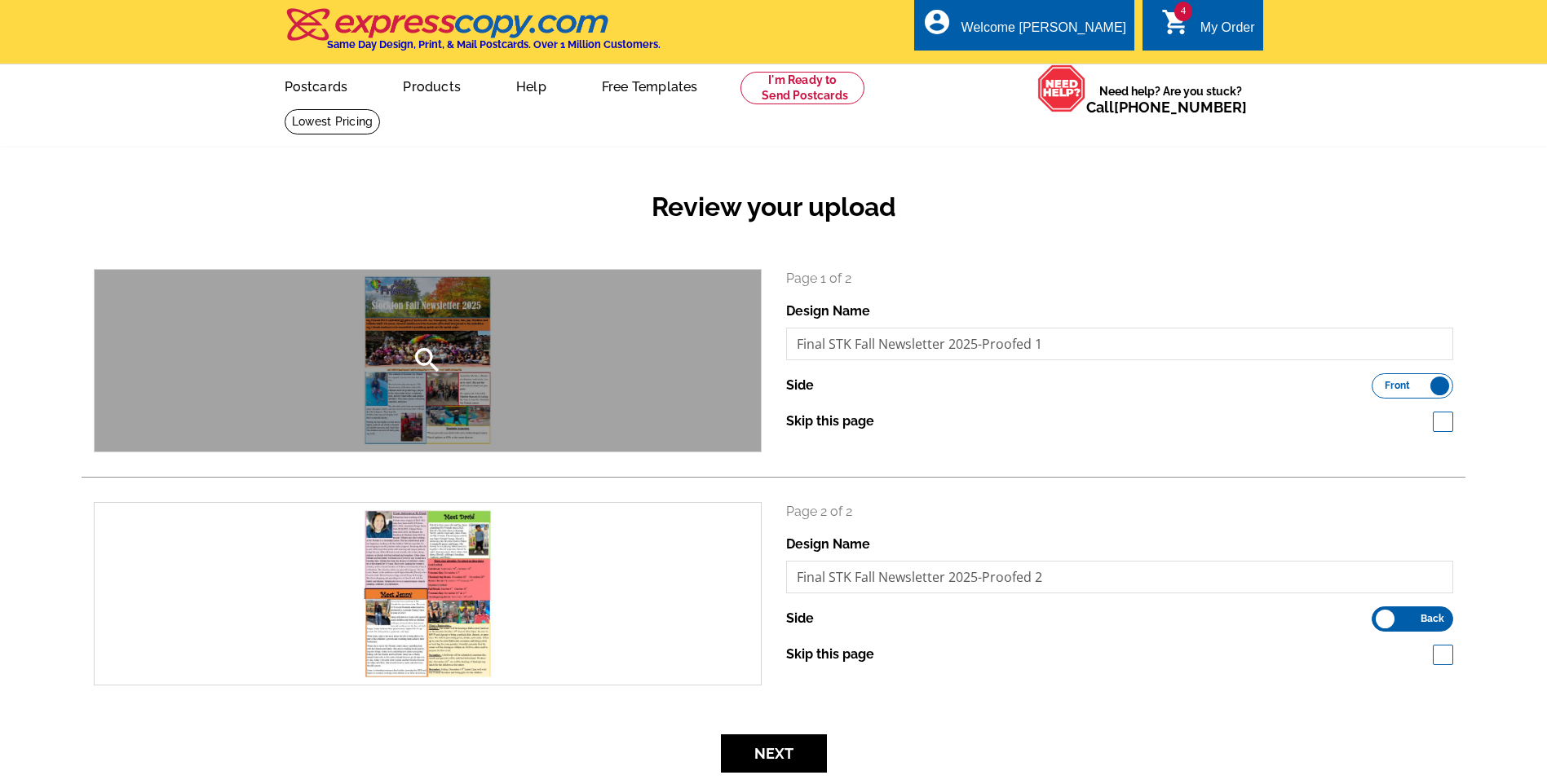
click at [435, 334] on div "search" at bounding box center [428, 361] width 666 height 182
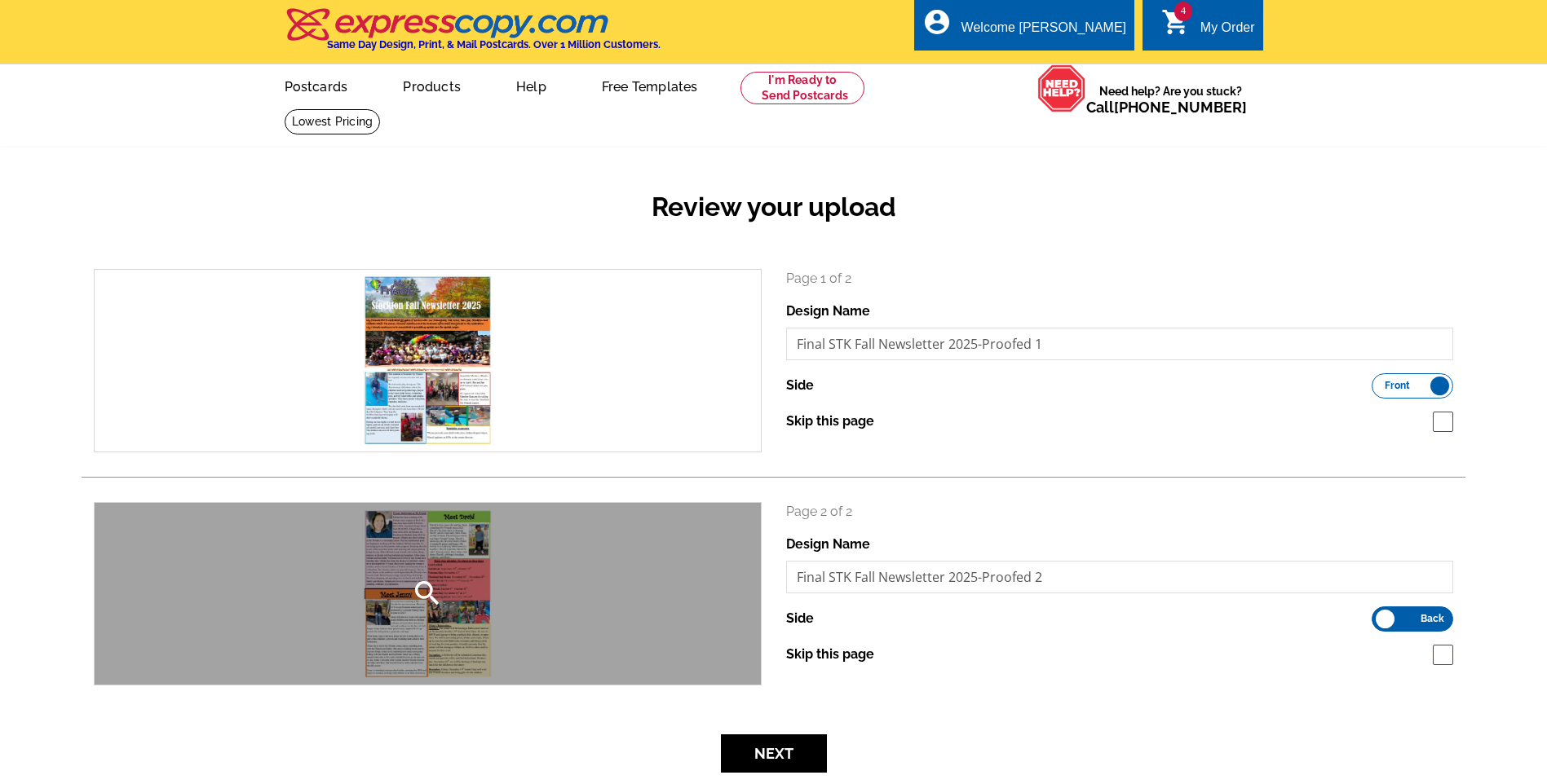
click at [470, 652] on div "search" at bounding box center [428, 594] width 666 height 182
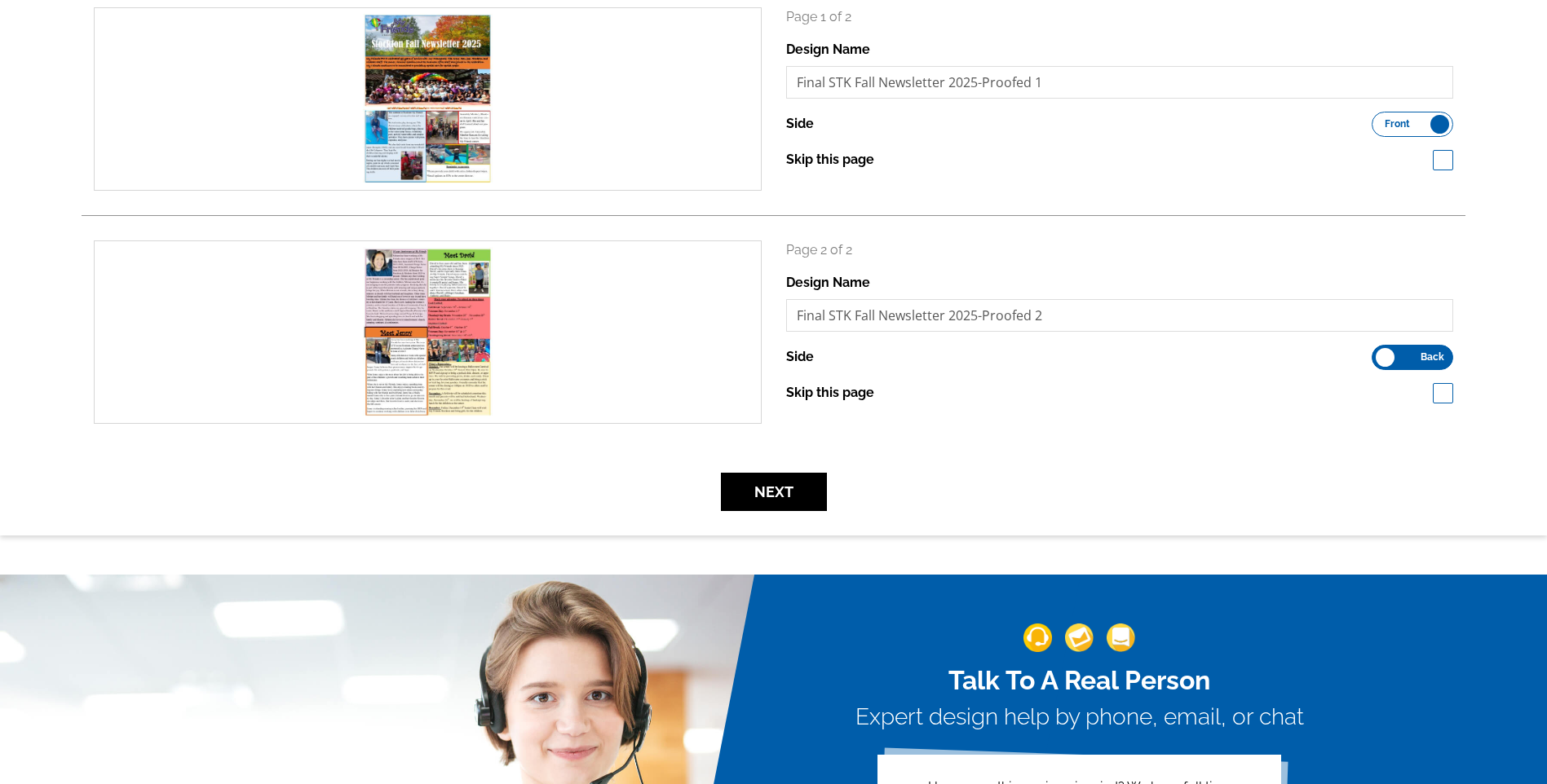
scroll to position [326, 0]
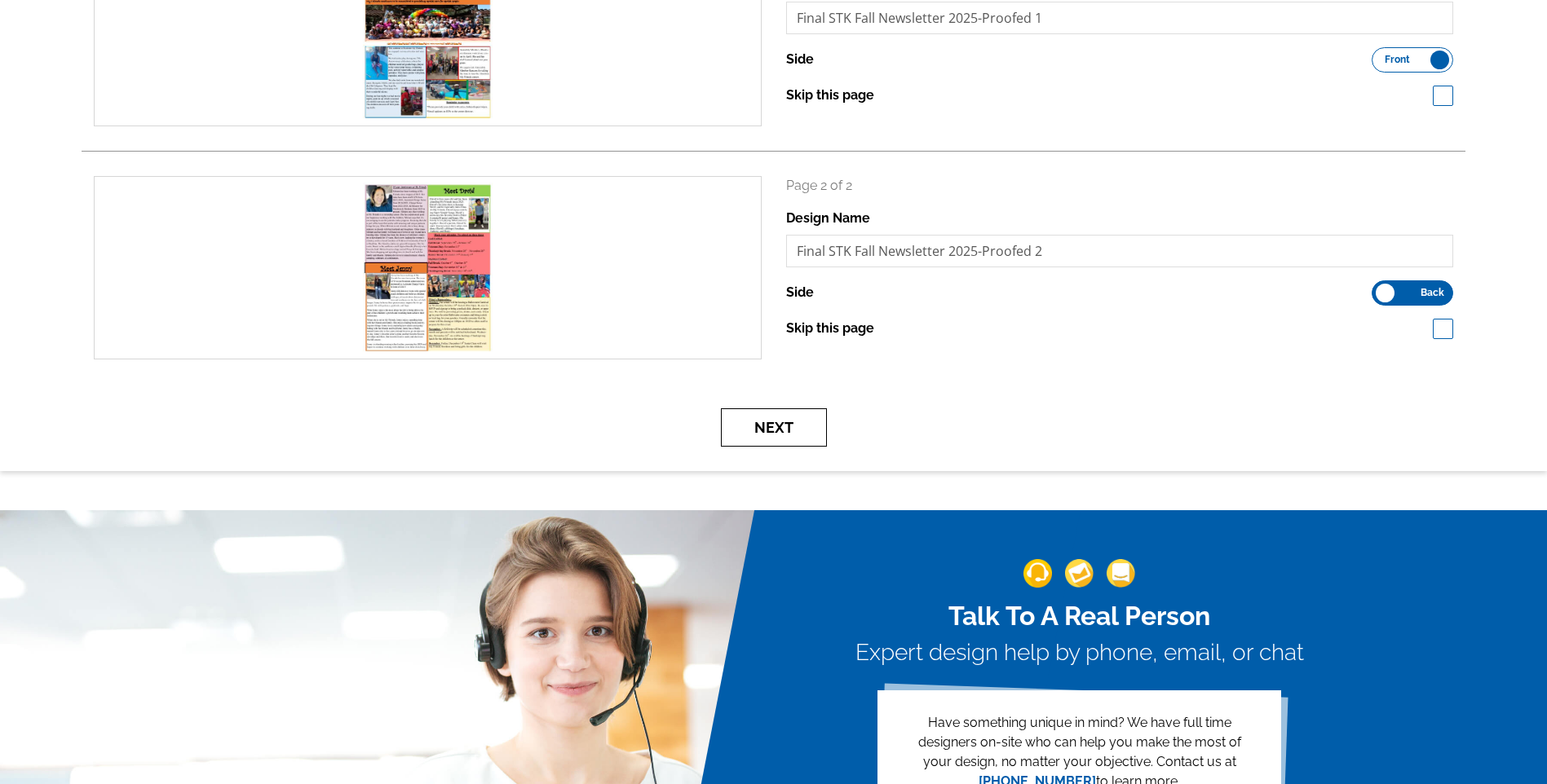
click at [790, 428] on button "Next" at bounding box center [774, 428] width 106 height 38
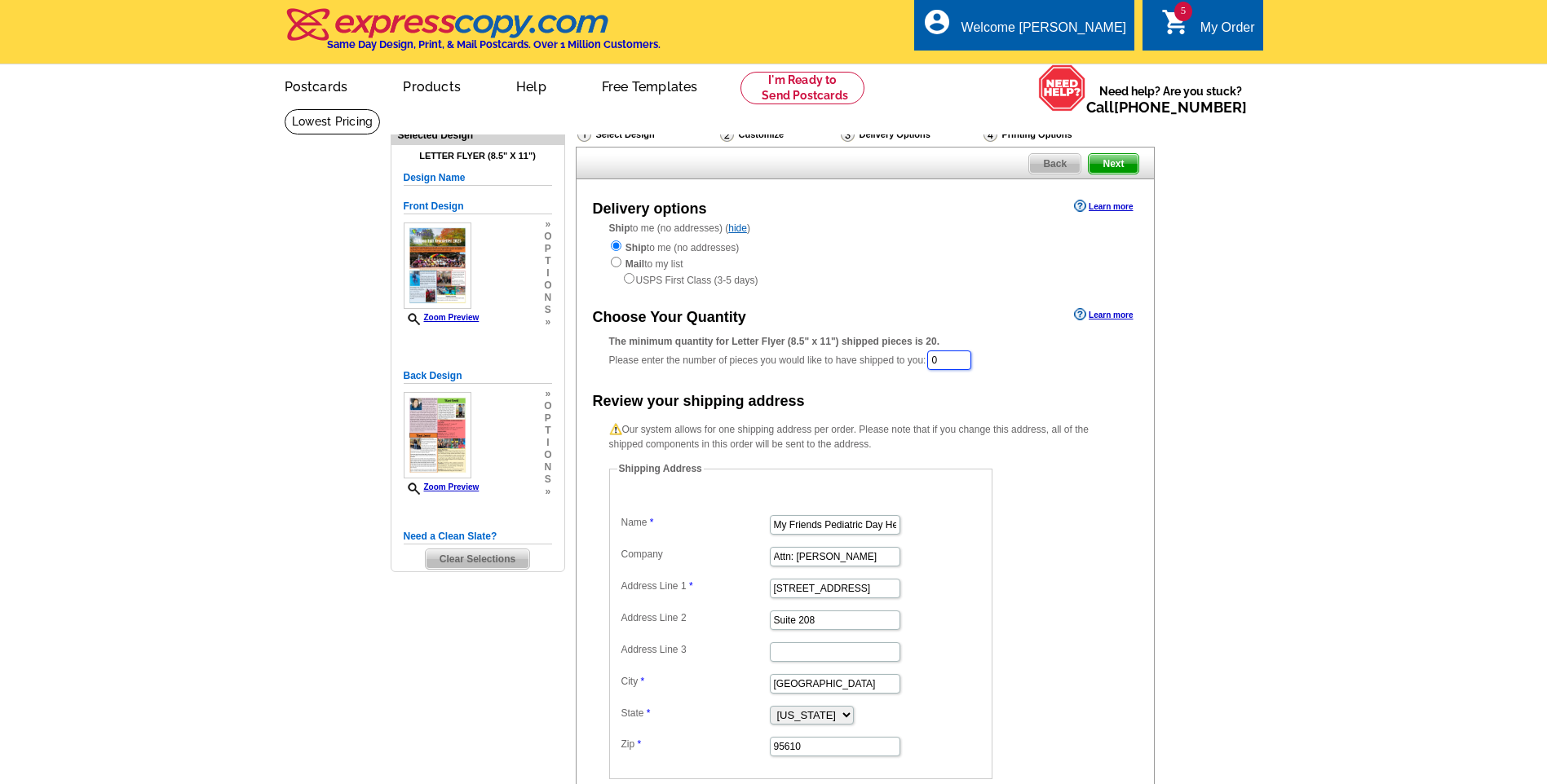
drag, startPoint x: 958, startPoint y: 360, endPoint x: 730, endPoint y: 355, distance: 228.1
click at [730, 355] on div "The minimum quantity for Letter Flyer (8.5" x 11") shipped pieces is 20. Please…" at bounding box center [866, 353] width 512 height 38
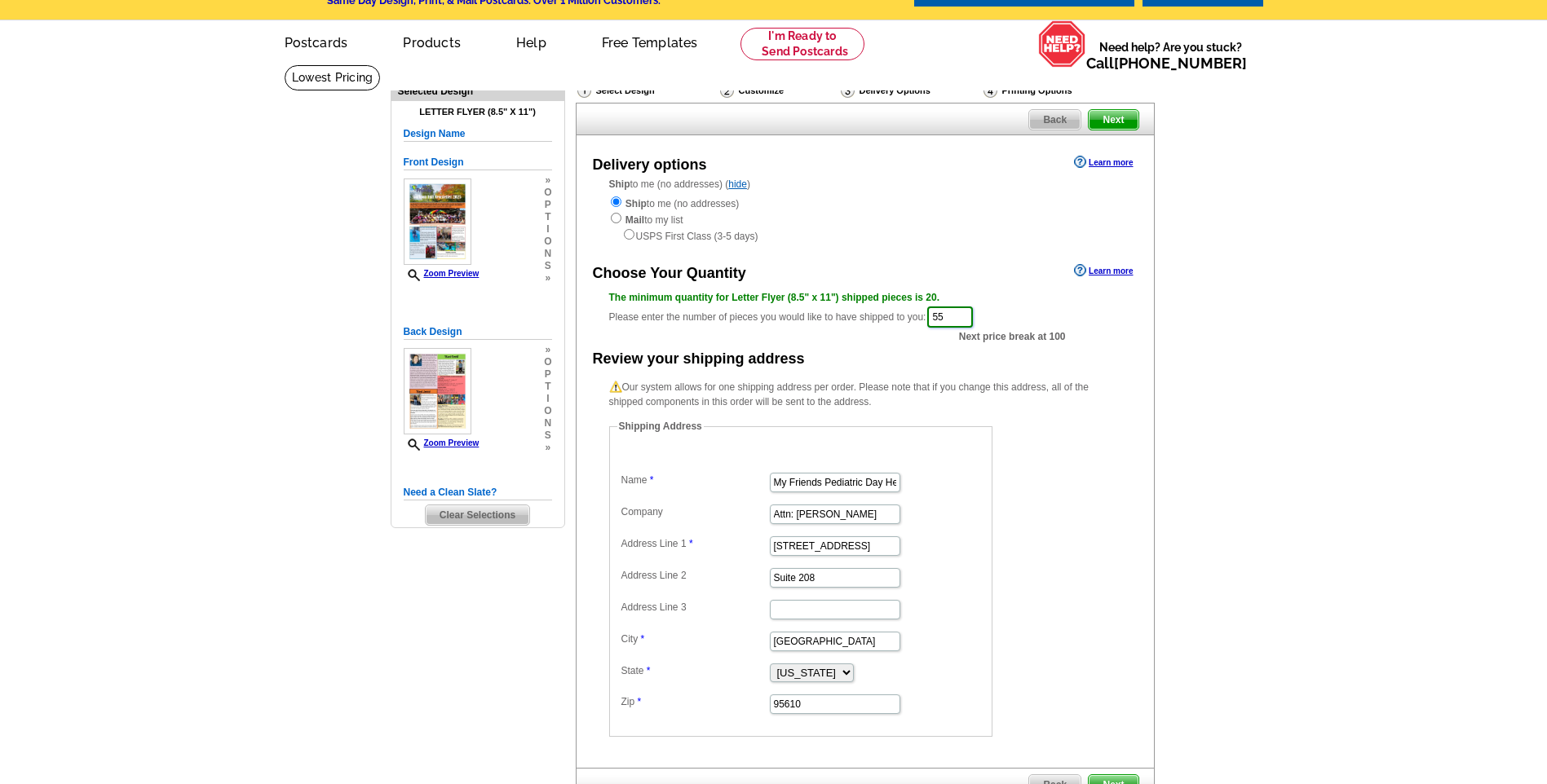
scroll to position [326, 0]
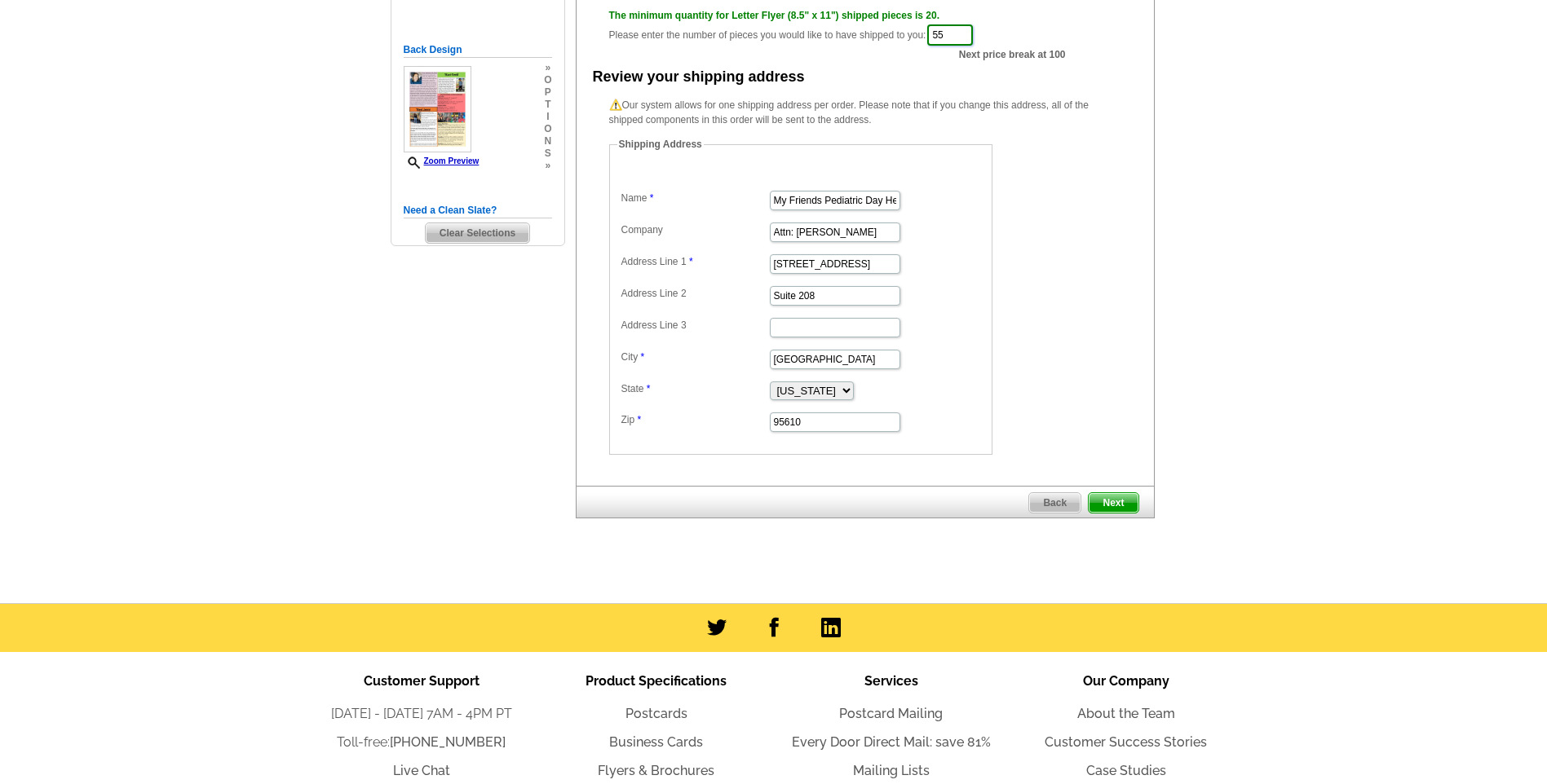
type input "55"
click at [1131, 499] on span "Next" at bounding box center [1114, 503] width 49 height 20
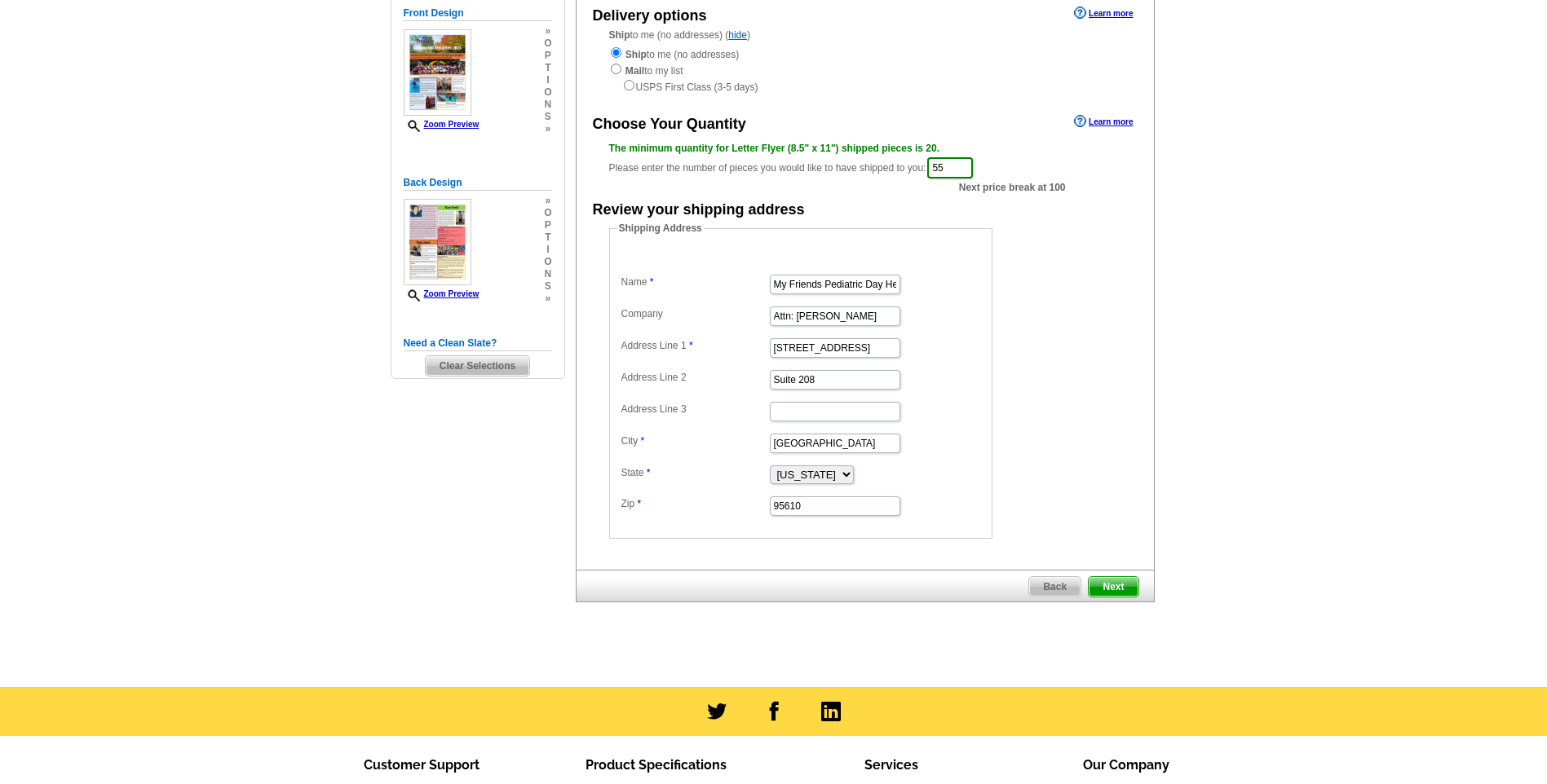
scroll to position [0, 0]
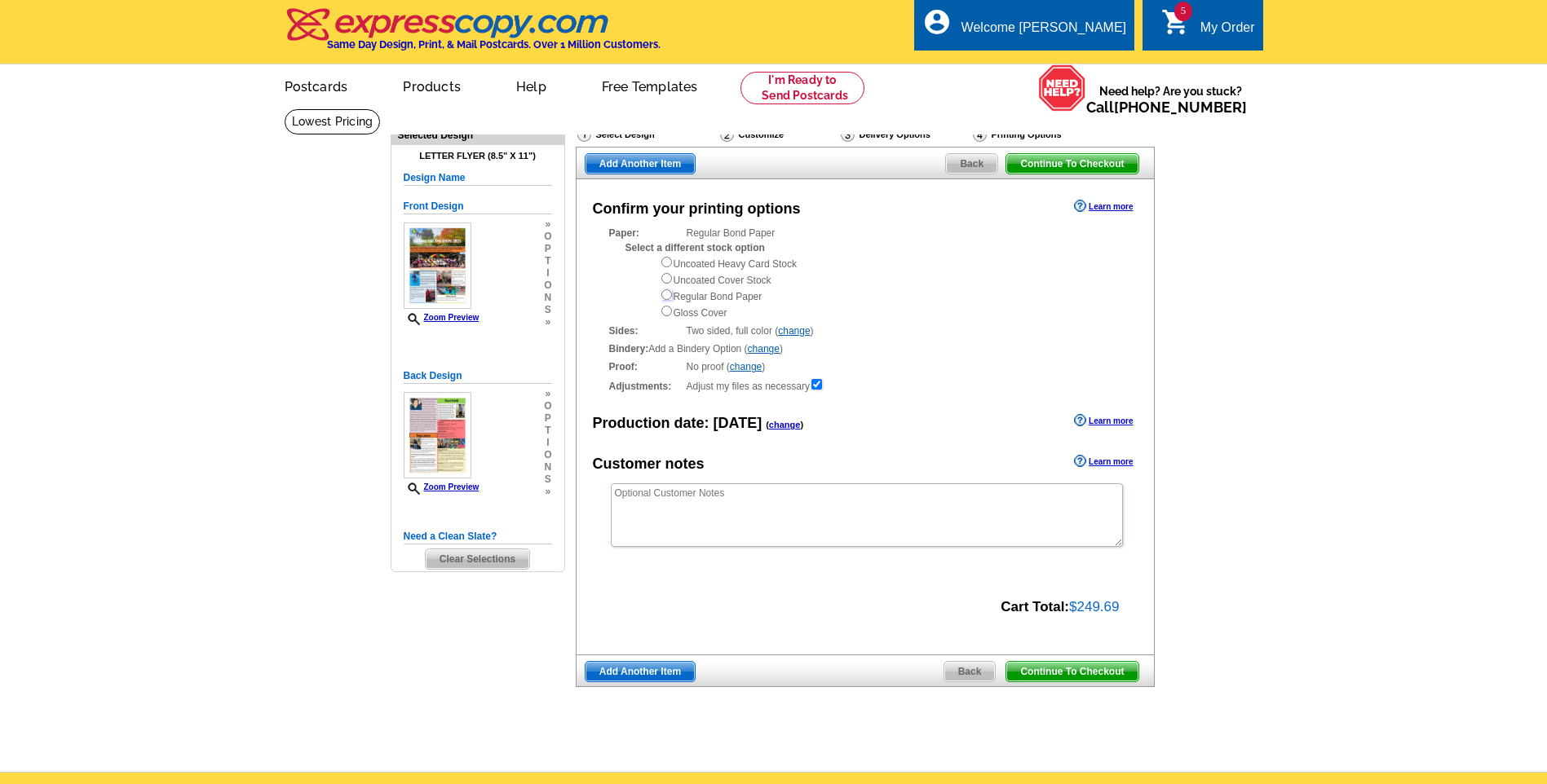
click at [666, 295] on input "radio" at bounding box center [666, 294] width 10 height 10
radio input "true"
click at [682, 675] on span "Add Another Item" at bounding box center [640, 671] width 110 height 20
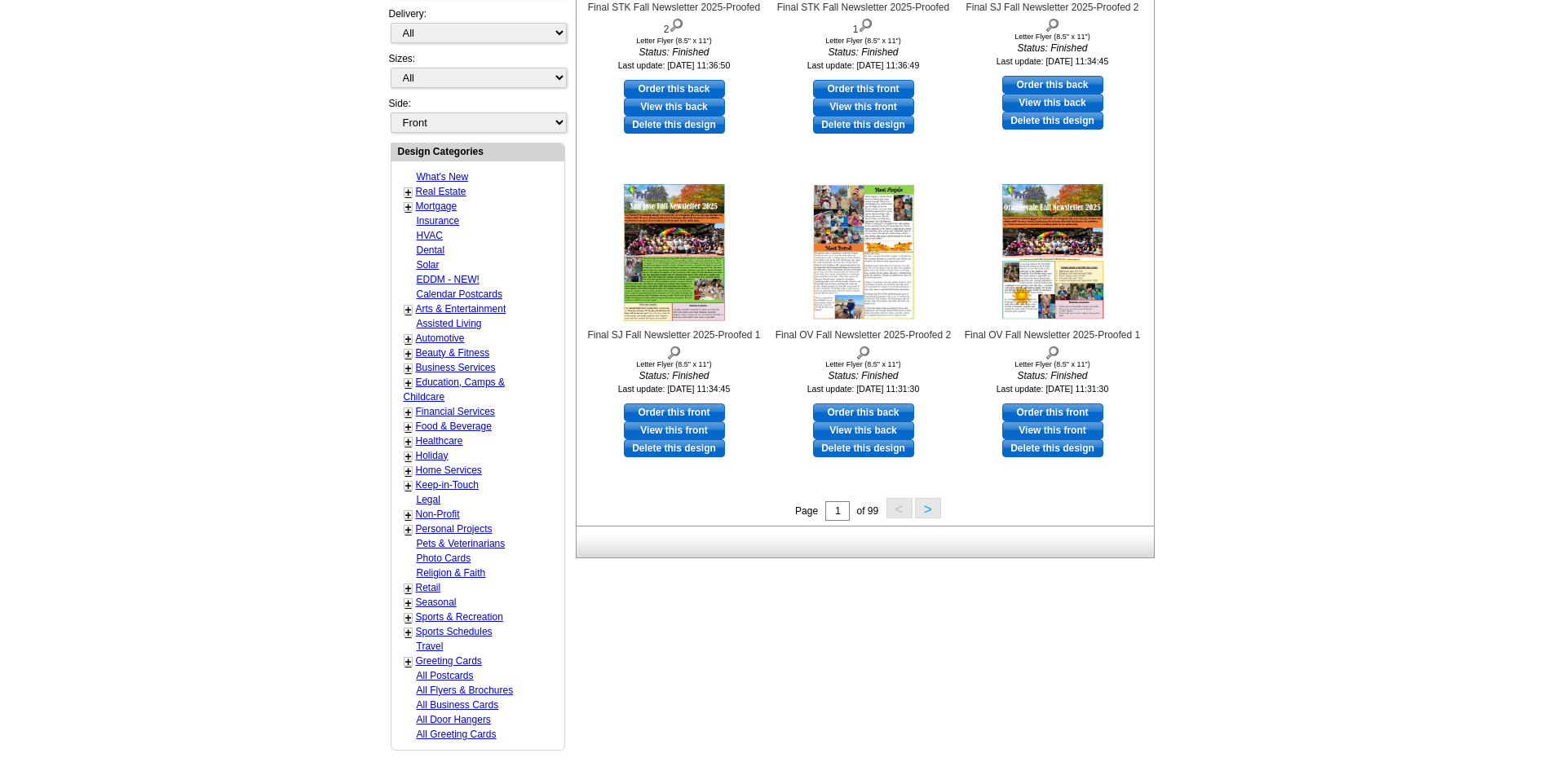
scroll to position [490, 0]
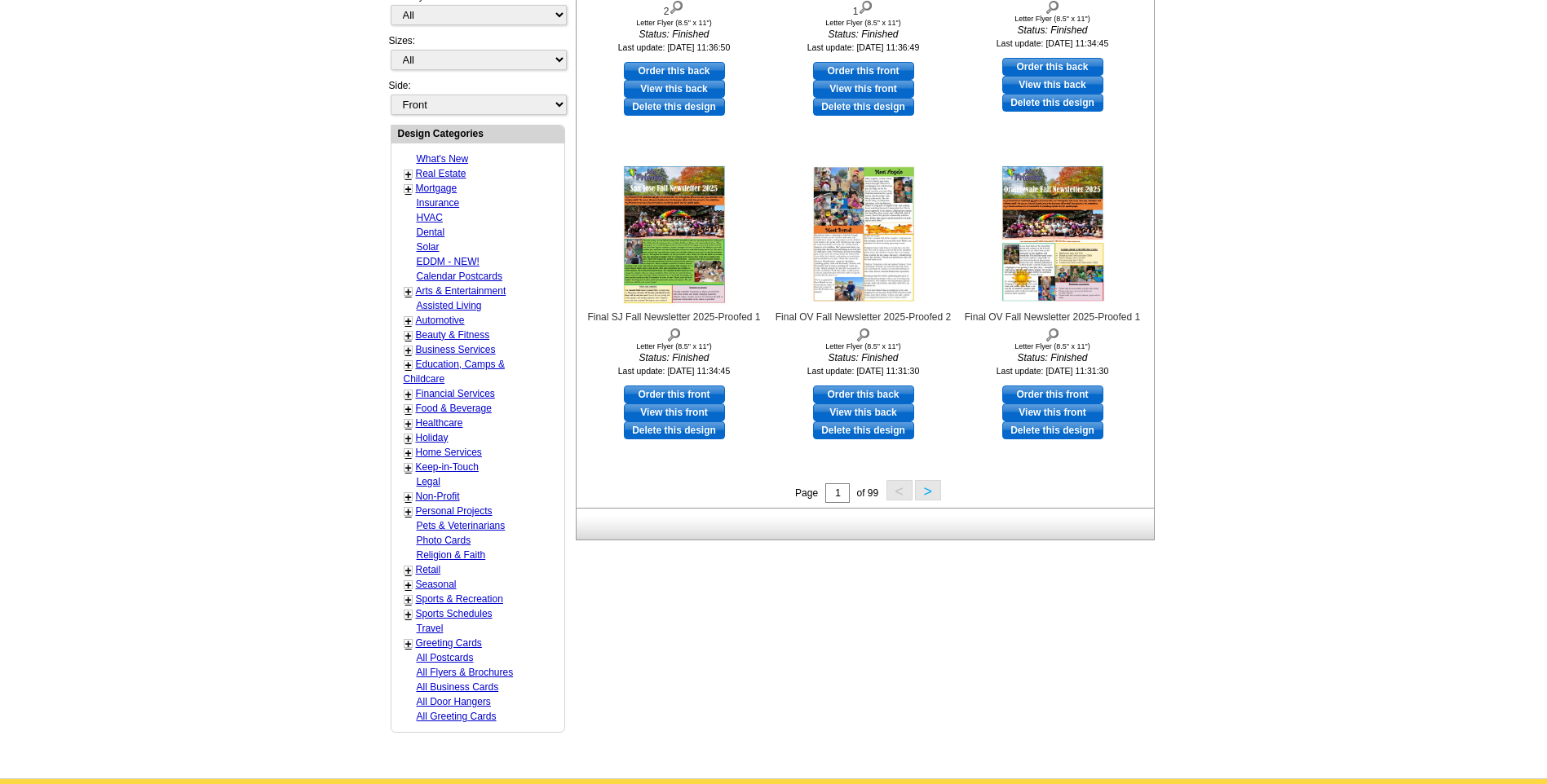
click at [933, 490] on button ">" at bounding box center [929, 490] width 26 height 21
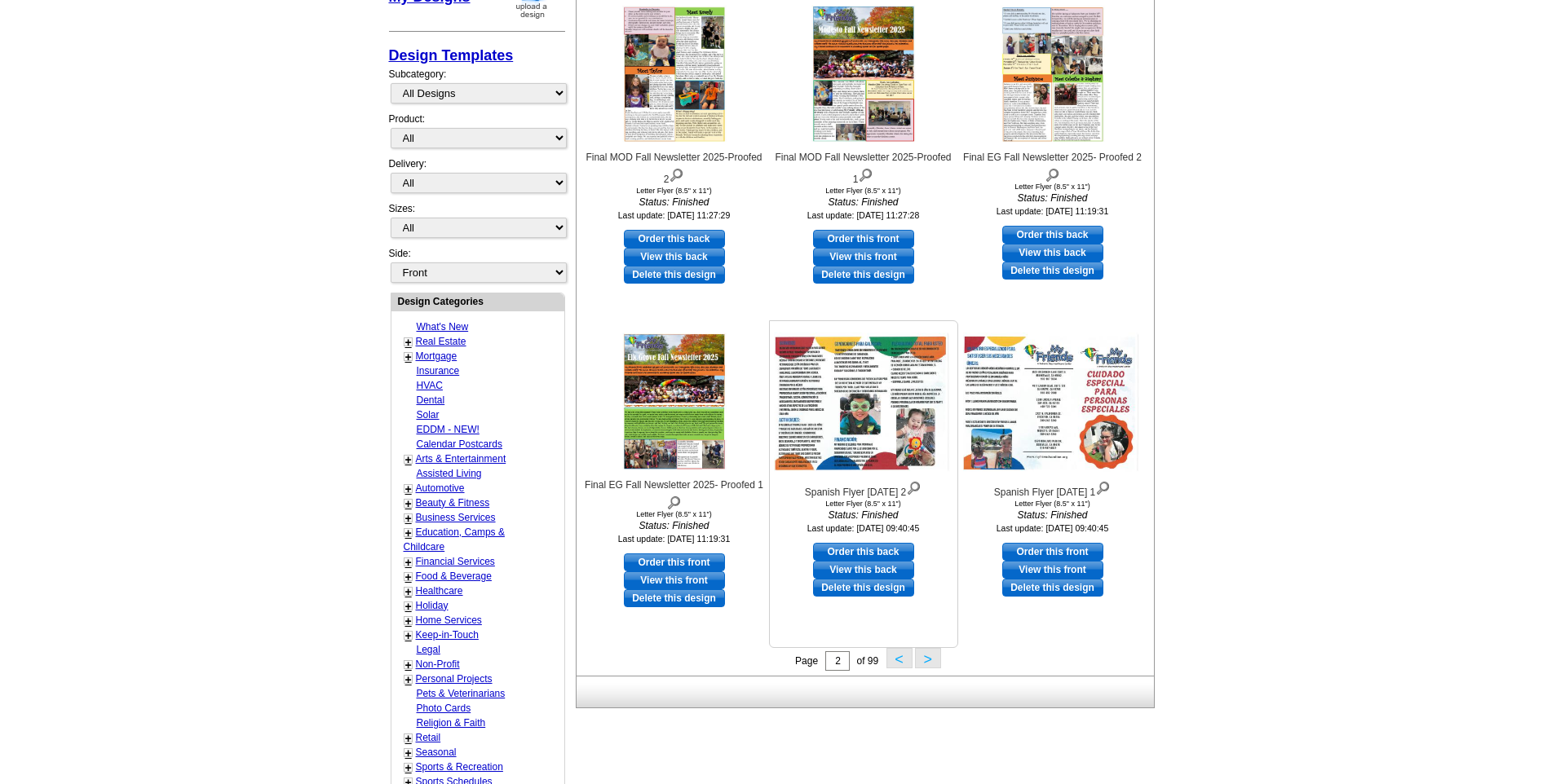
scroll to position [323, 0]
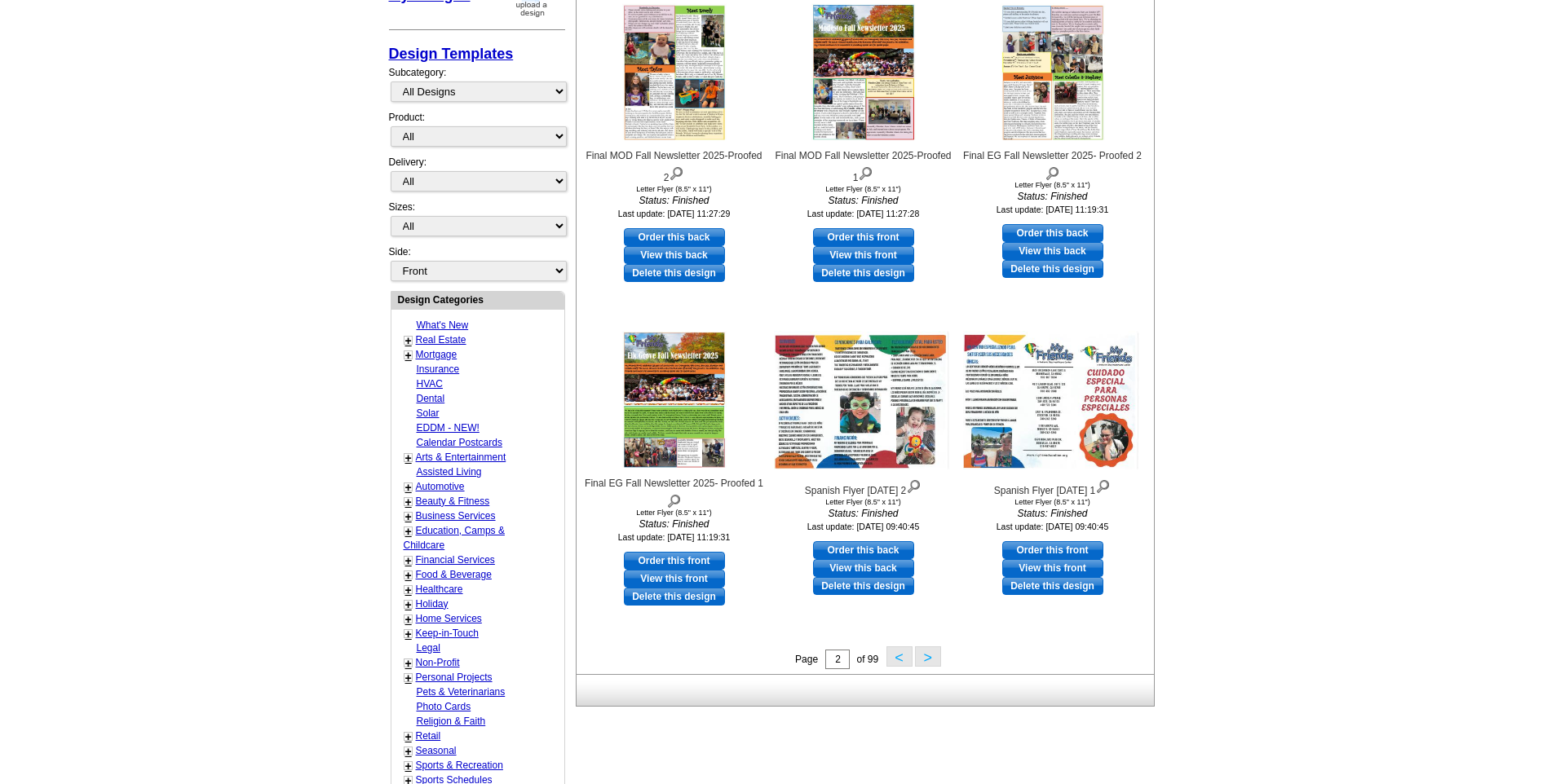
click at [899, 657] on button "<" at bounding box center [900, 657] width 26 height 21
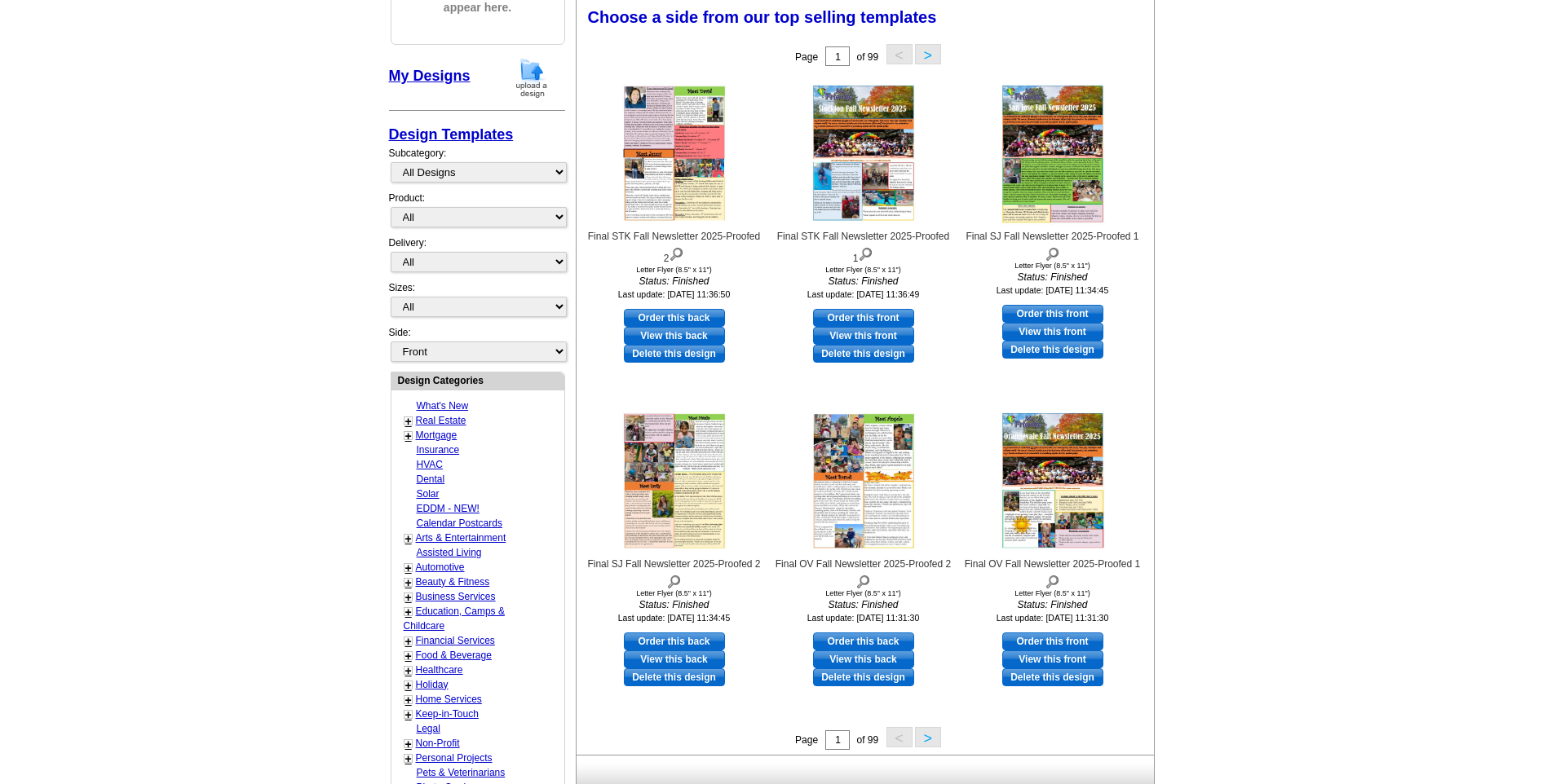
scroll to position [241, 0]
click at [934, 734] on button ">" at bounding box center [929, 738] width 26 height 21
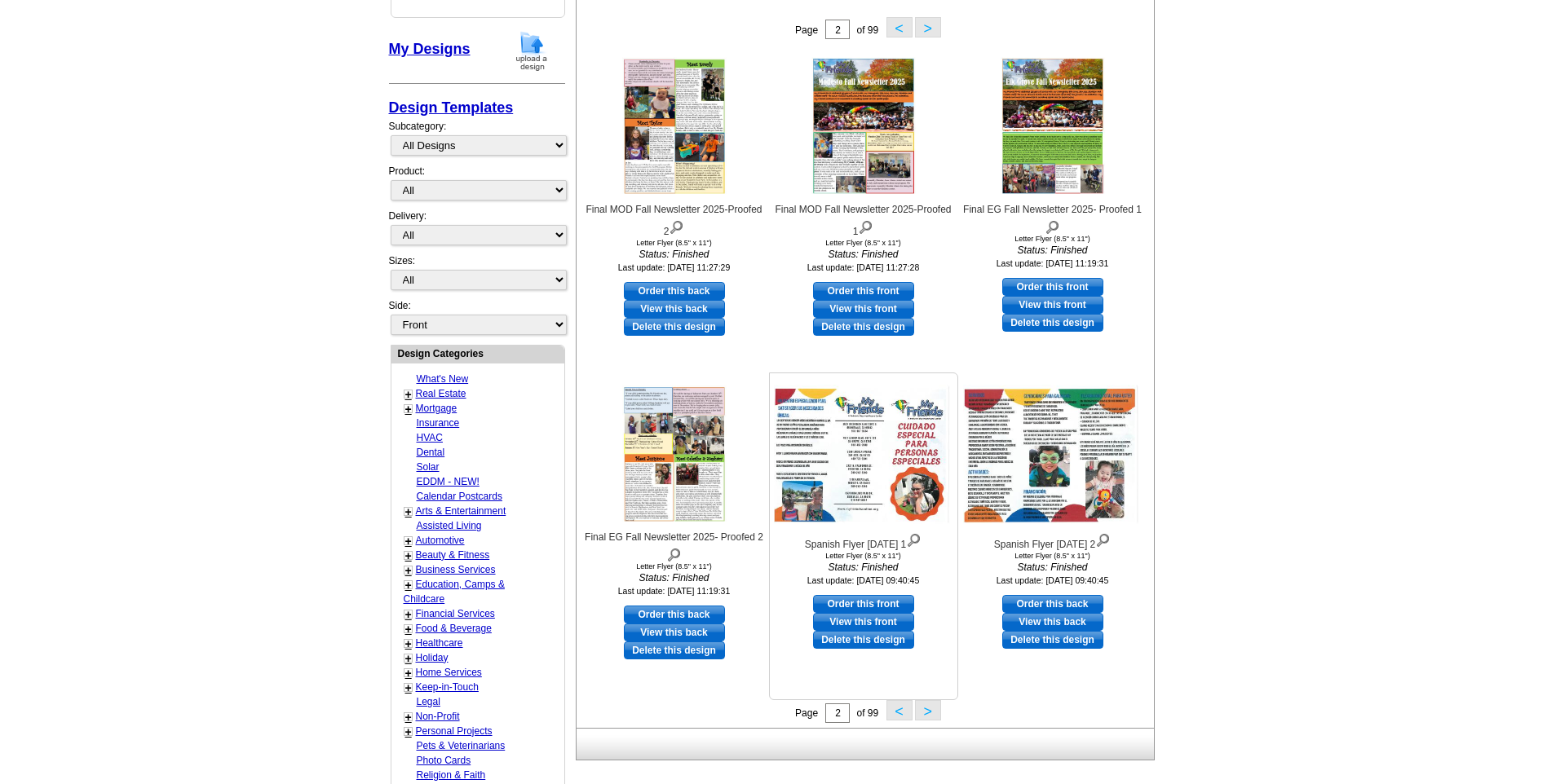
scroll to position [323, 0]
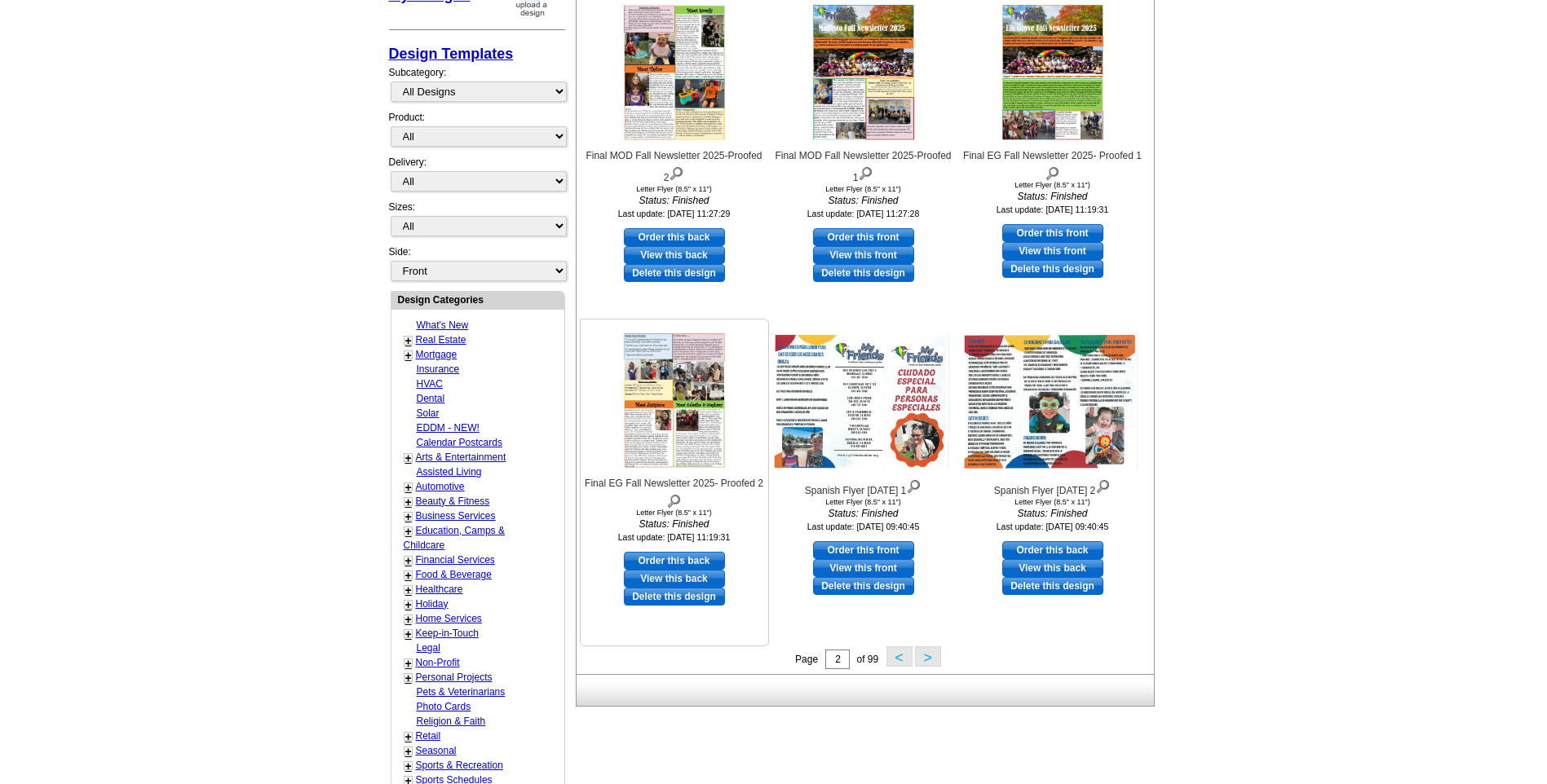
click at [702, 422] on img at bounding box center [674, 400] width 114 height 147
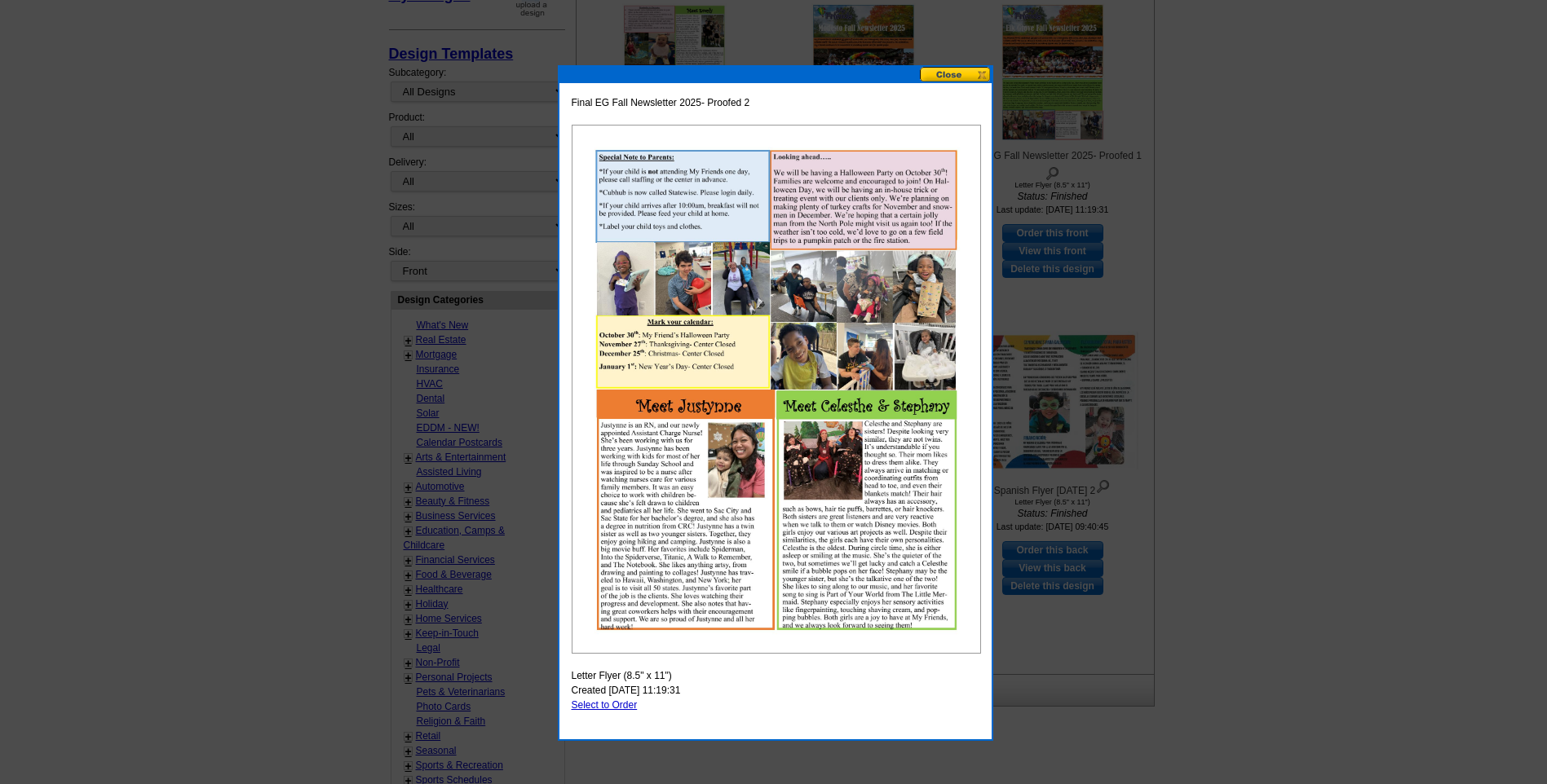
click at [951, 78] on button at bounding box center [956, 74] width 72 height 16
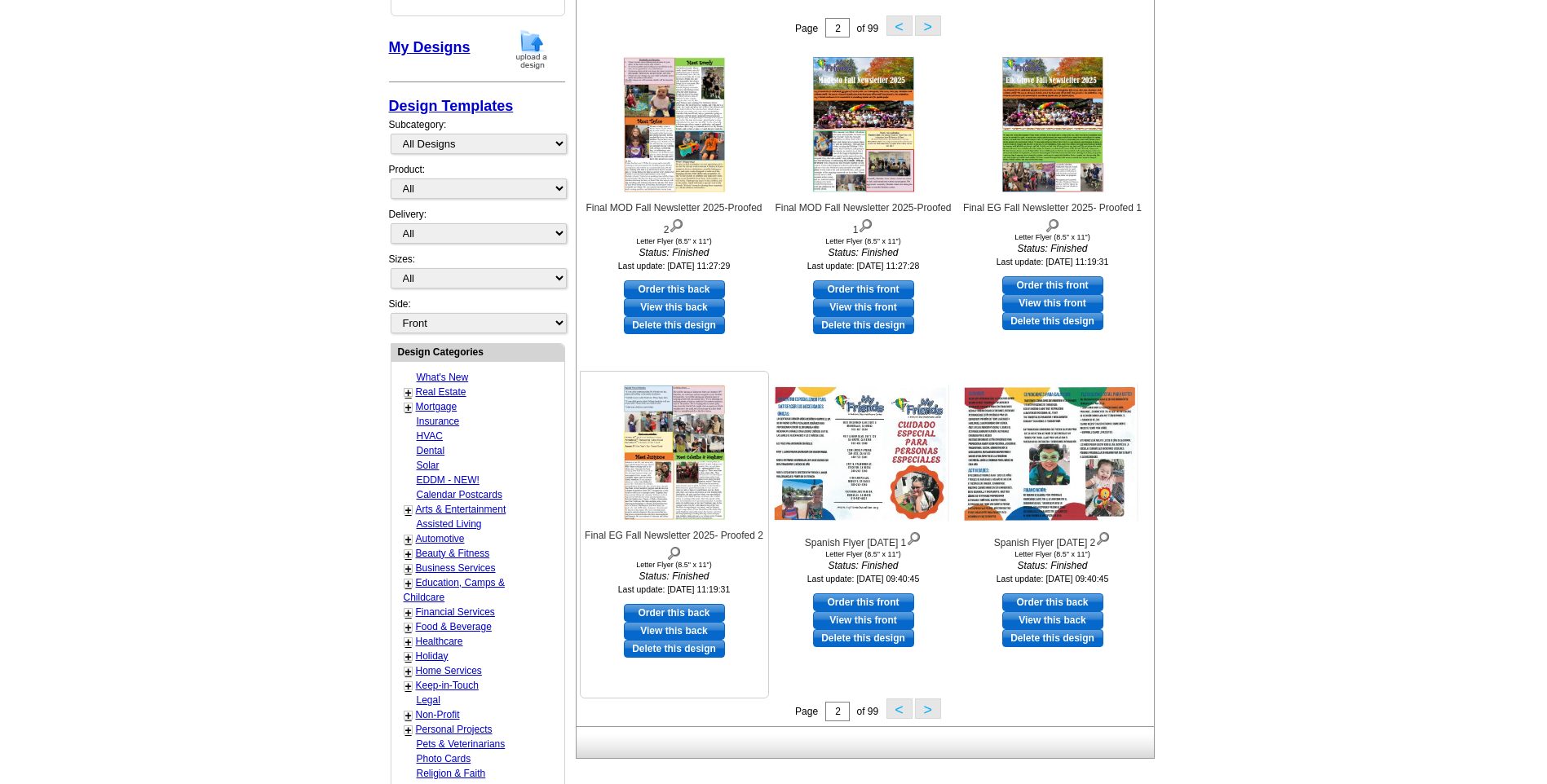
scroll to position [78, 0]
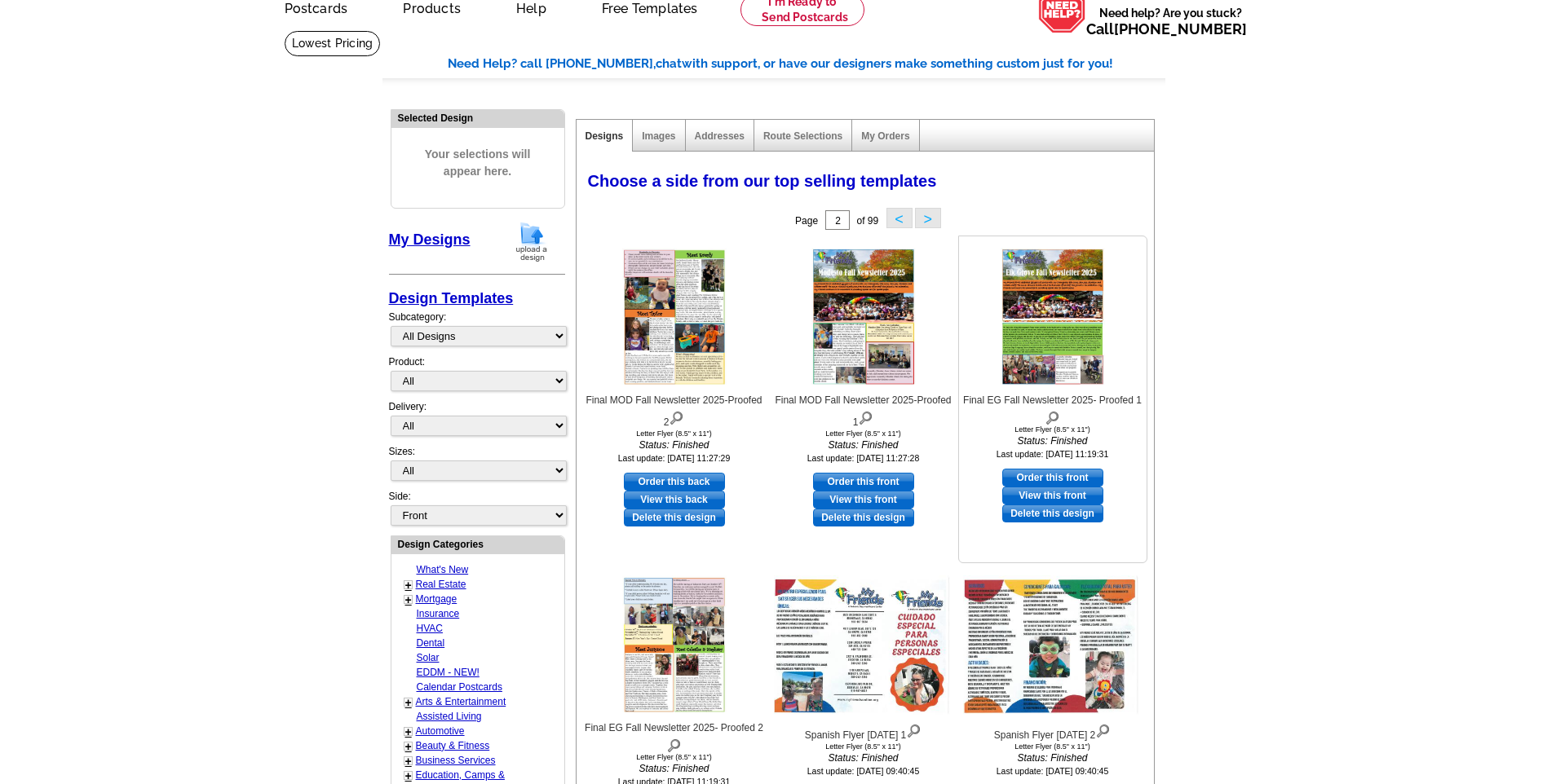
click at [1088, 334] on img at bounding box center [1053, 317] width 114 height 147
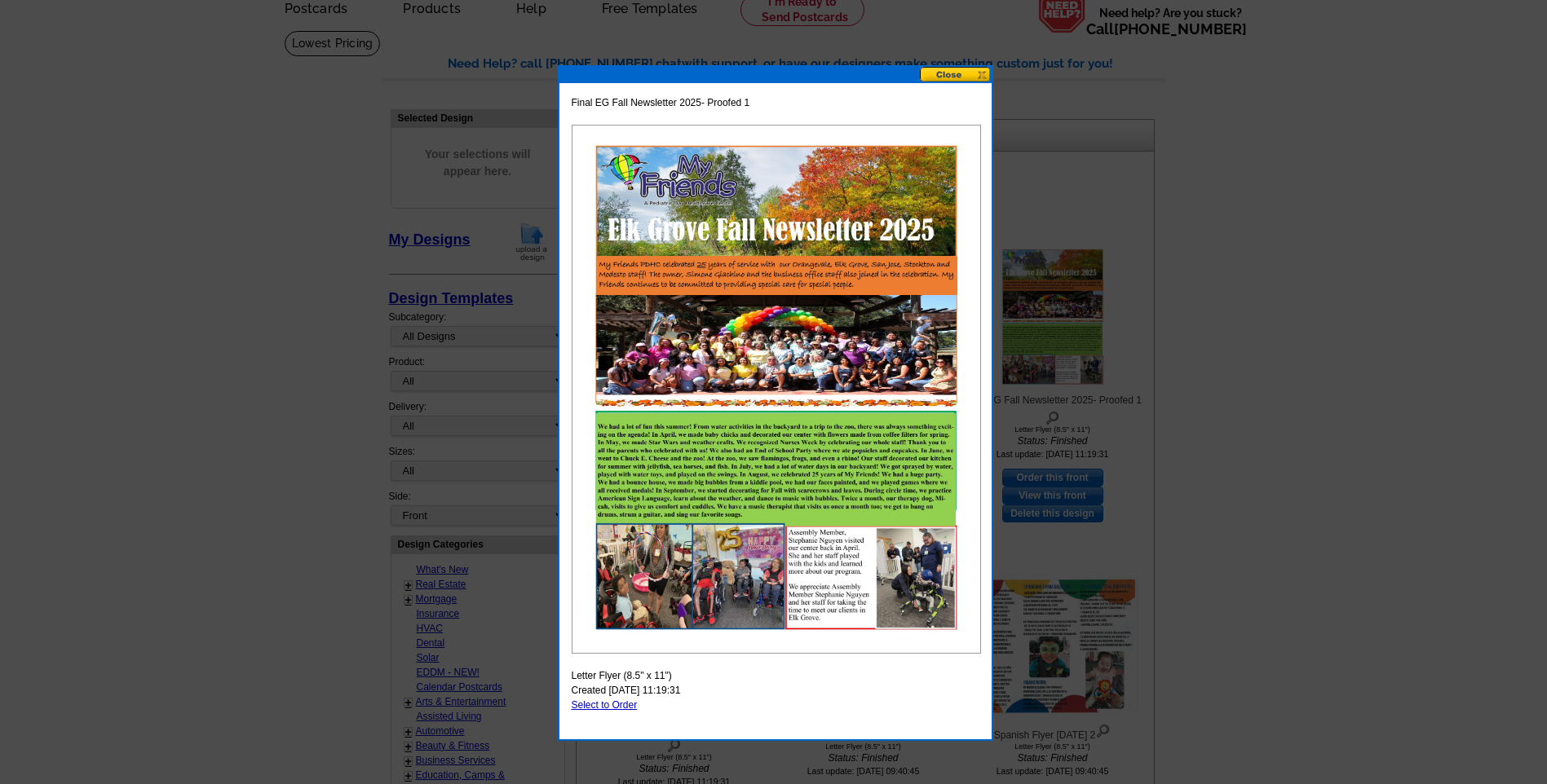
click at [941, 81] on button at bounding box center [956, 74] width 72 height 16
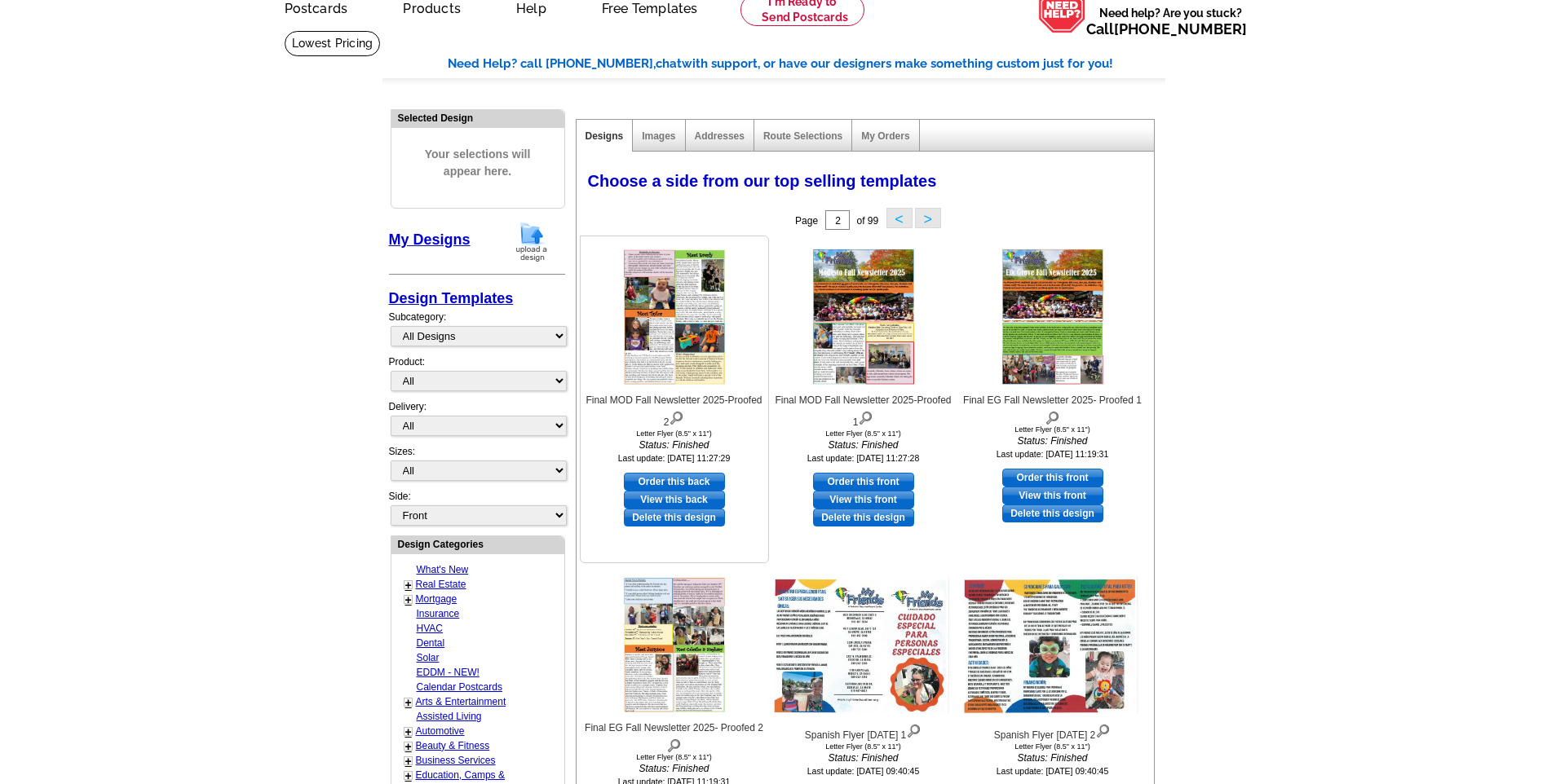
click at [668, 351] on img at bounding box center [674, 317] width 114 height 147
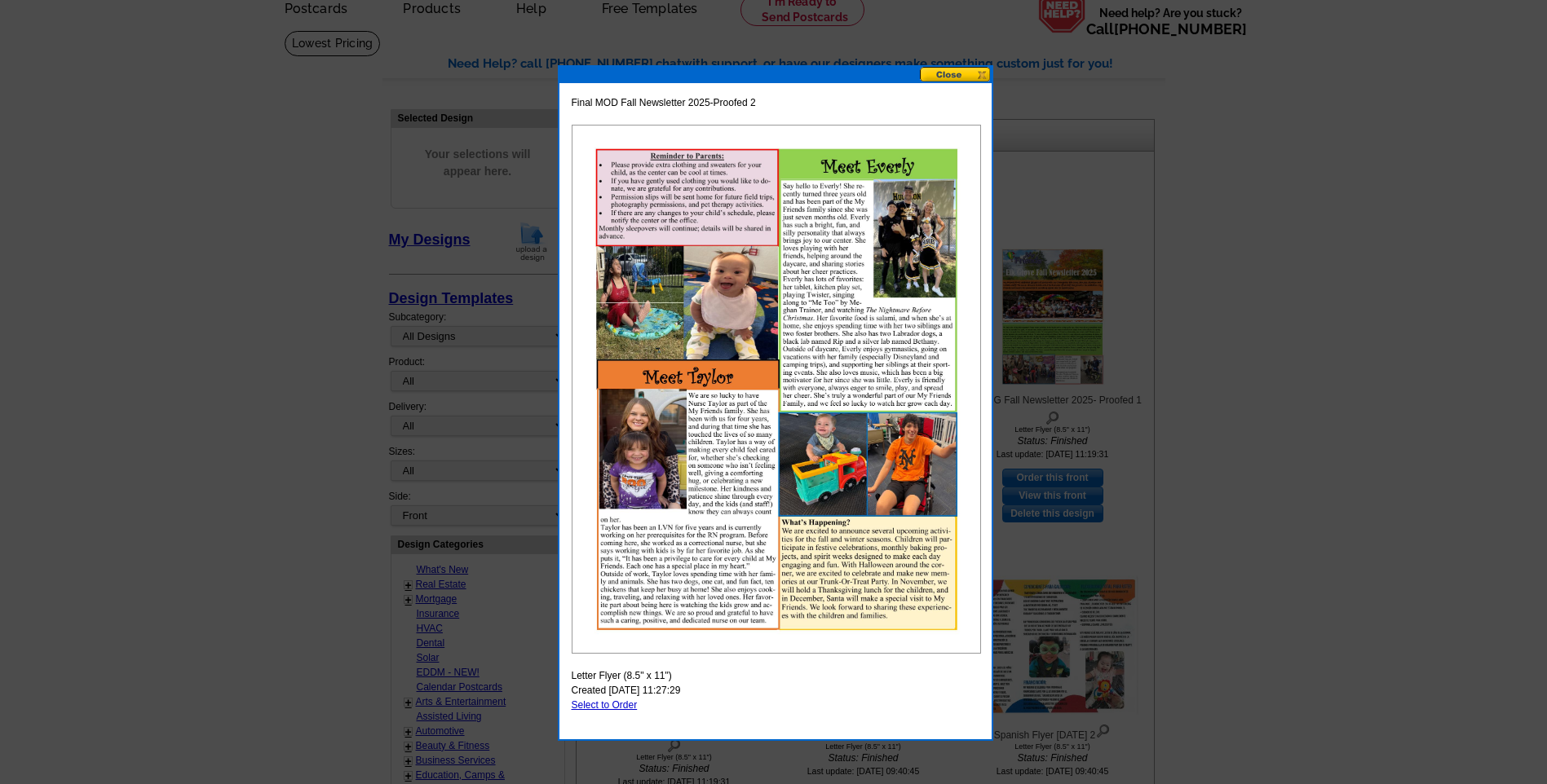
click at [953, 71] on button at bounding box center [956, 74] width 72 height 16
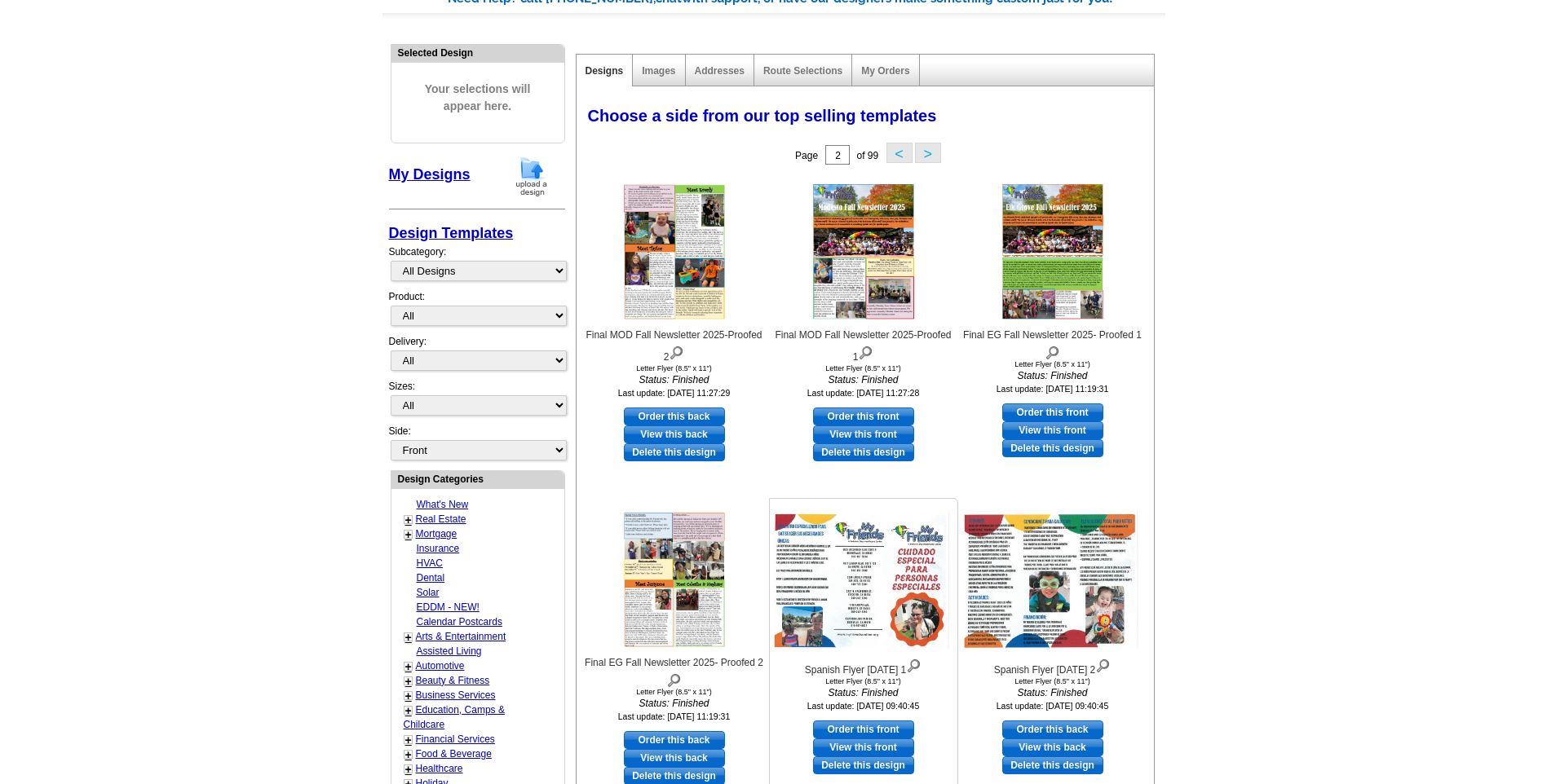
scroll to position [0, 0]
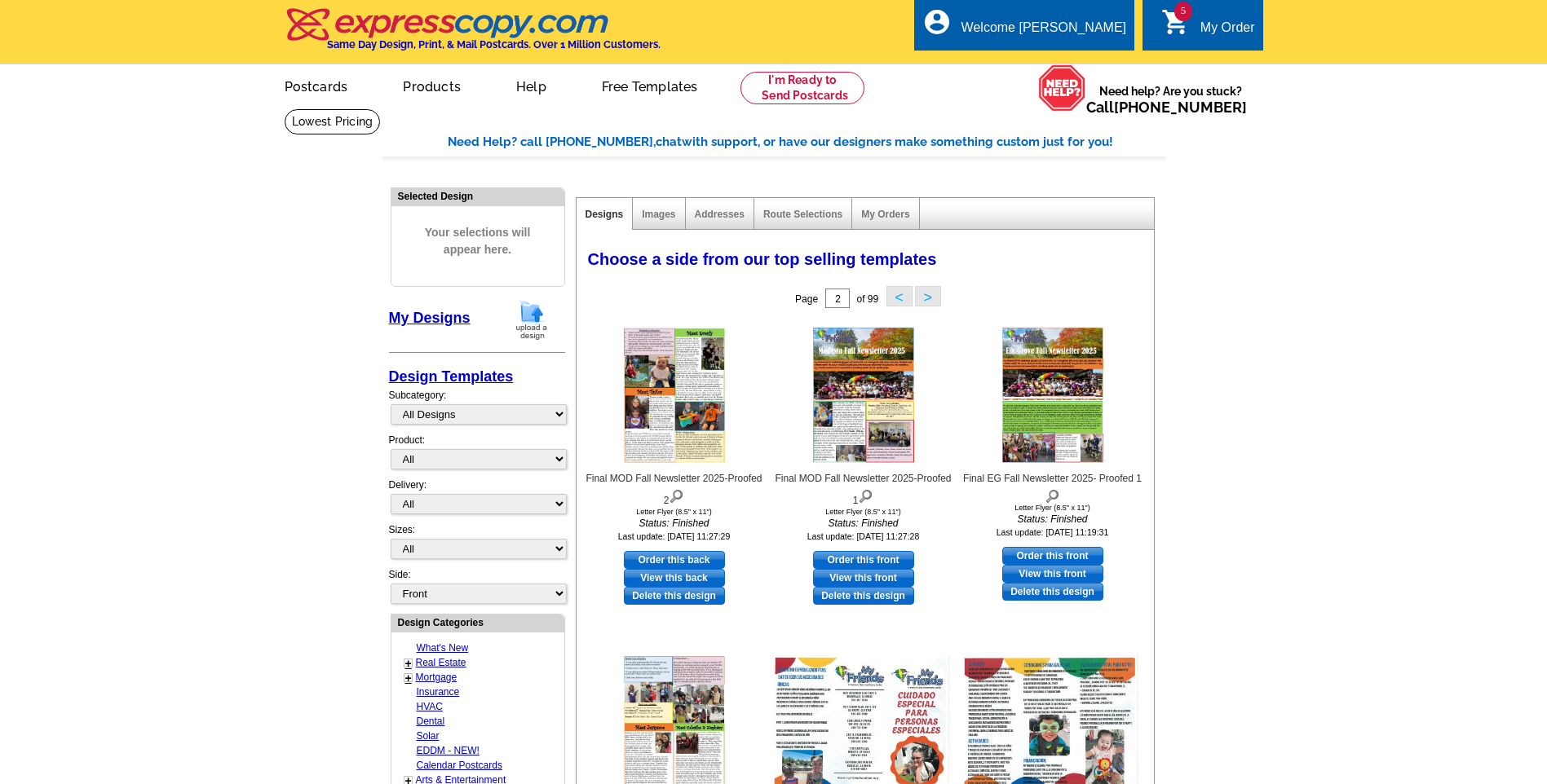
click at [1201, 29] on div "My Order" at bounding box center [1228, 32] width 54 height 23
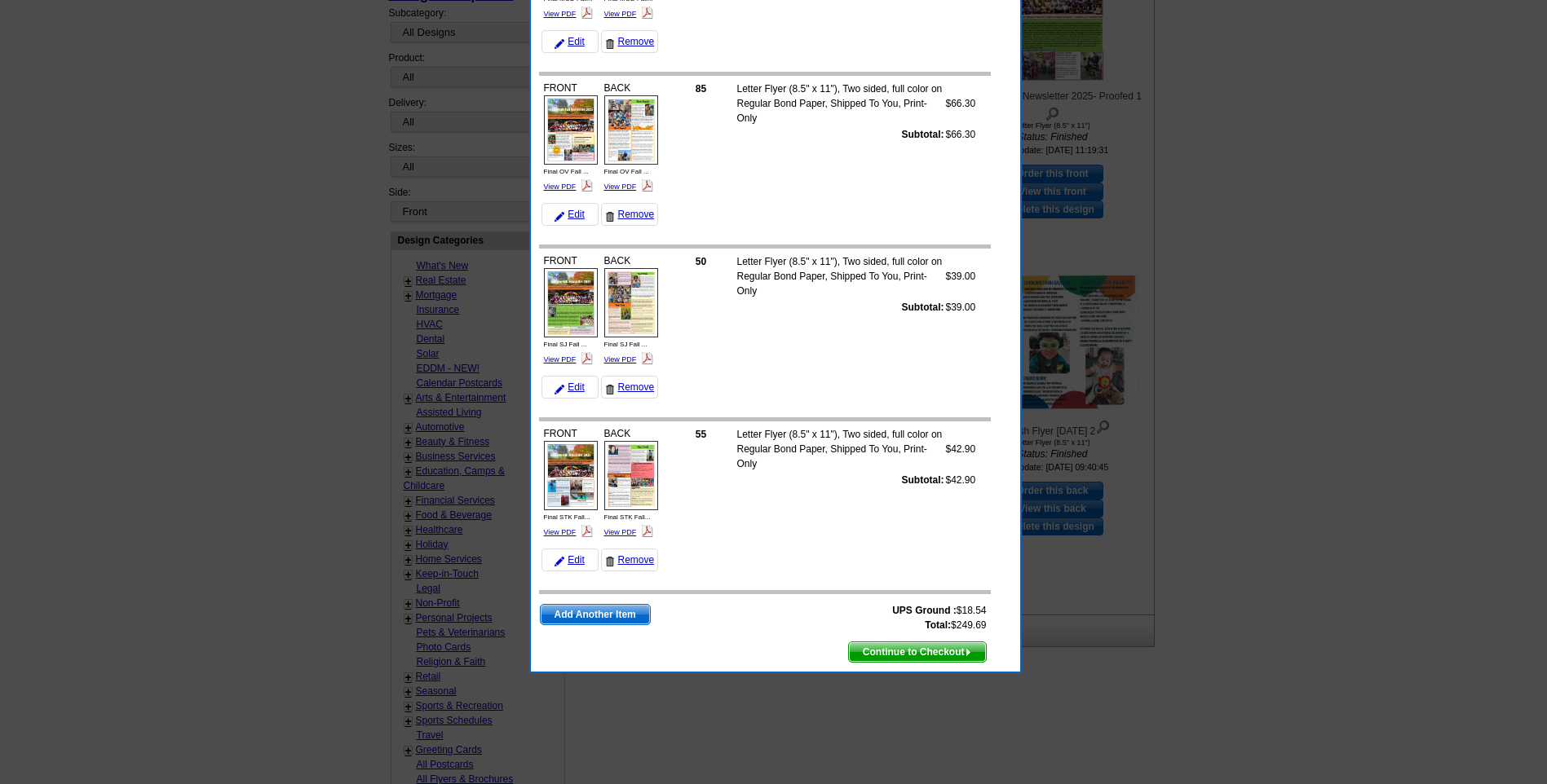
scroll to position [408, 0]
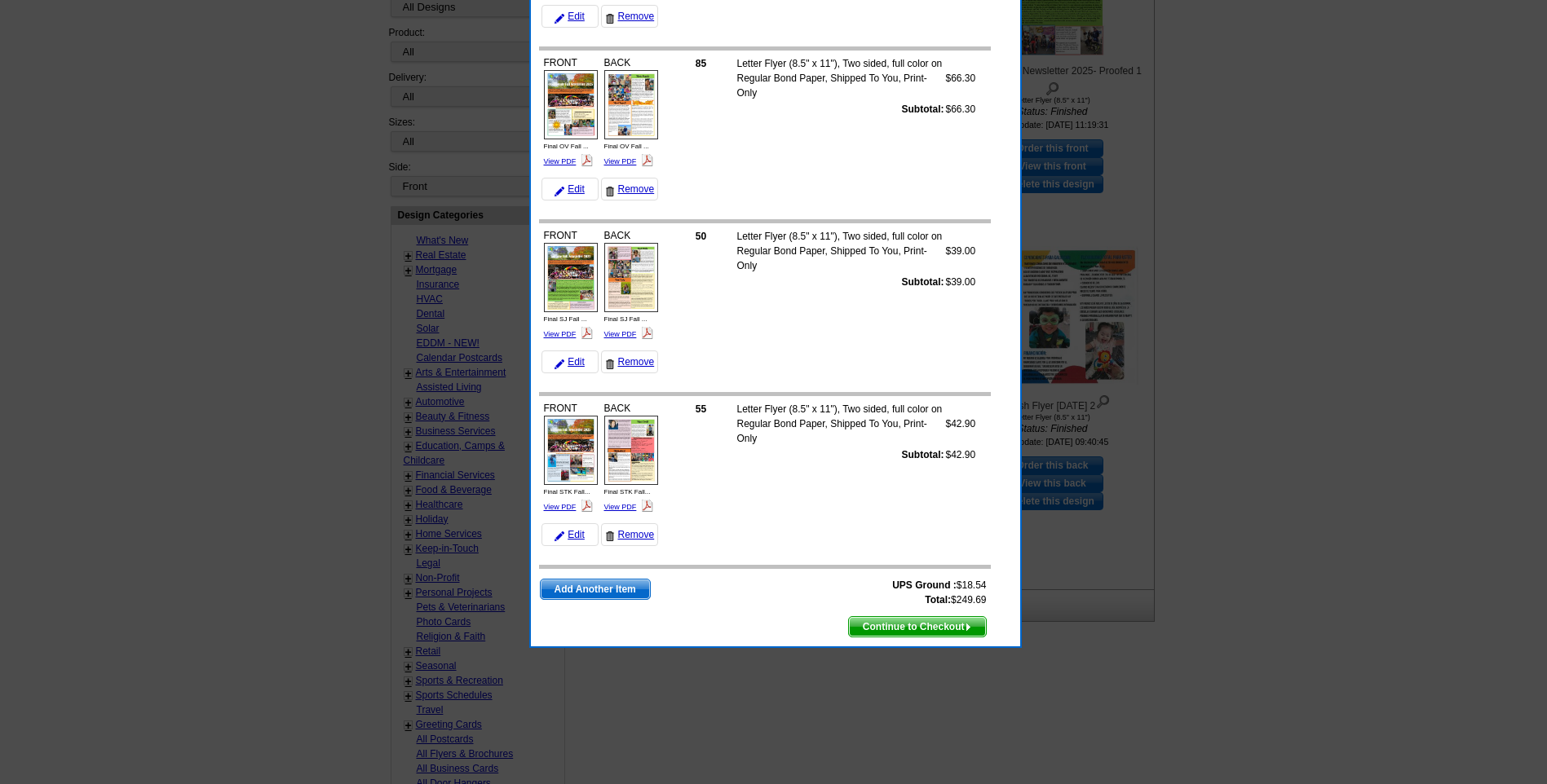
click at [1372, 305] on div at bounding box center [773, 188] width 1547 height 1192
click at [898, 628] on span "Continue to Checkout" at bounding box center [918, 626] width 137 height 20
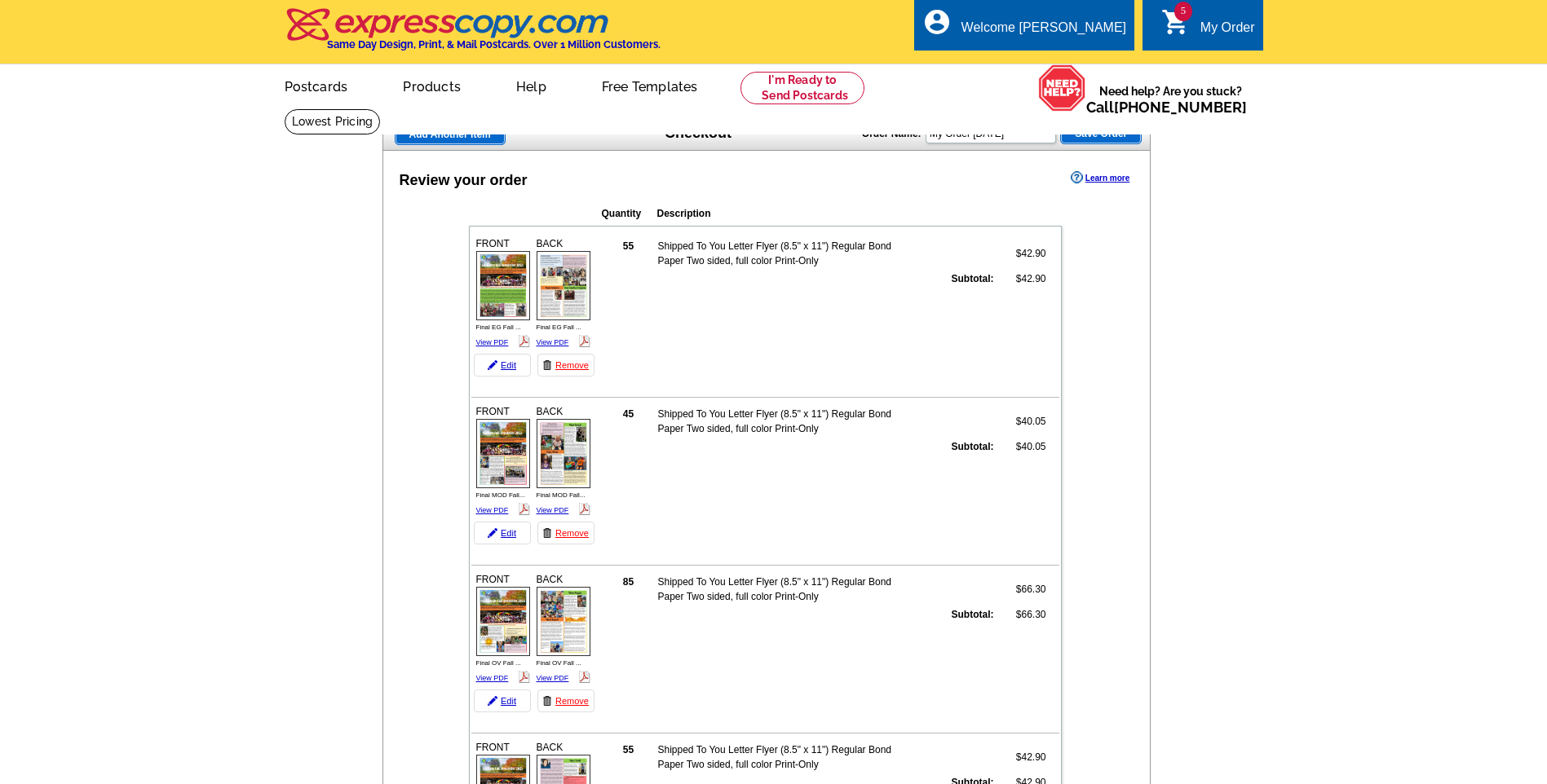
scroll to position [490, 0]
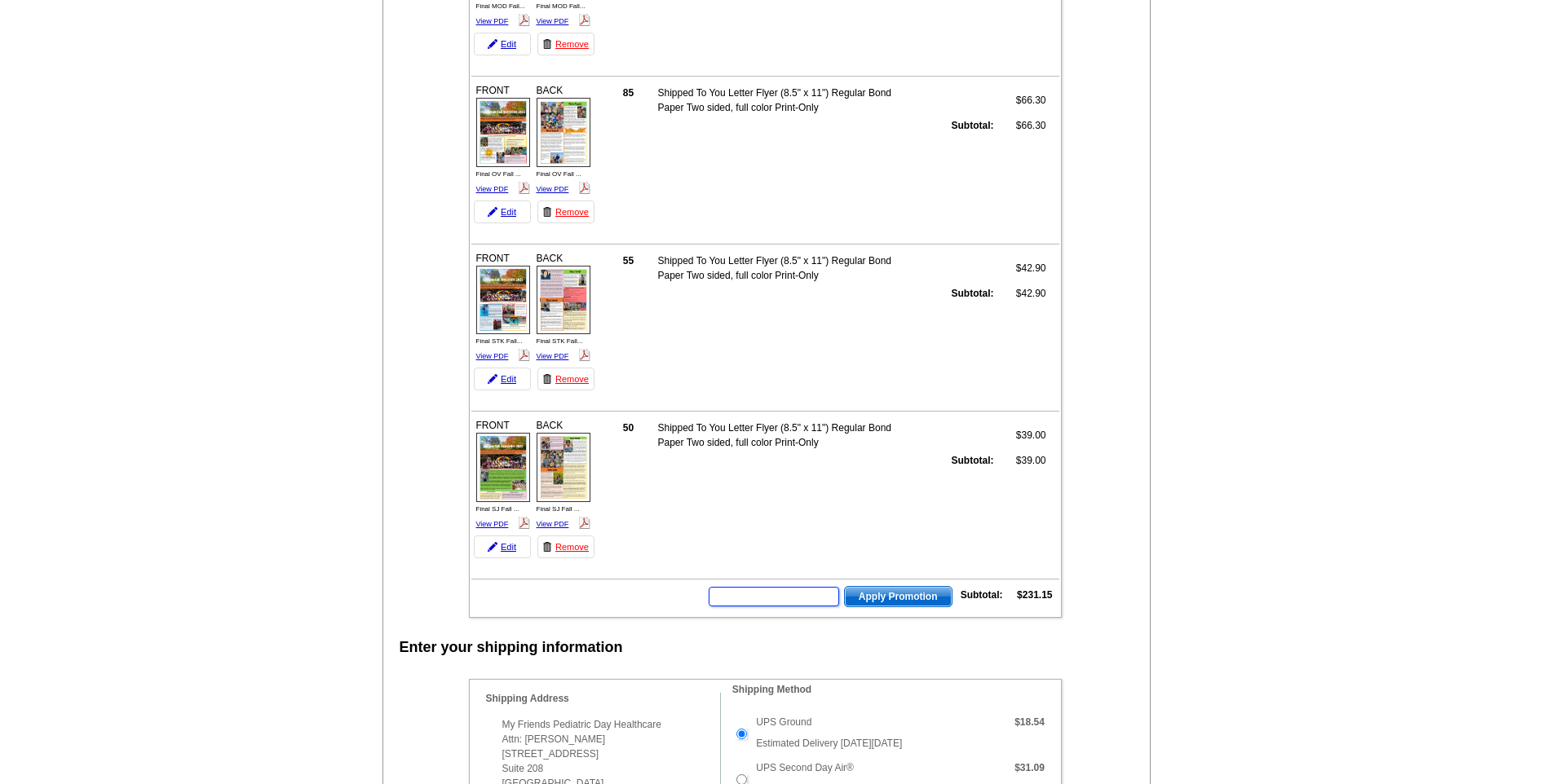
click at [740, 596] on input "text" at bounding box center [774, 596] width 130 height 20
type input "chat20"
click at [907, 601] on span "Apply Promotion" at bounding box center [899, 596] width 107 height 20
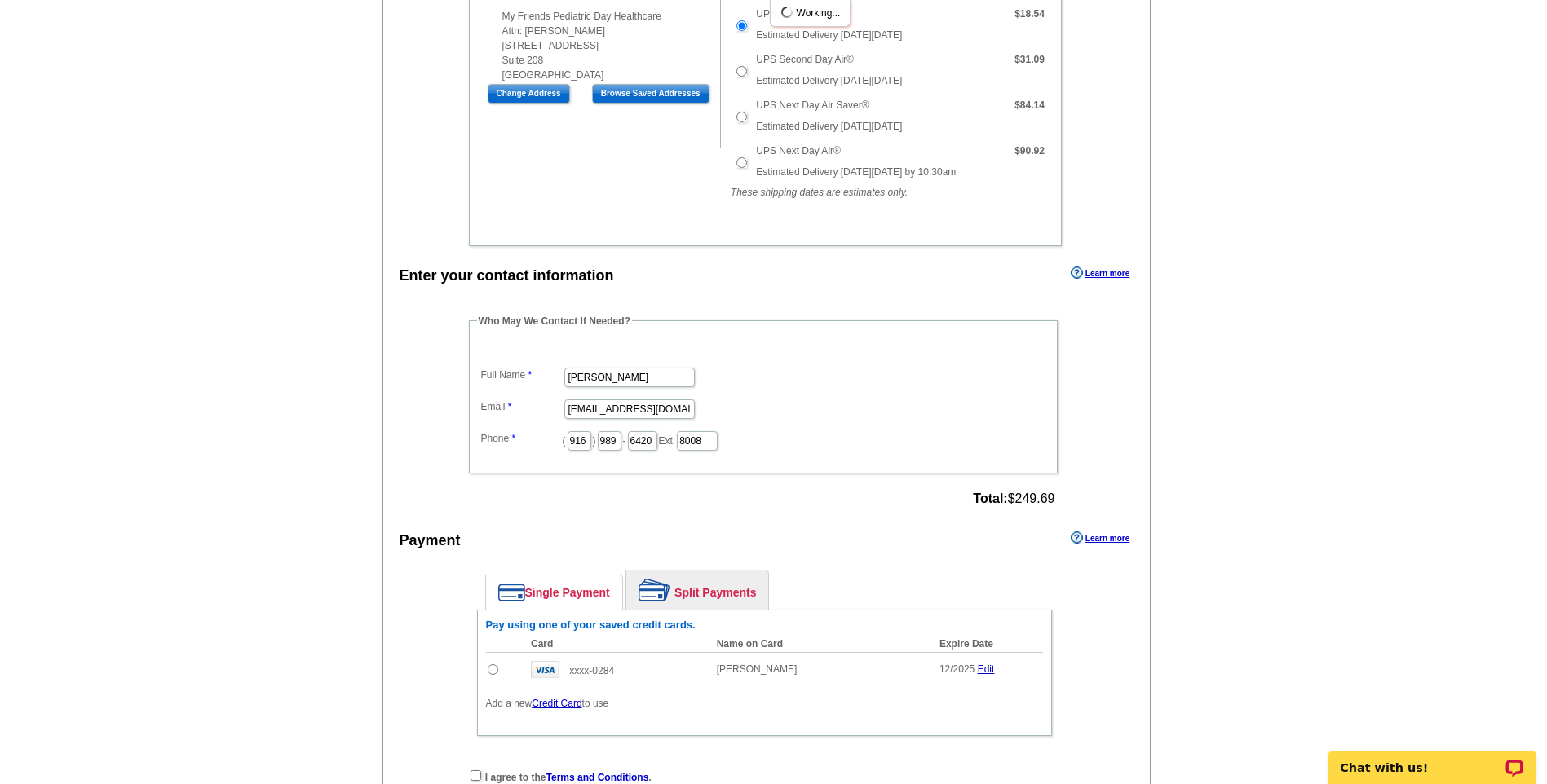
scroll to position [1304, 0]
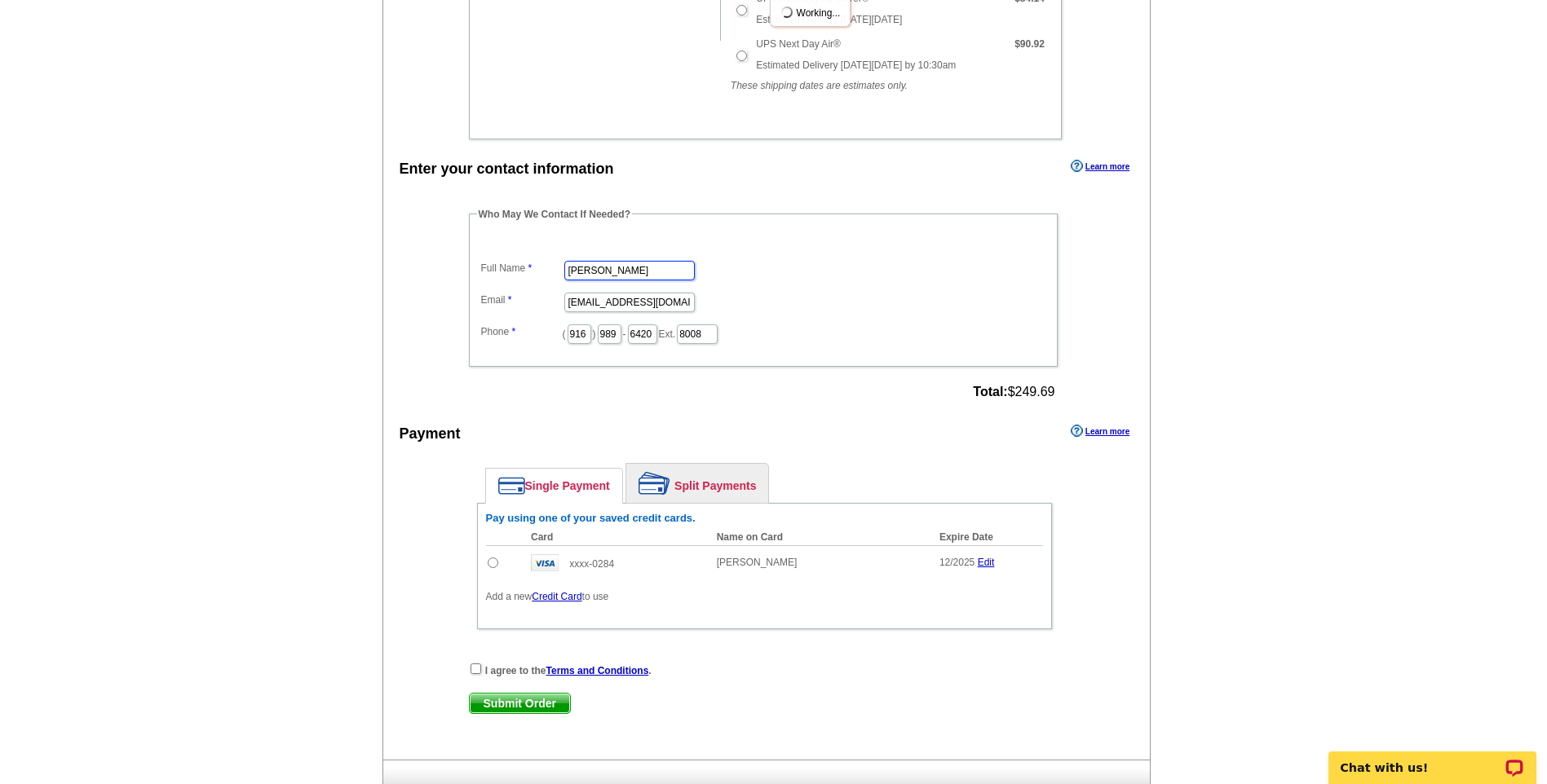
type input "[PERSON_NAME]"
type input "[PERSON_NAME][EMAIL_ADDRESS][DOMAIN_NAME]"
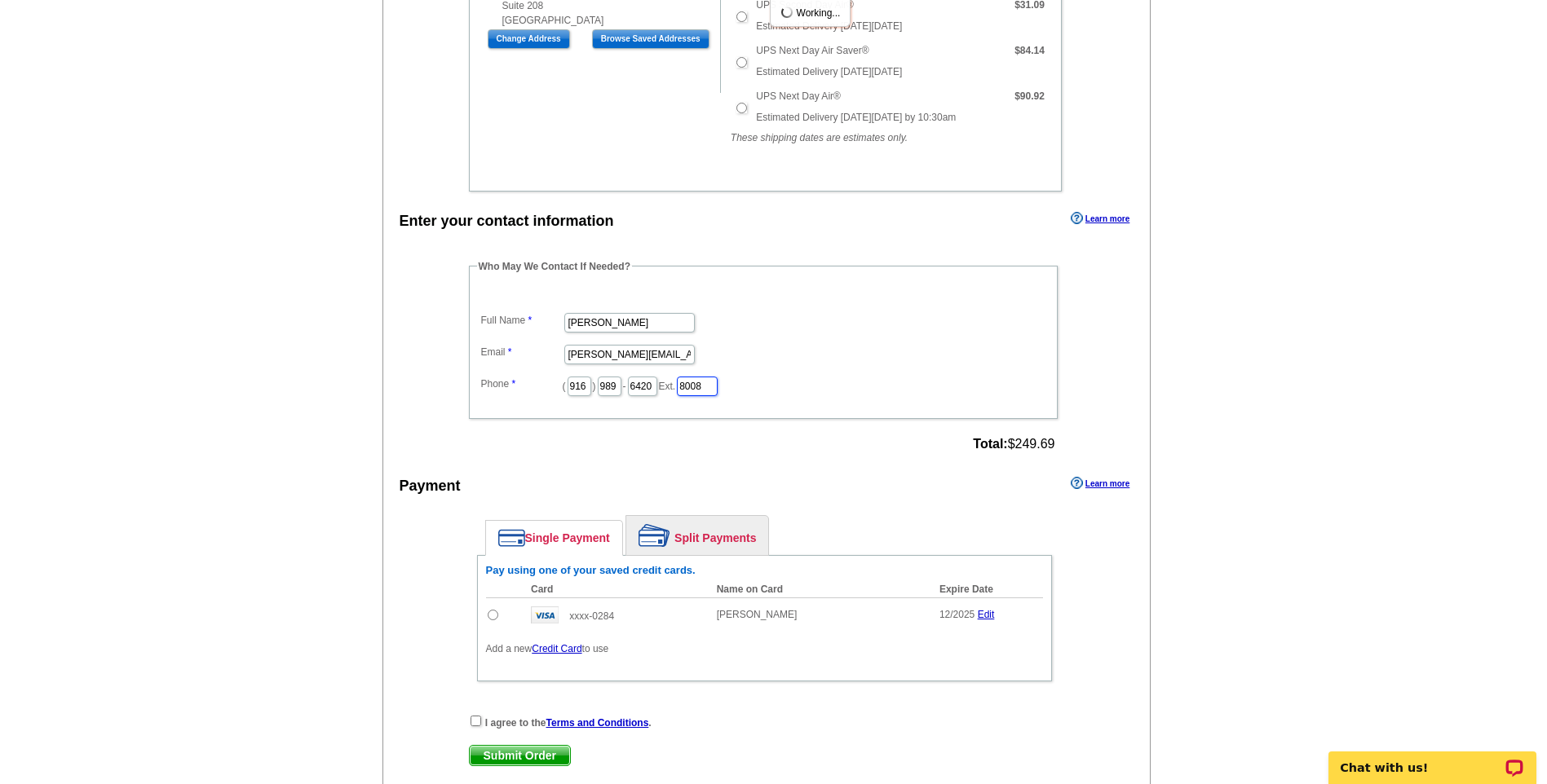
scroll to position [1357, 0]
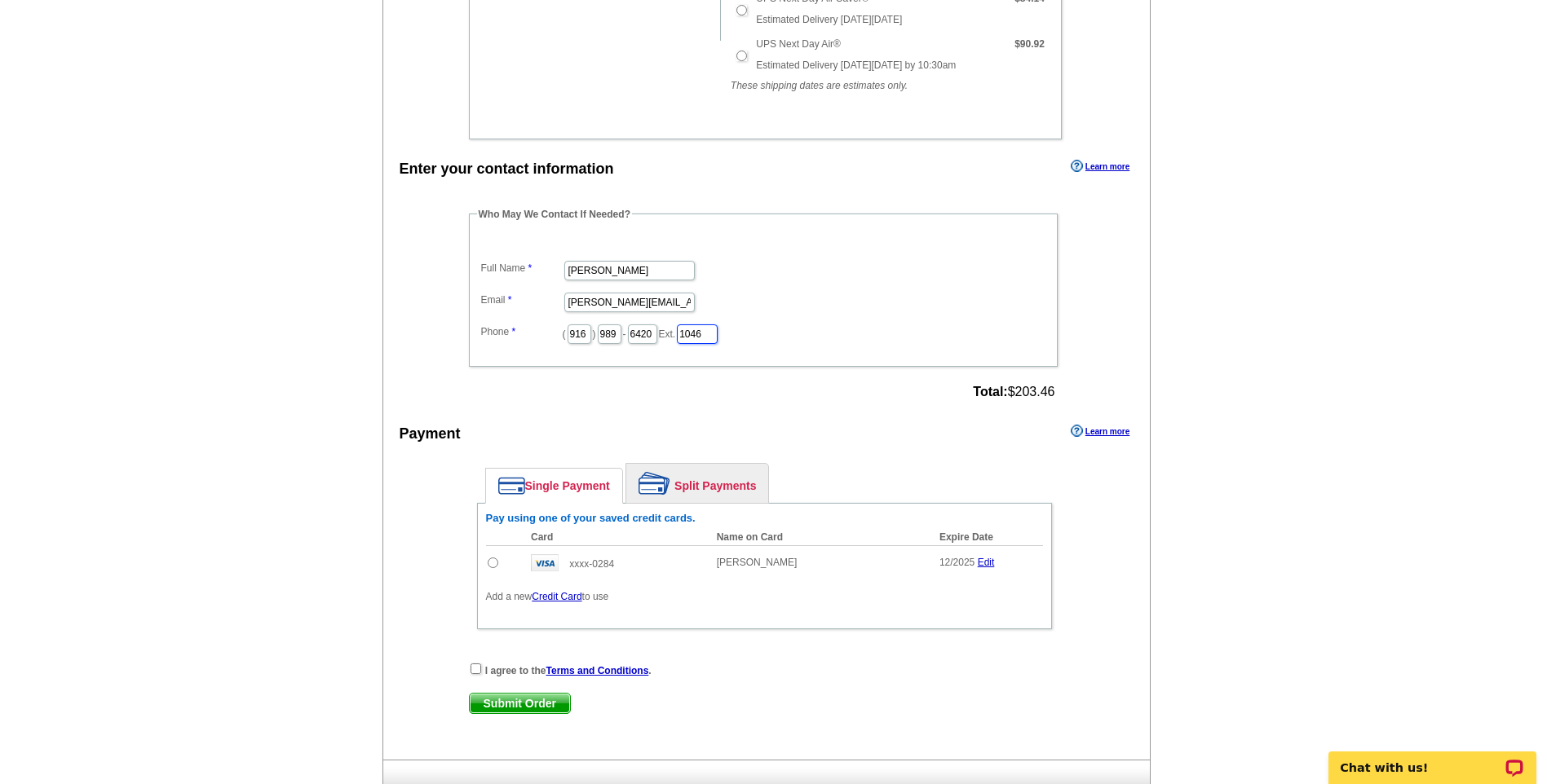
type input "1046"
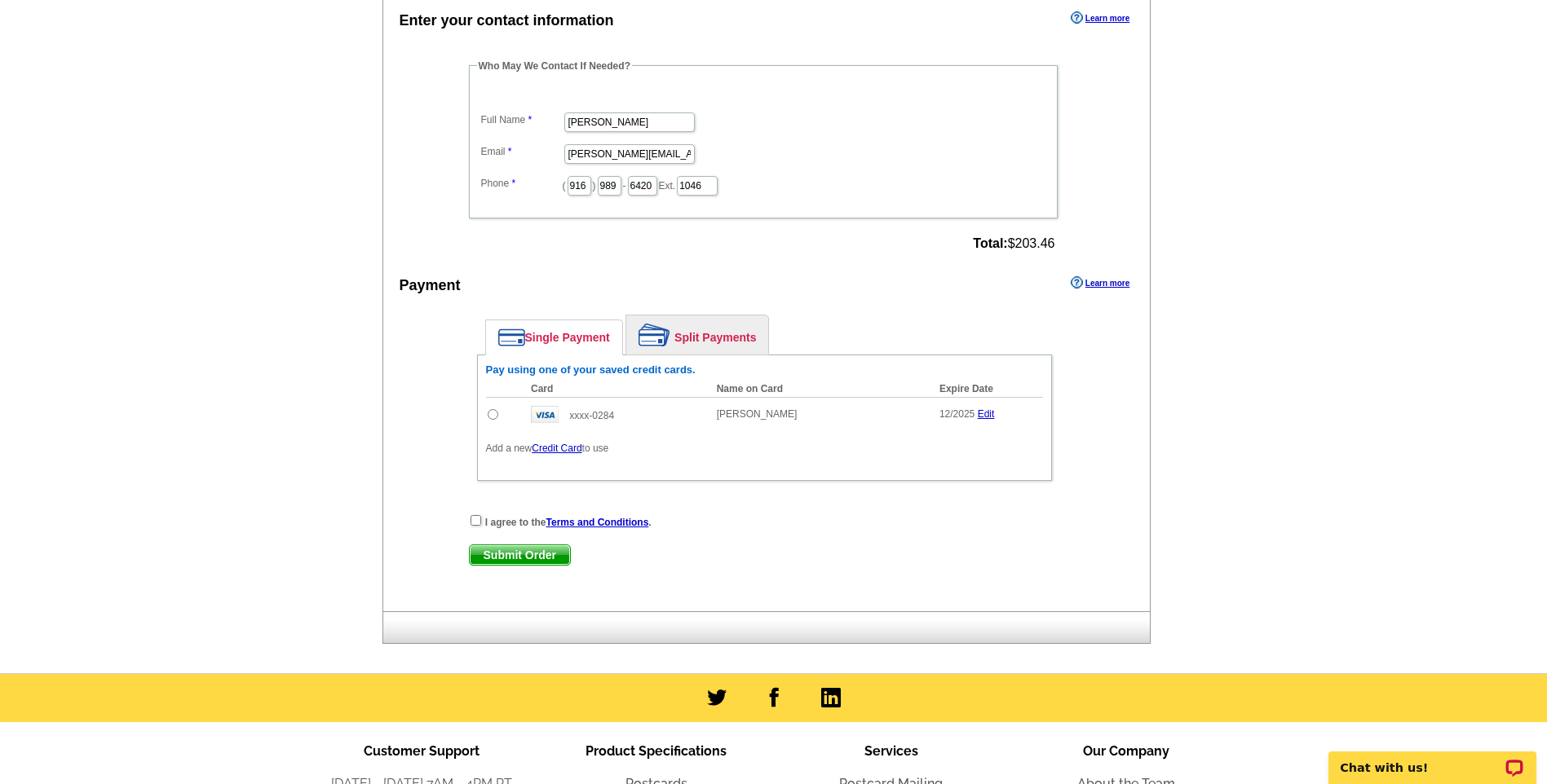
scroll to position [1520, 0]
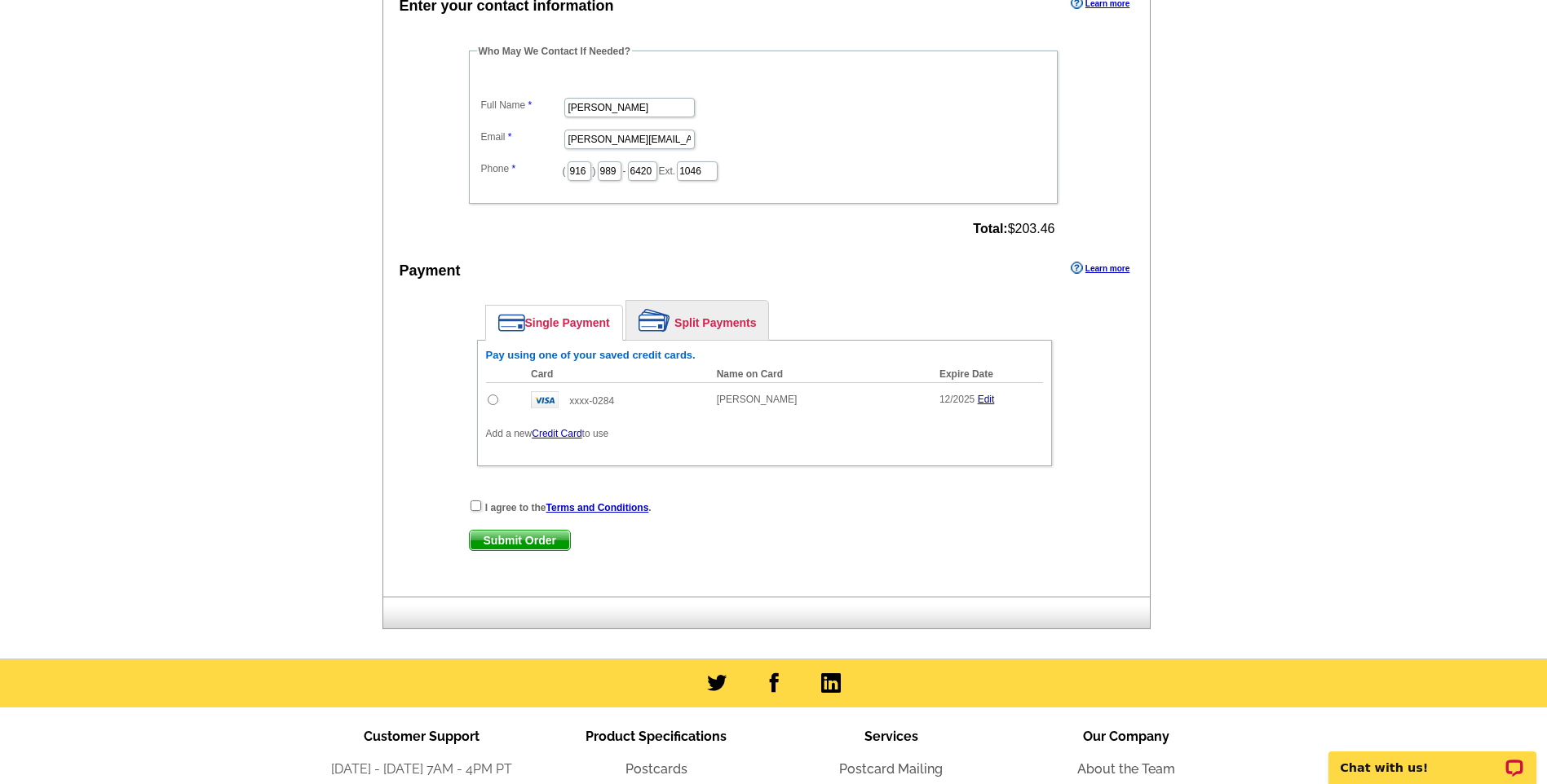
click at [571, 435] on link "Credit Card" at bounding box center [556, 433] width 50 height 11
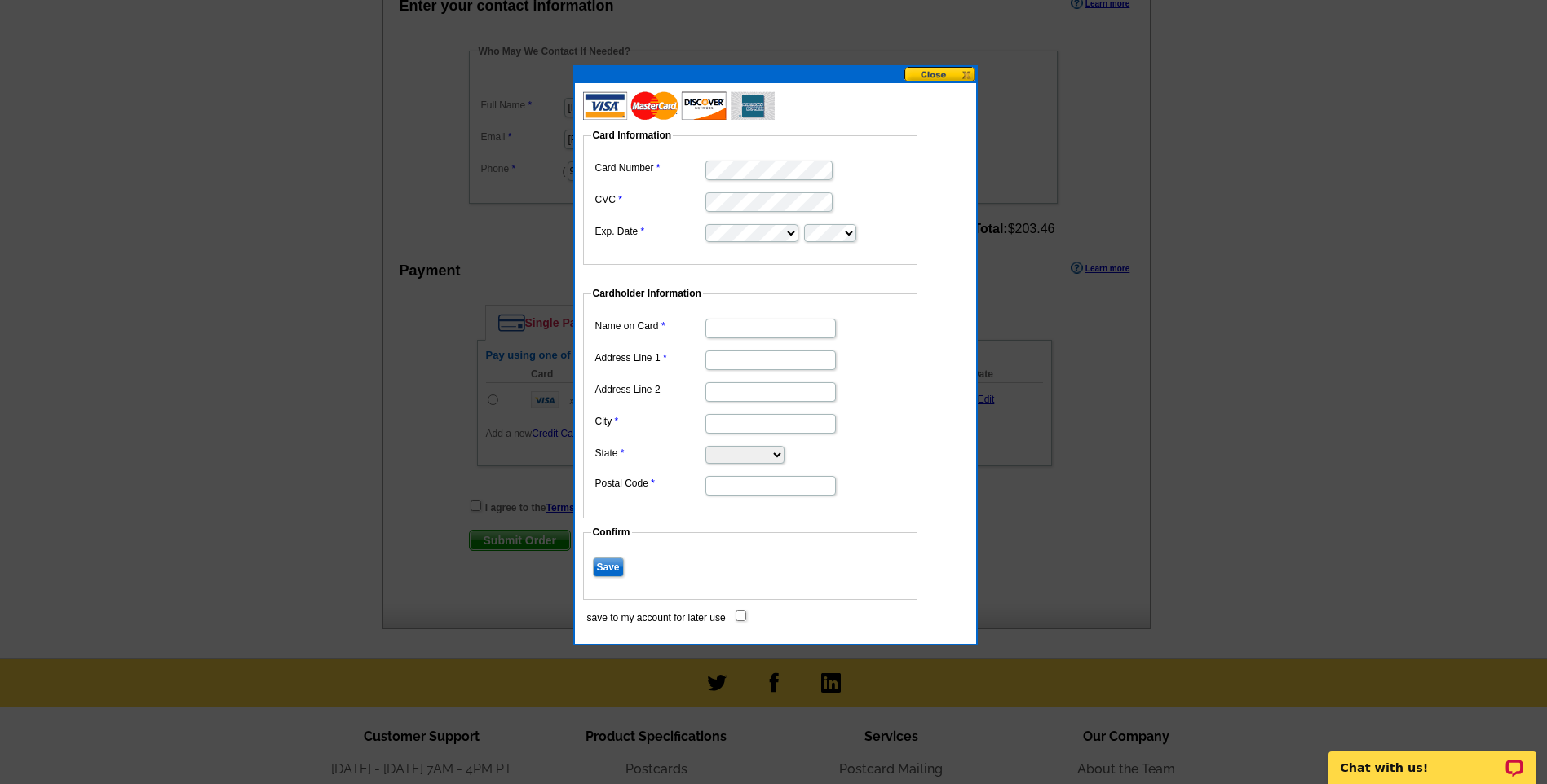
click at [756, 333] on input "Name on Card" at bounding box center [770, 328] width 130 height 20
type input "[PERSON_NAME]"
click at [735, 365] on input "Address Line 1" at bounding box center [770, 360] width 130 height 20
type input "PO Box 1111"
type input "Fair Oaks"
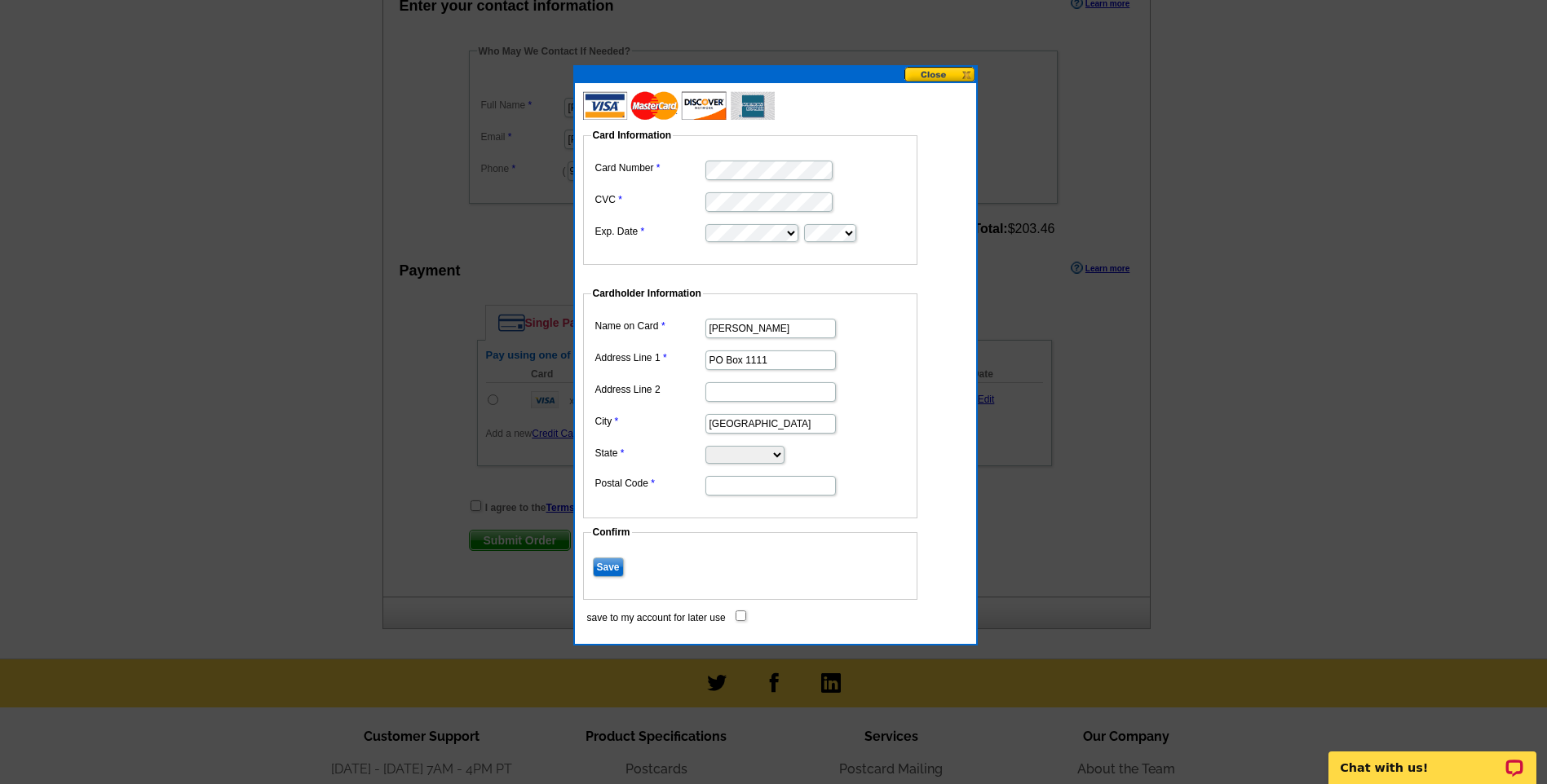
select select "CA"
type input "95628"
click at [609, 564] on input "Save" at bounding box center [608, 567] width 31 height 20
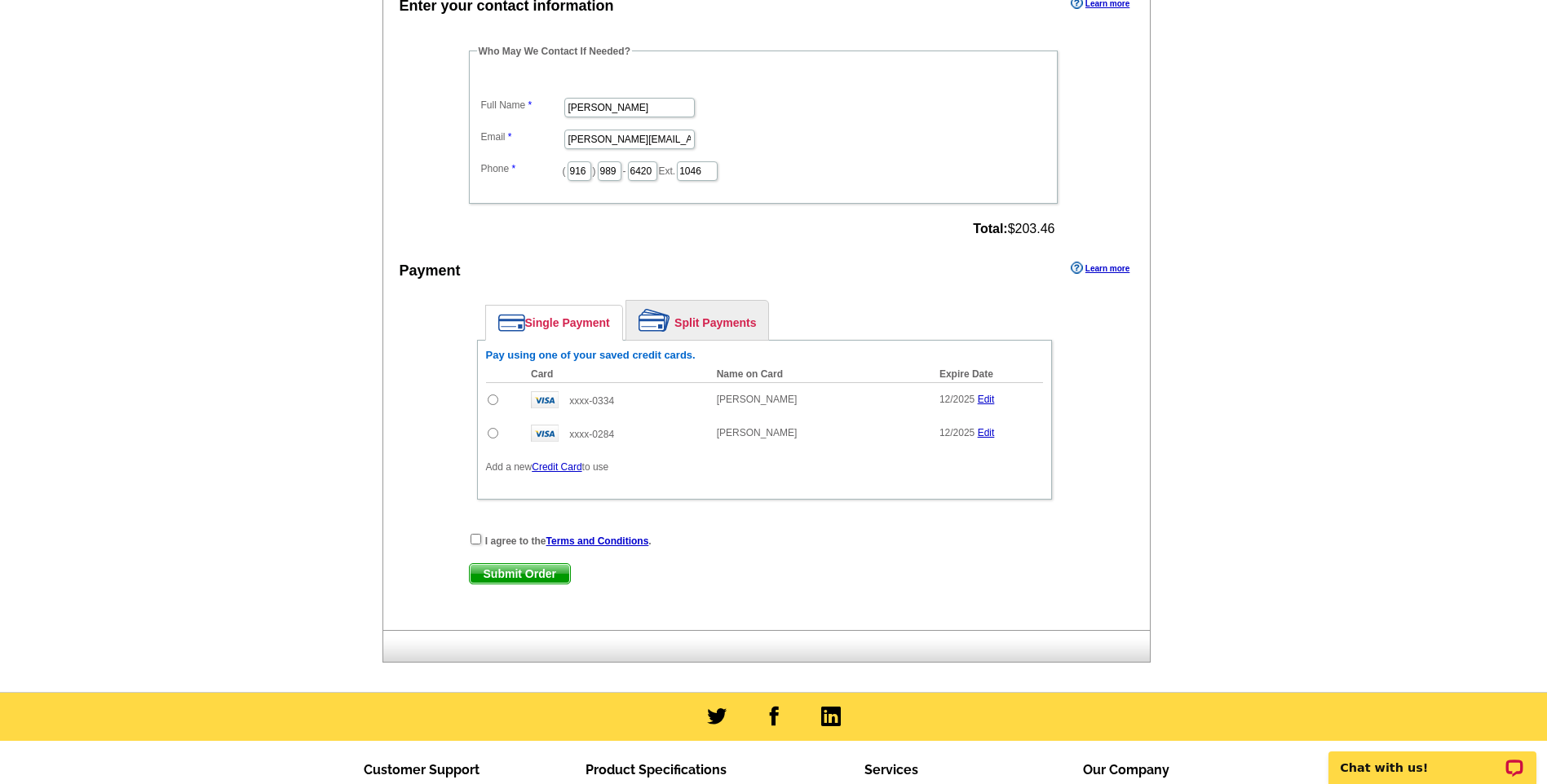
click at [493, 400] on input "radio" at bounding box center [493, 400] width 10 height 10
radio input "true"
click at [479, 540] on input "checkbox" at bounding box center [476, 539] width 10 height 10
checkbox input "true"
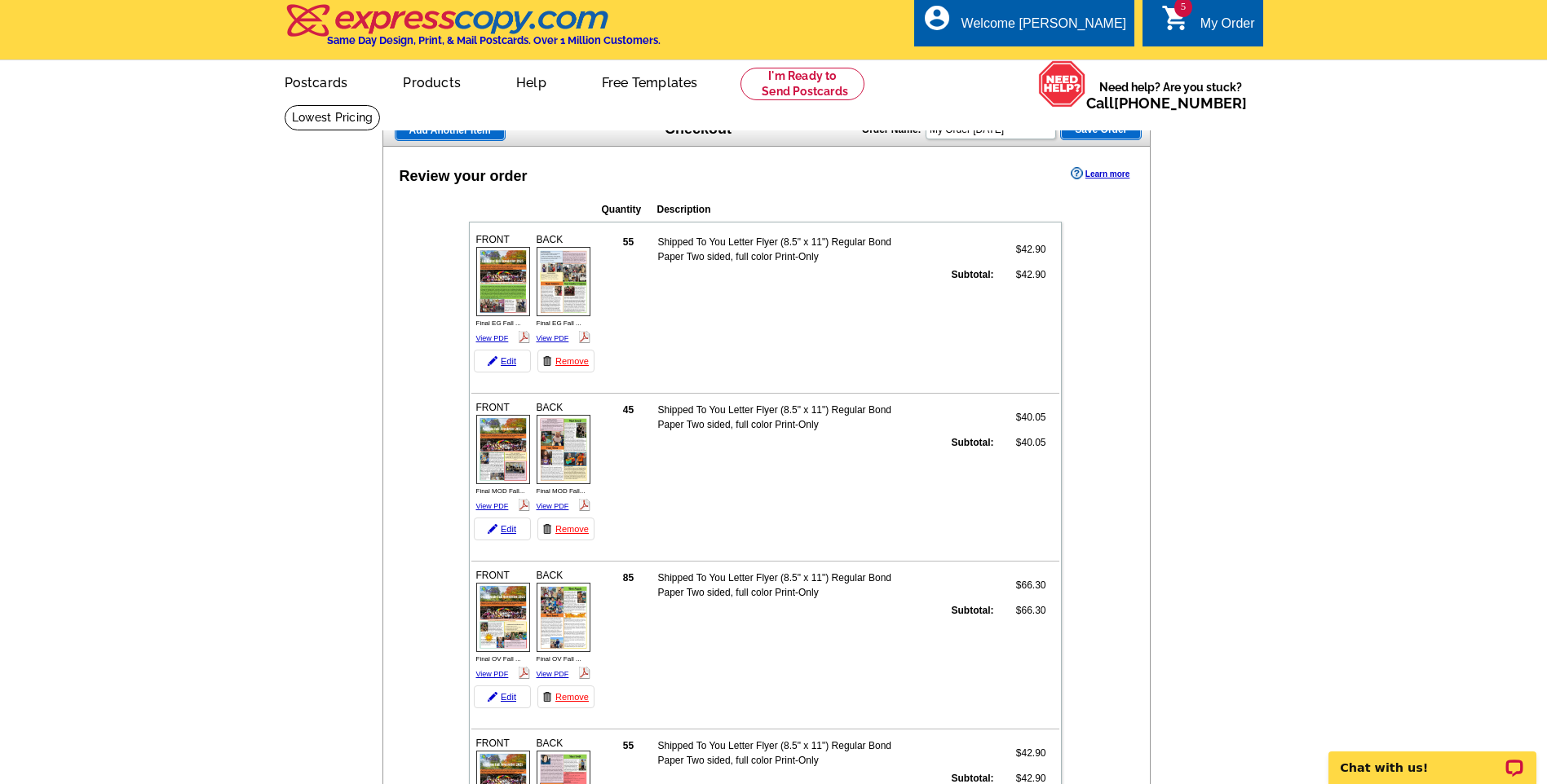
scroll to position [0, 0]
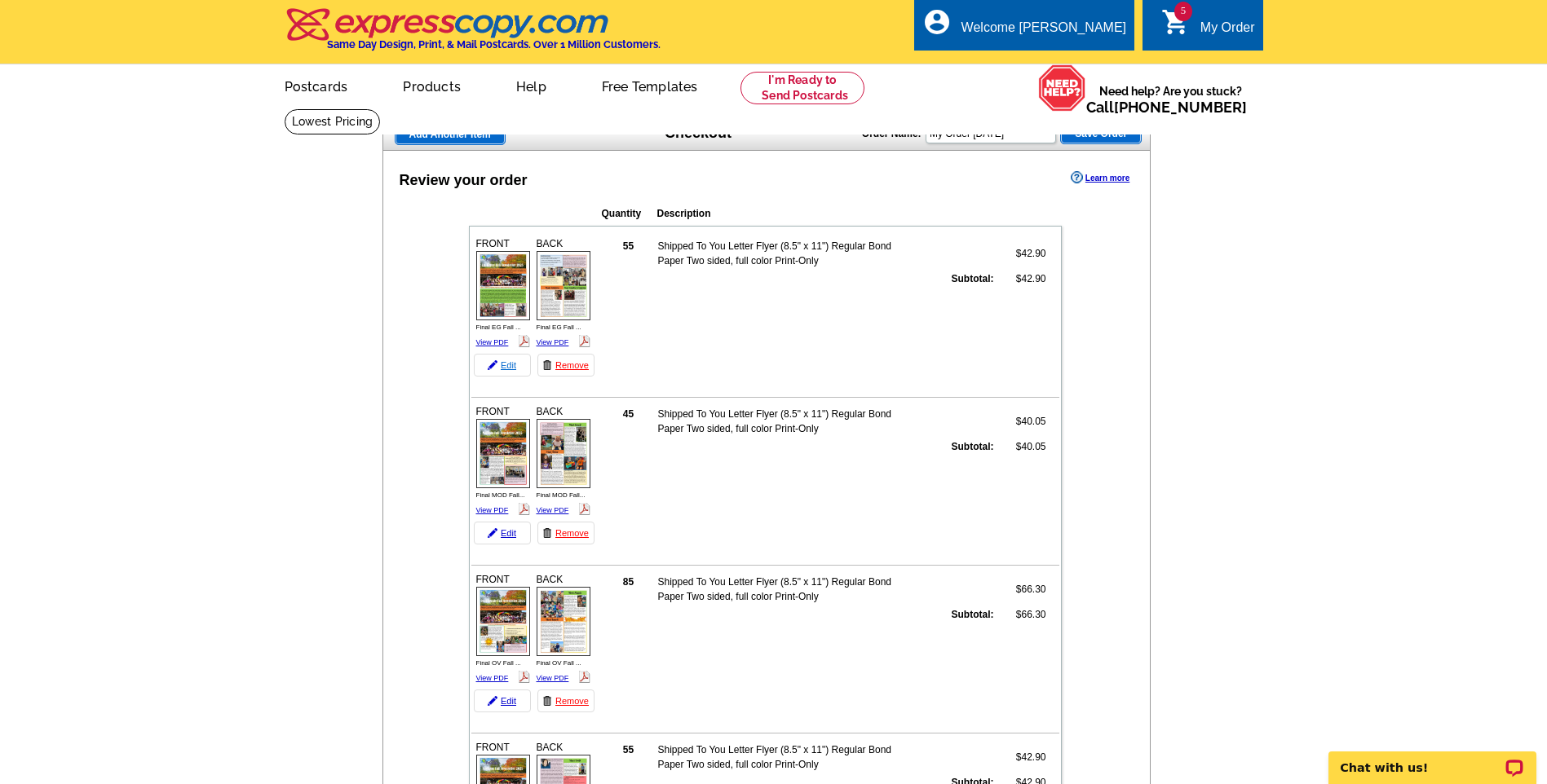
click at [509, 366] on link "Edit" at bounding box center [502, 365] width 57 height 23
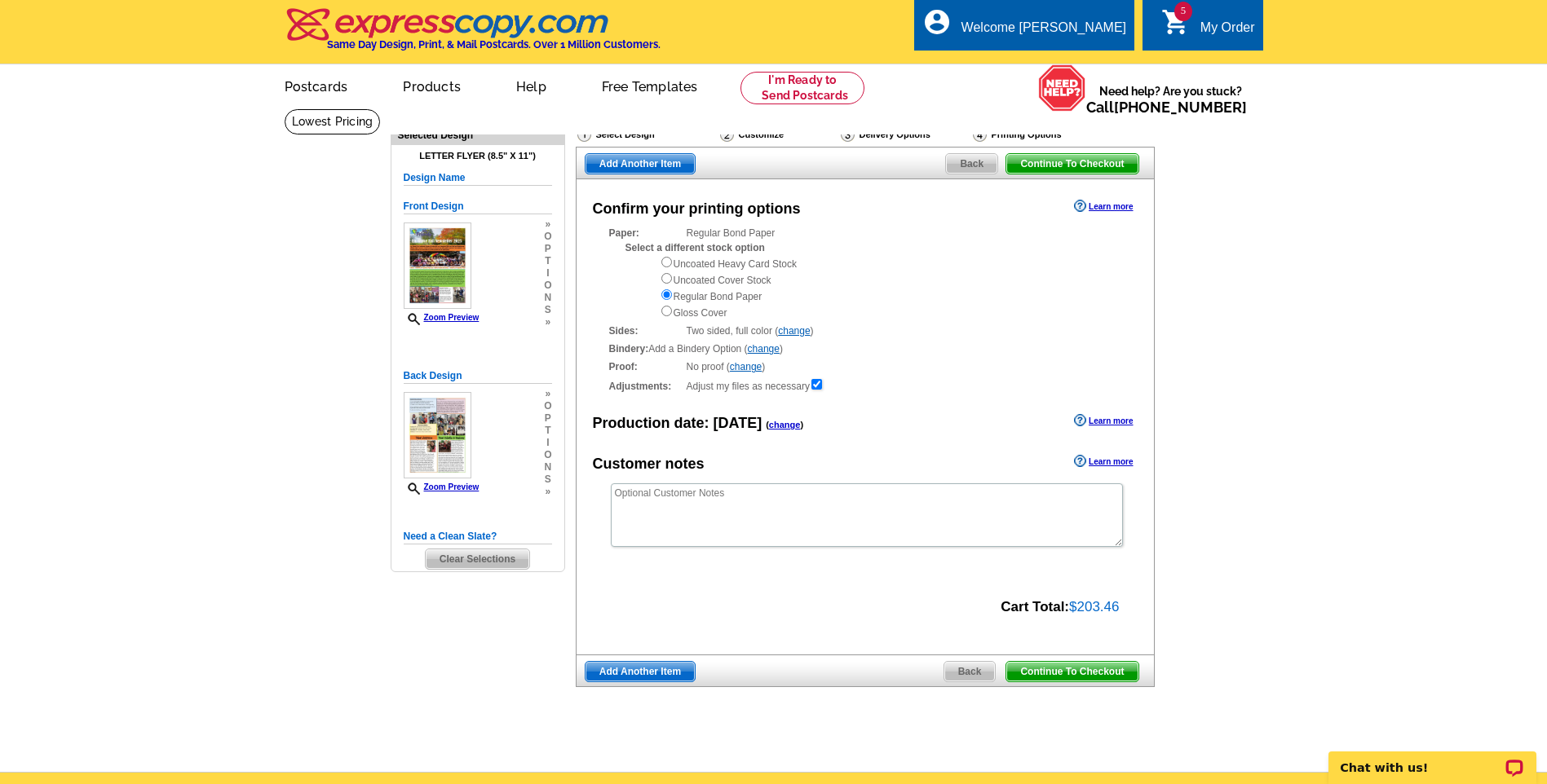
click at [1077, 170] on span "Continue To Checkout" at bounding box center [1072, 163] width 131 height 20
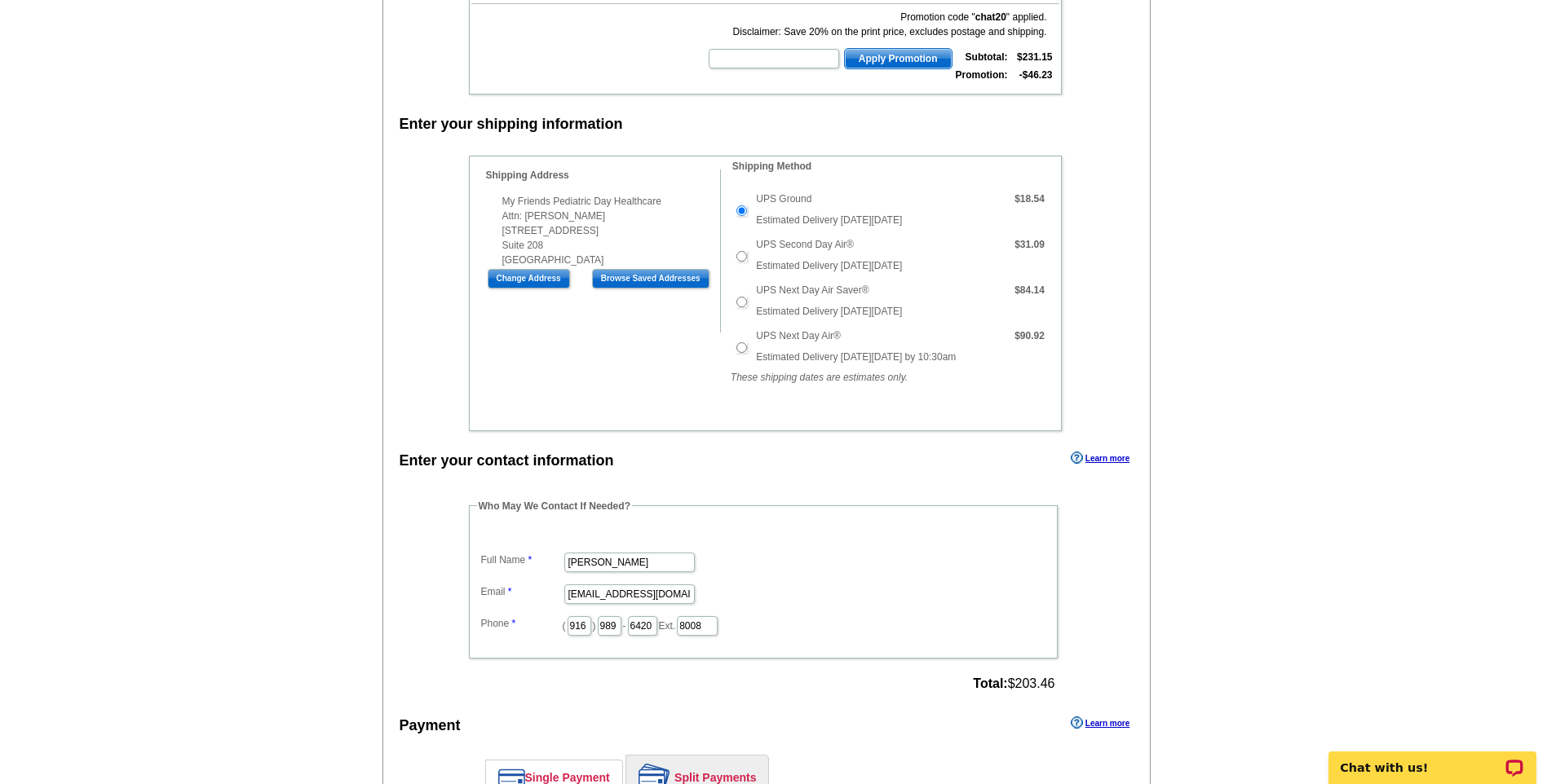
scroll to position [1141, 0]
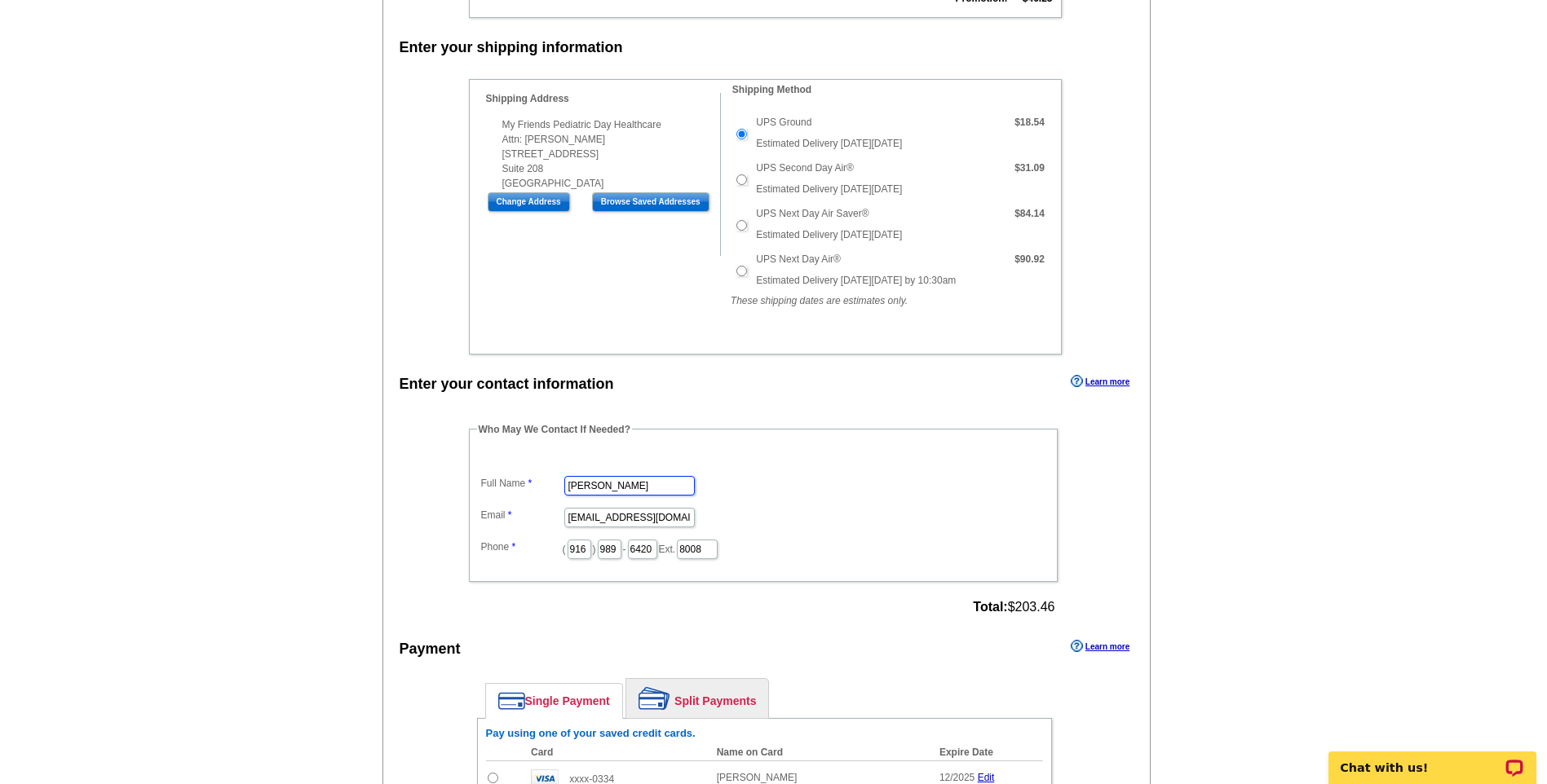
drag, startPoint x: 681, startPoint y: 484, endPoint x: -3, endPoint y: 455, distance: 684.6
click at [0, 455] on html "Welcome back Stephanie My Account Logout local_phone Same Day Design, Print, & …" at bounding box center [773, 139] width 1547 height 2560
type input "[PERSON_NAME]"
drag, startPoint x: 569, startPoint y: 519, endPoint x: 1383, endPoint y: 546, distance: 814.4
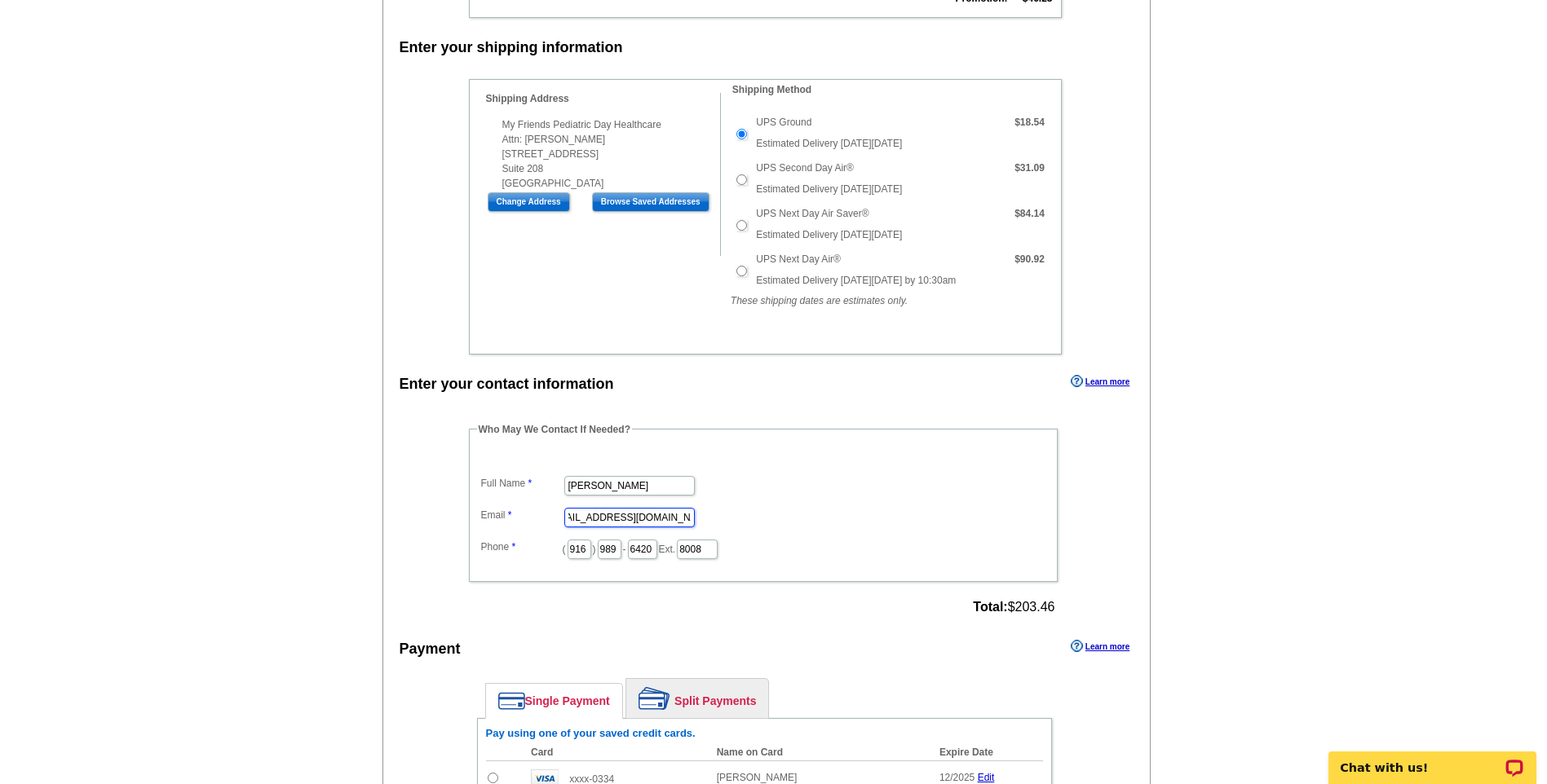
click at [1383, 546] on main "Add Another Item Checkout Order Name: My Order 2025-10-14 Save Order Review you…" at bounding box center [773, 18] width 1547 height 2103
type input "[PERSON_NAME][EMAIL_ADDRESS][DOMAIN_NAME]"
drag, startPoint x: 763, startPoint y: 544, endPoint x: 0, endPoint y: 537, distance: 763.0
click at [0, 537] on html "Welcome back Stephanie My Account Logout local_phone Same Day Design, Print, & …" at bounding box center [773, 139] width 1547 height 2560
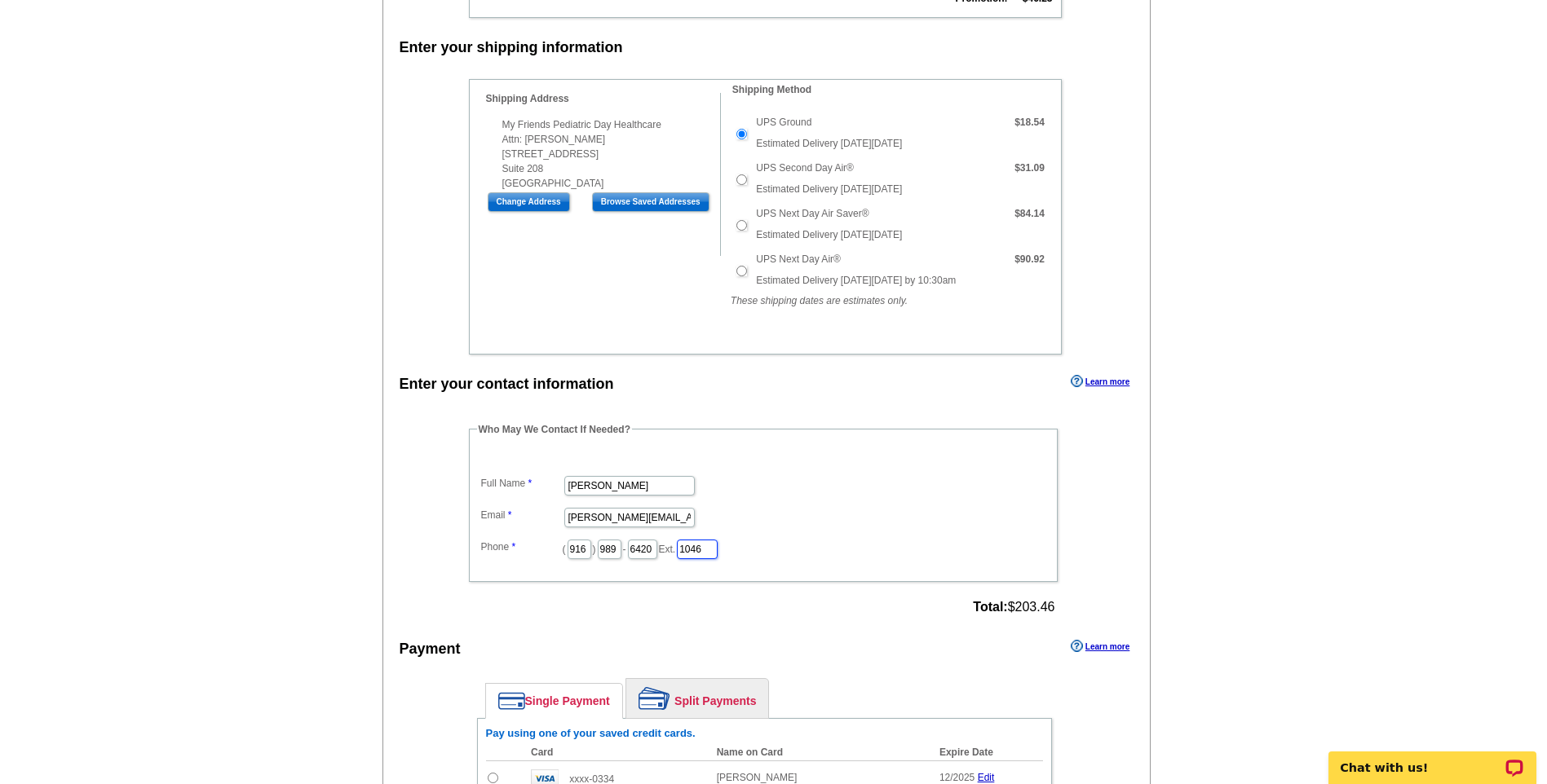
type input "1046"
click at [935, 491] on dd "[PERSON_NAME]" at bounding box center [764, 484] width 572 height 25
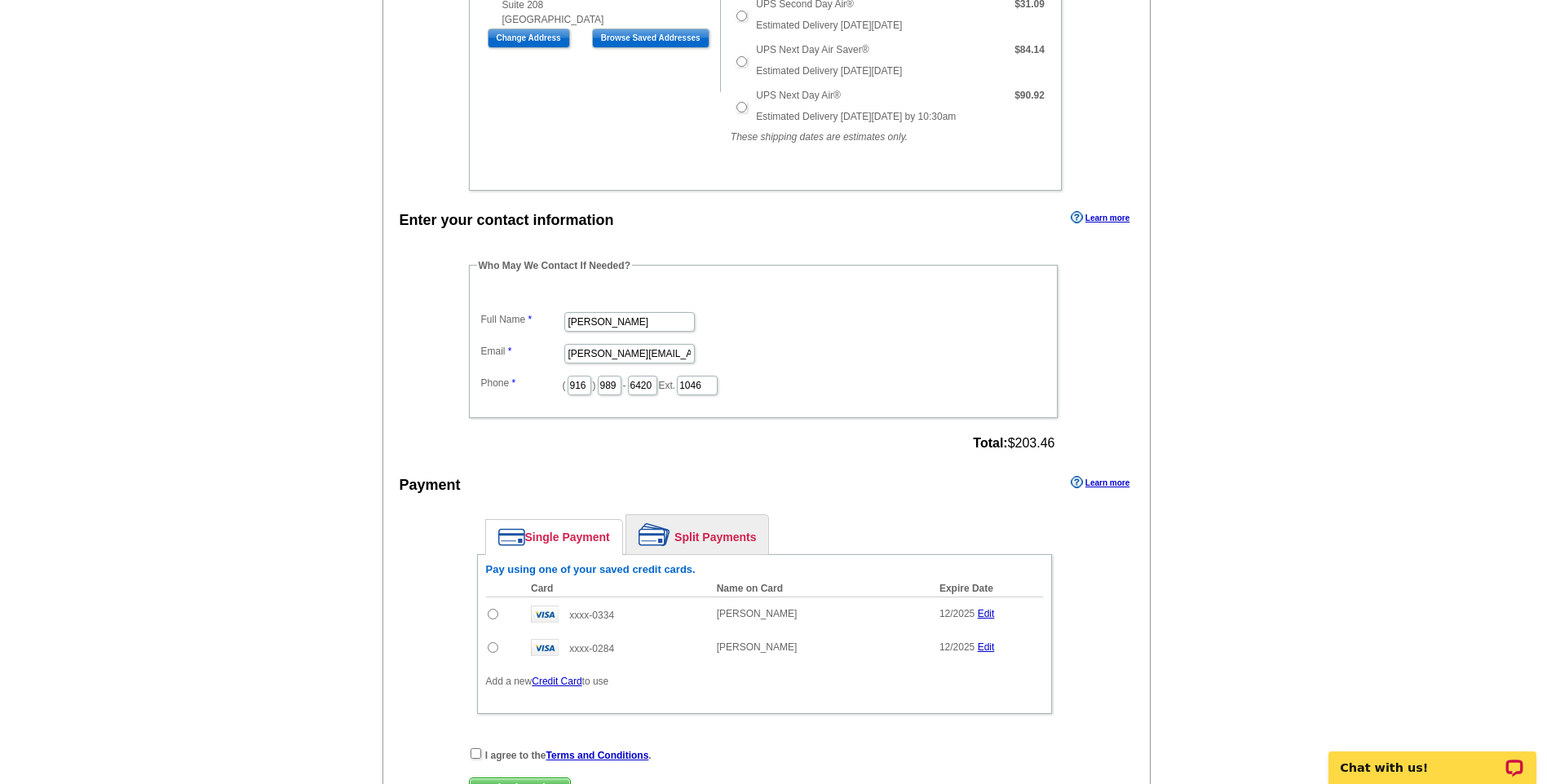
scroll to position [1631, 0]
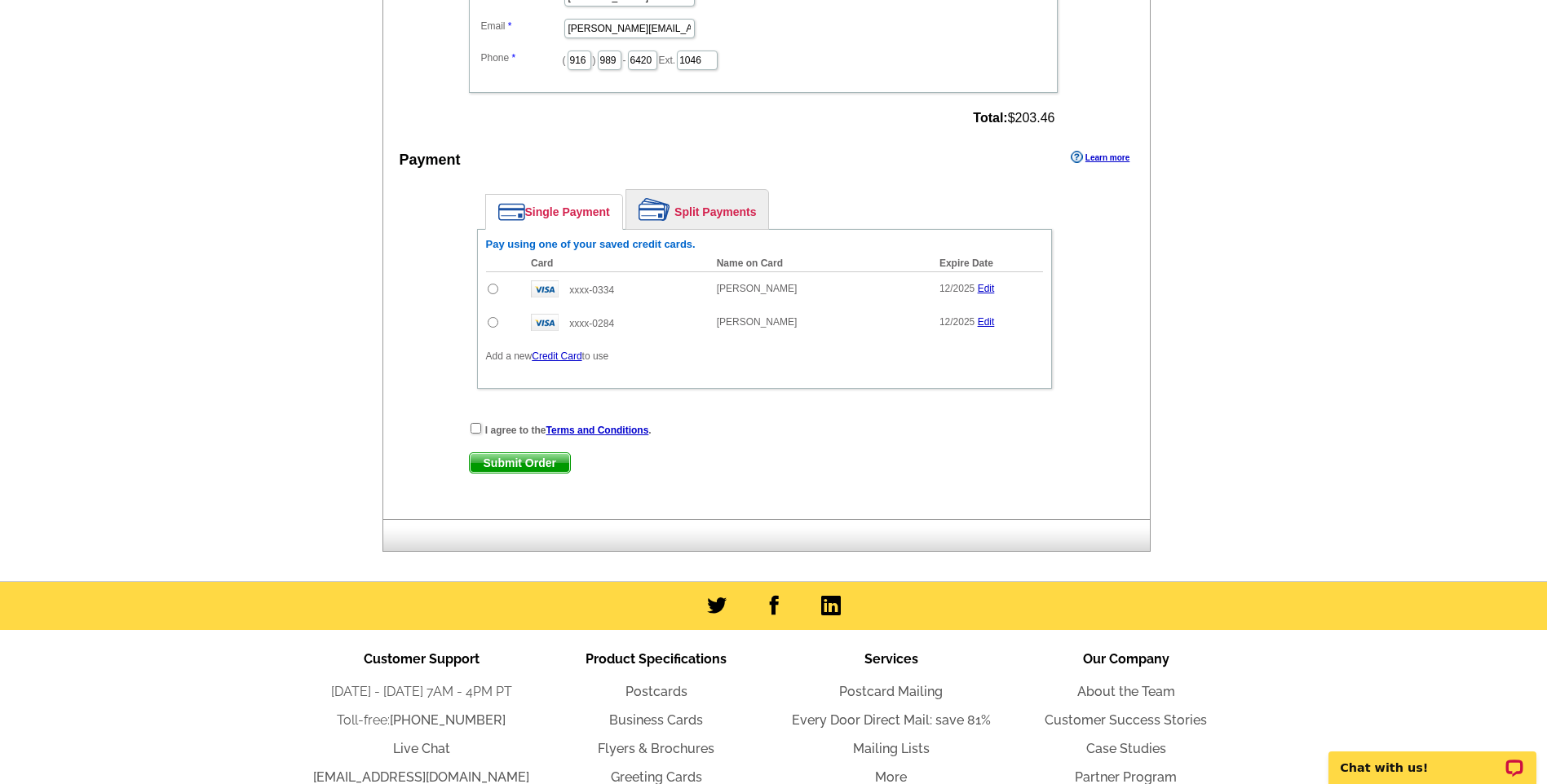
click at [494, 285] on input "radio" at bounding box center [493, 289] width 10 height 10
radio input "true"
click at [477, 432] on input "checkbox" at bounding box center [476, 428] width 10 height 10
checkbox input "true"
click at [528, 463] on span "Submit Order" at bounding box center [520, 462] width 100 height 20
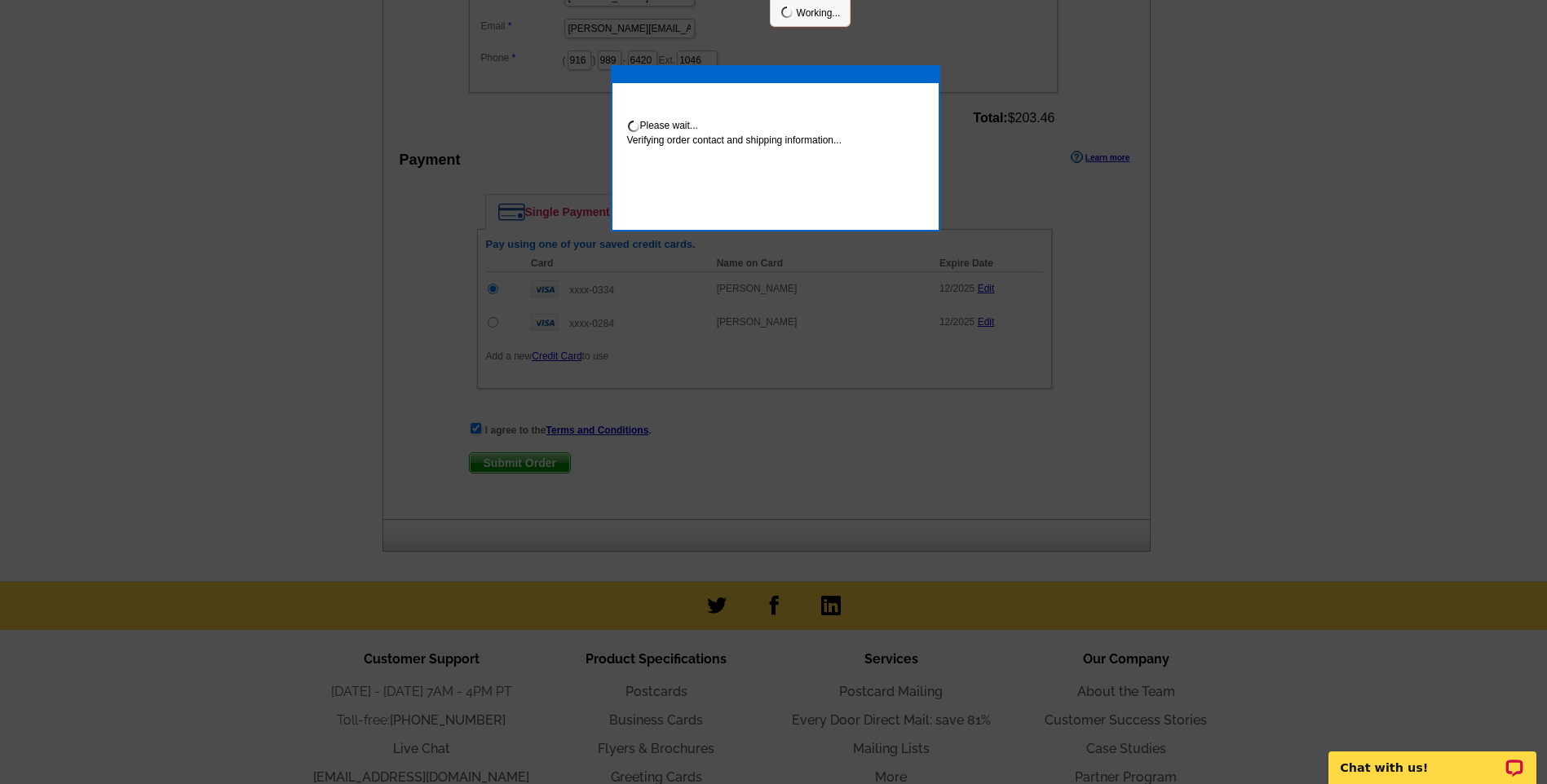
scroll to position [1624, 0]
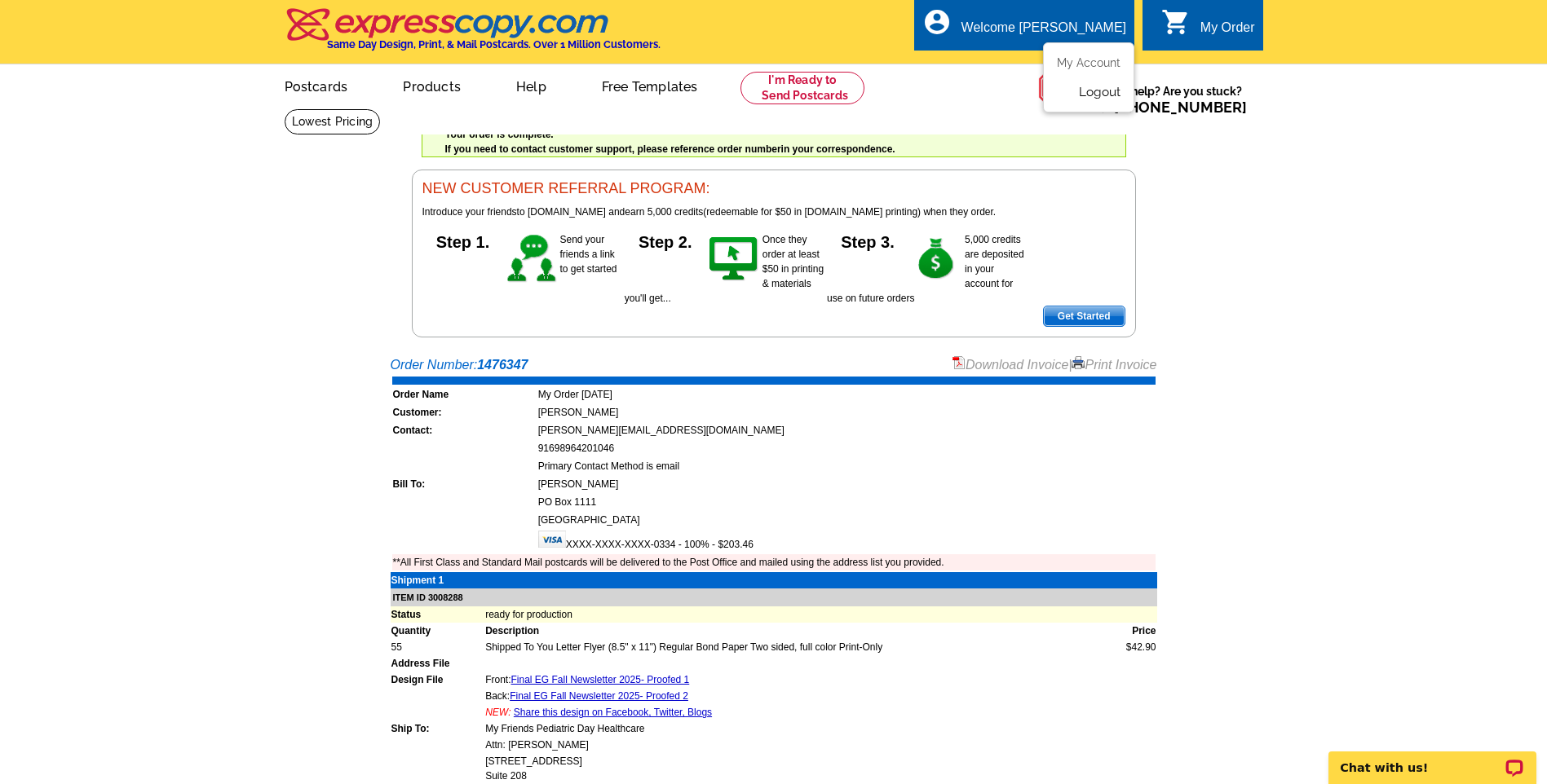
click at [1085, 92] on link "Logout" at bounding box center [1100, 92] width 41 height 15
